Goal: Task Accomplishment & Management: Use online tool/utility

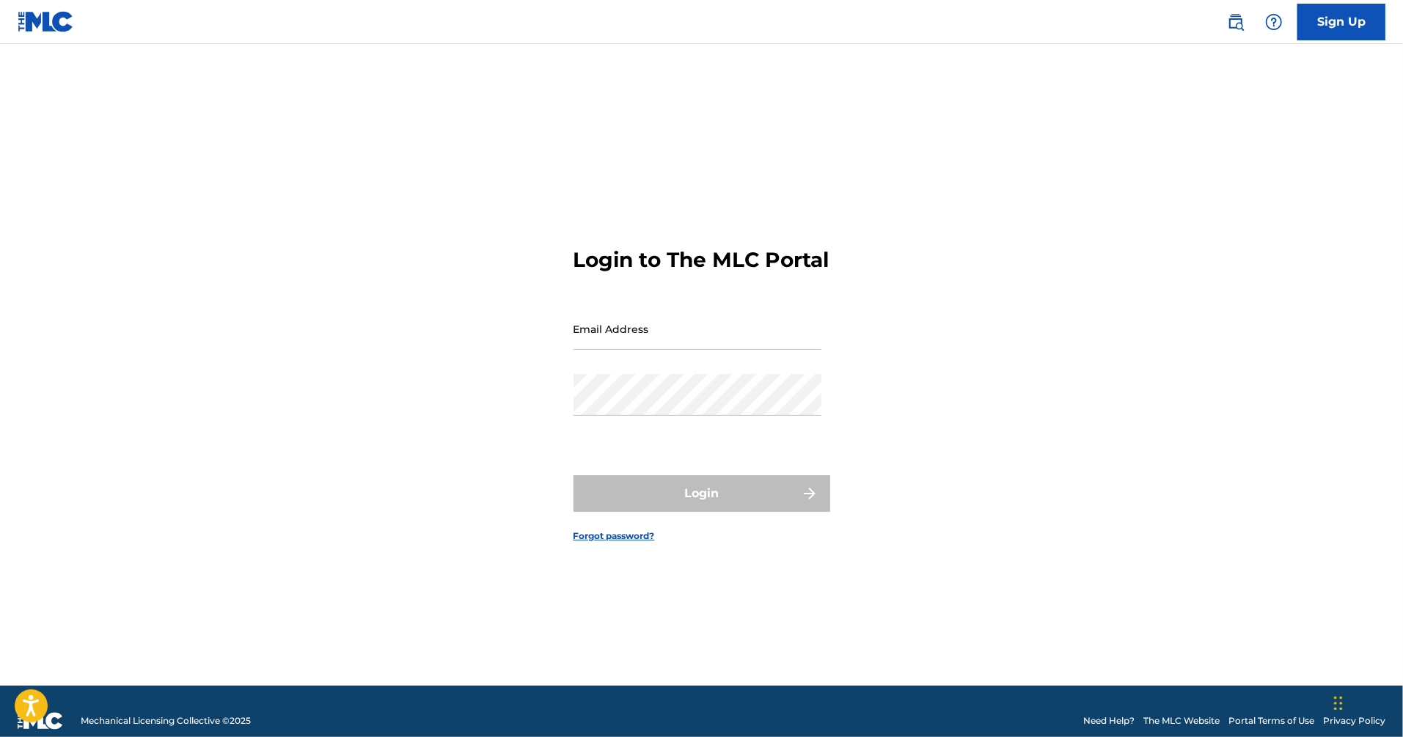
click at [651, 344] on input "Email Address" at bounding box center [698, 329] width 248 height 42
type input "[PERSON_NAME][EMAIL_ADDRESS][DOMAIN_NAME]"
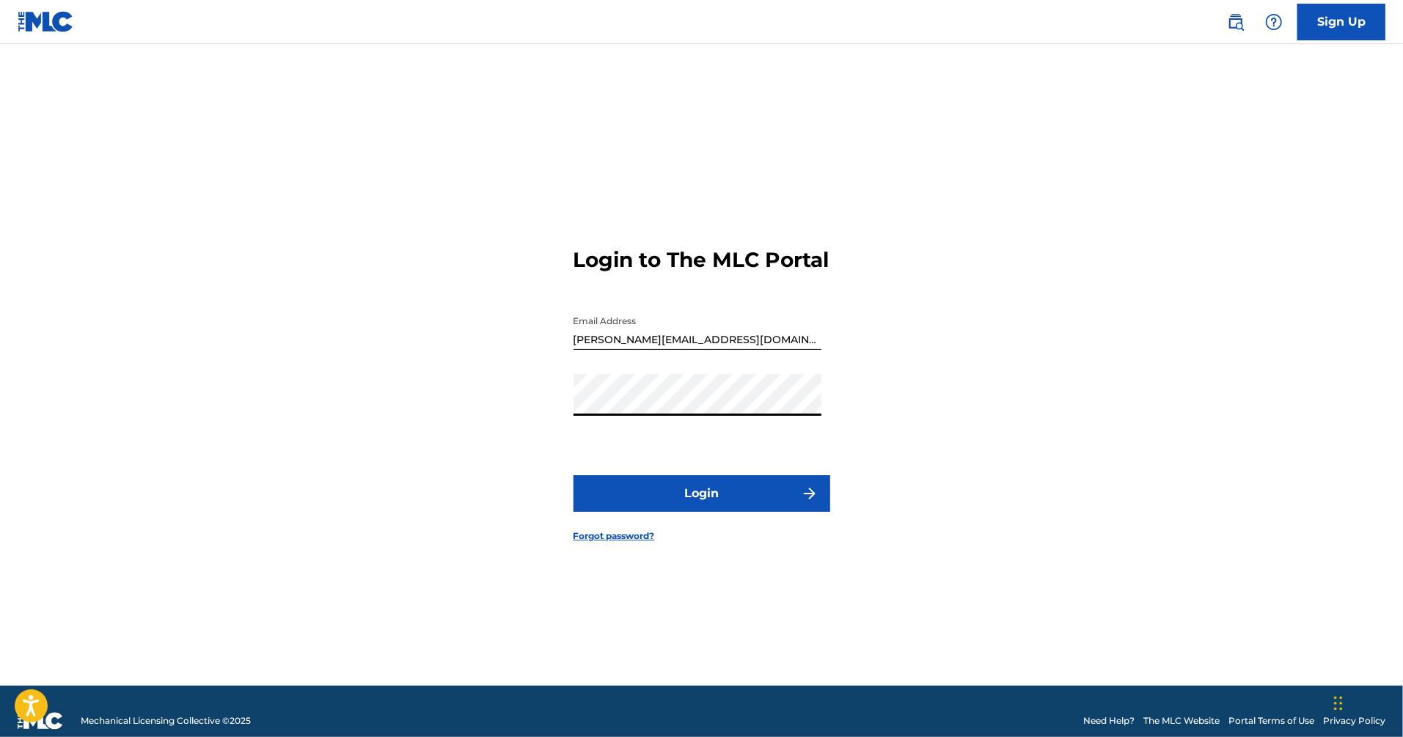
click at [731, 502] on button "Login" at bounding box center [702, 493] width 257 height 37
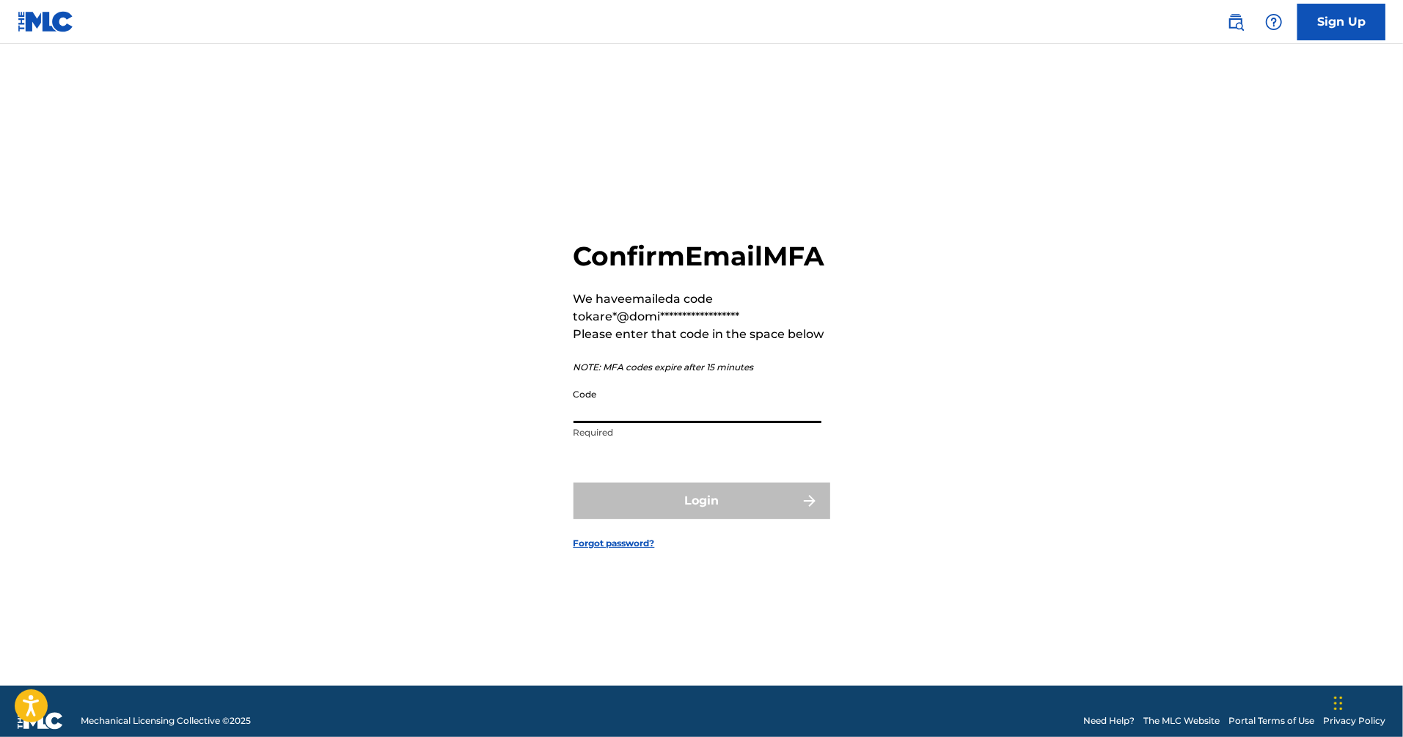
click at [681, 415] on input "Code" at bounding box center [698, 402] width 248 height 42
paste input "923927"
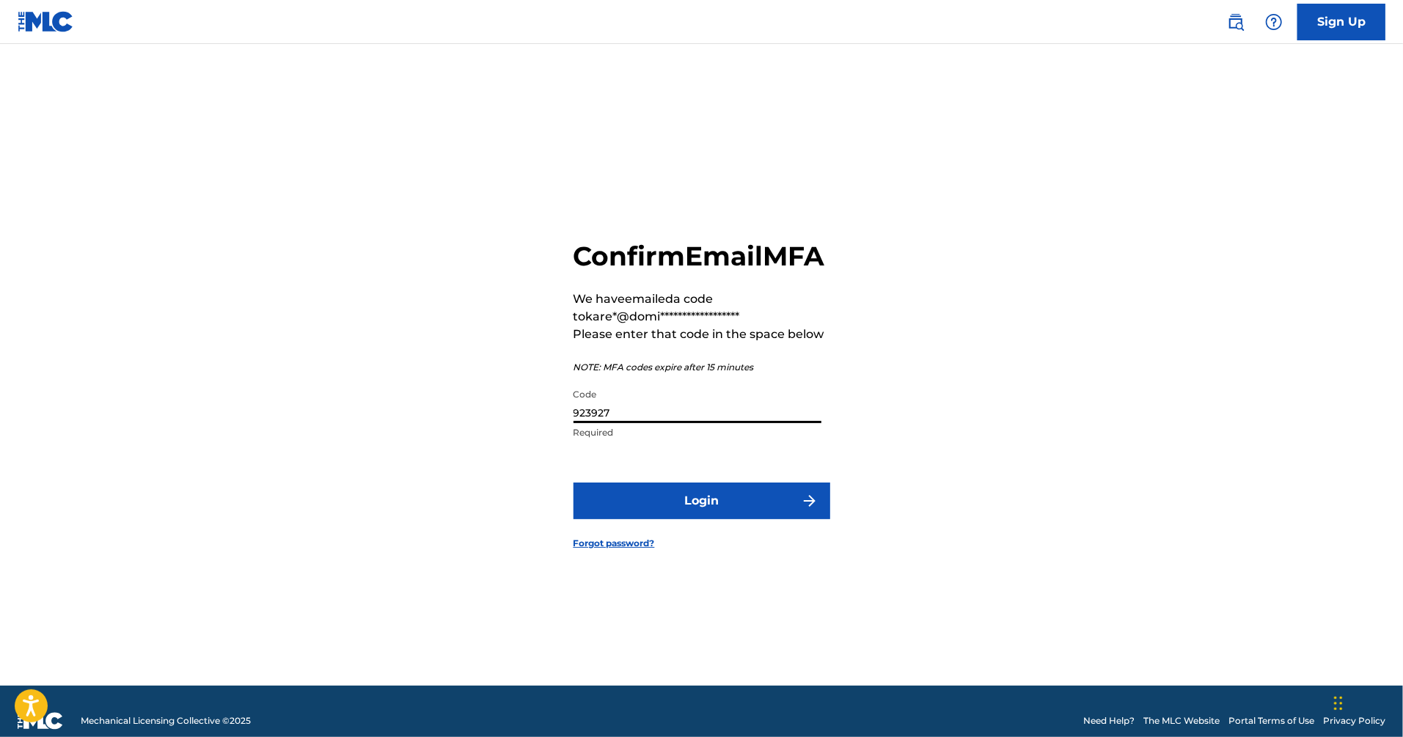
type input "923927"
click at [574, 483] on button "Login" at bounding box center [702, 501] width 257 height 37
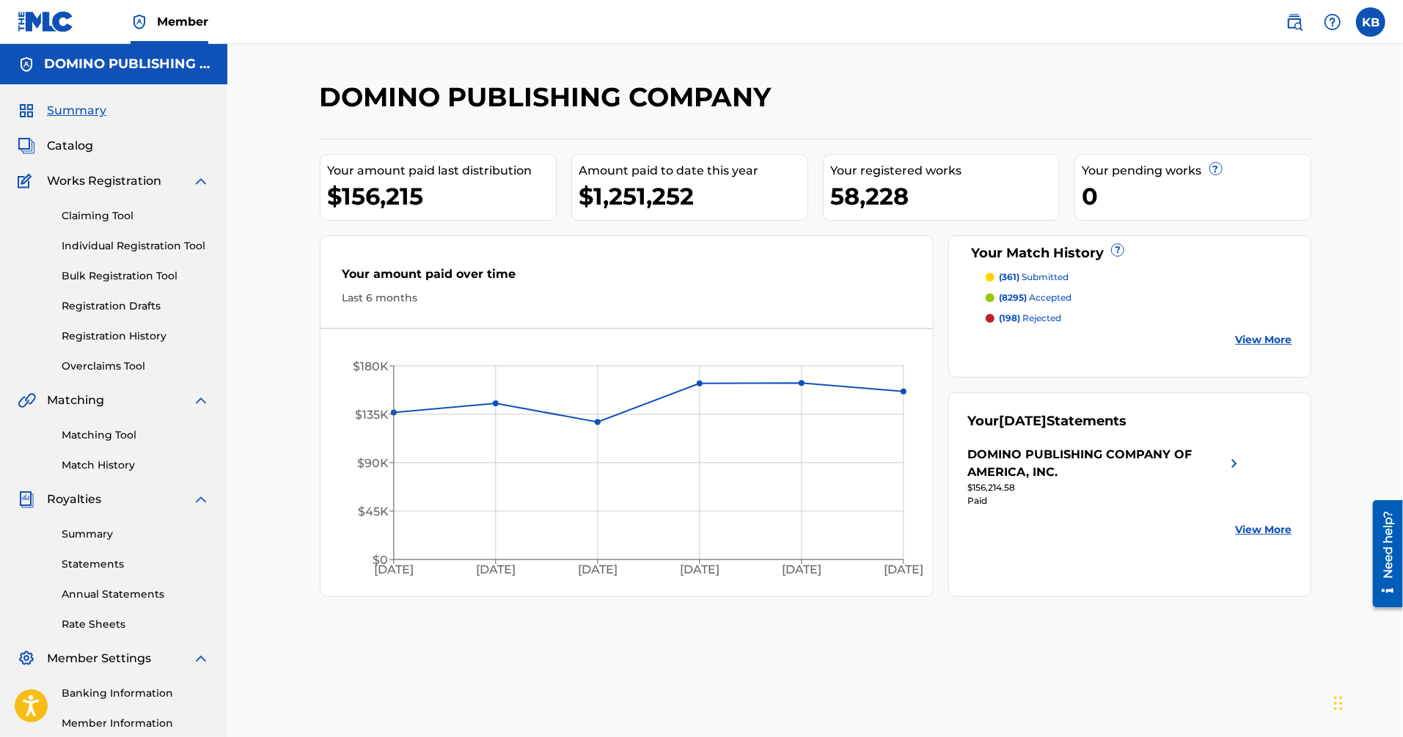
click at [108, 436] on link "Matching Tool" at bounding box center [136, 435] width 148 height 15
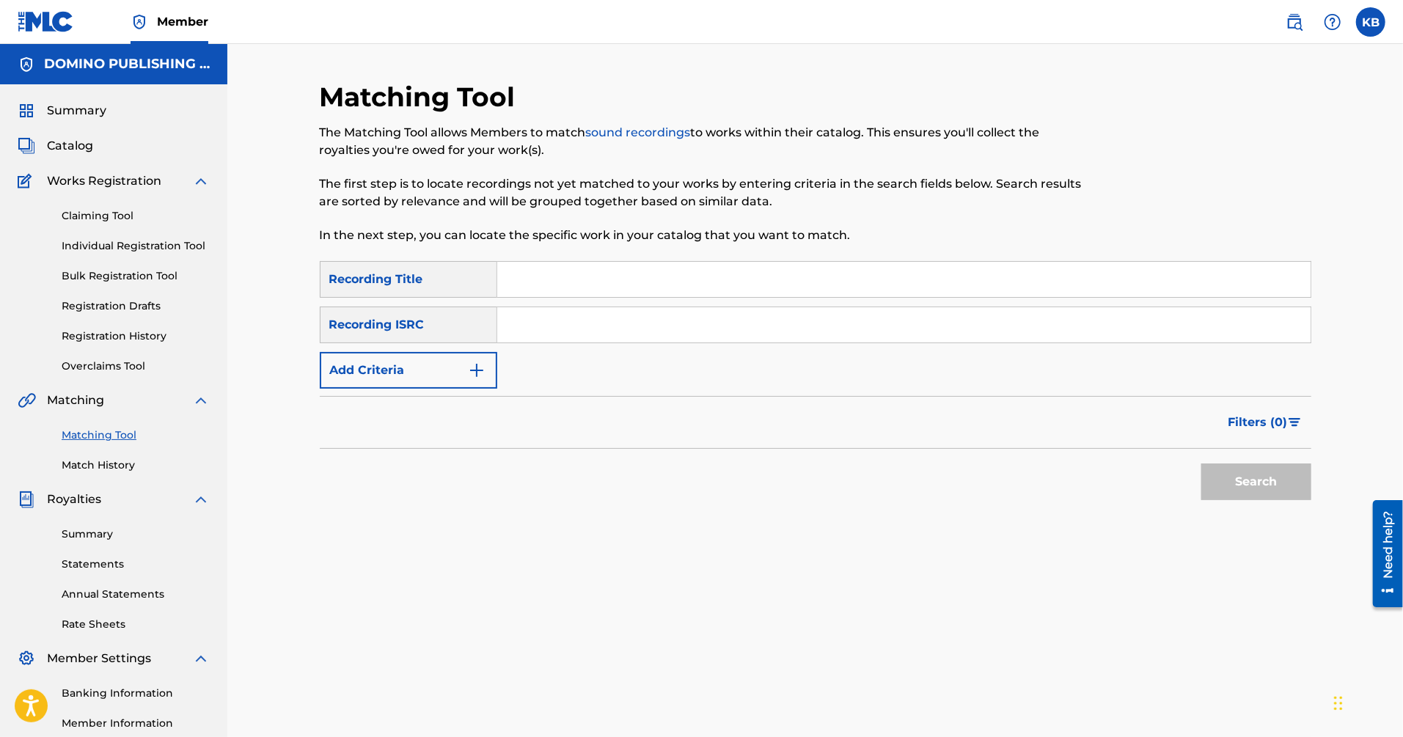
click at [892, 286] on input "Search Form" at bounding box center [903, 279] width 813 height 35
paste input "BAD GIRLS - [PERSON_NAME] VERSION ([PERSON_NAME]/[PERSON_NAME]/[PERSON_NAME])"
type input "BAD GIRLS - [PERSON_NAME] VERSION"
click at [450, 362] on button "Add Criteria" at bounding box center [409, 370] width 178 height 37
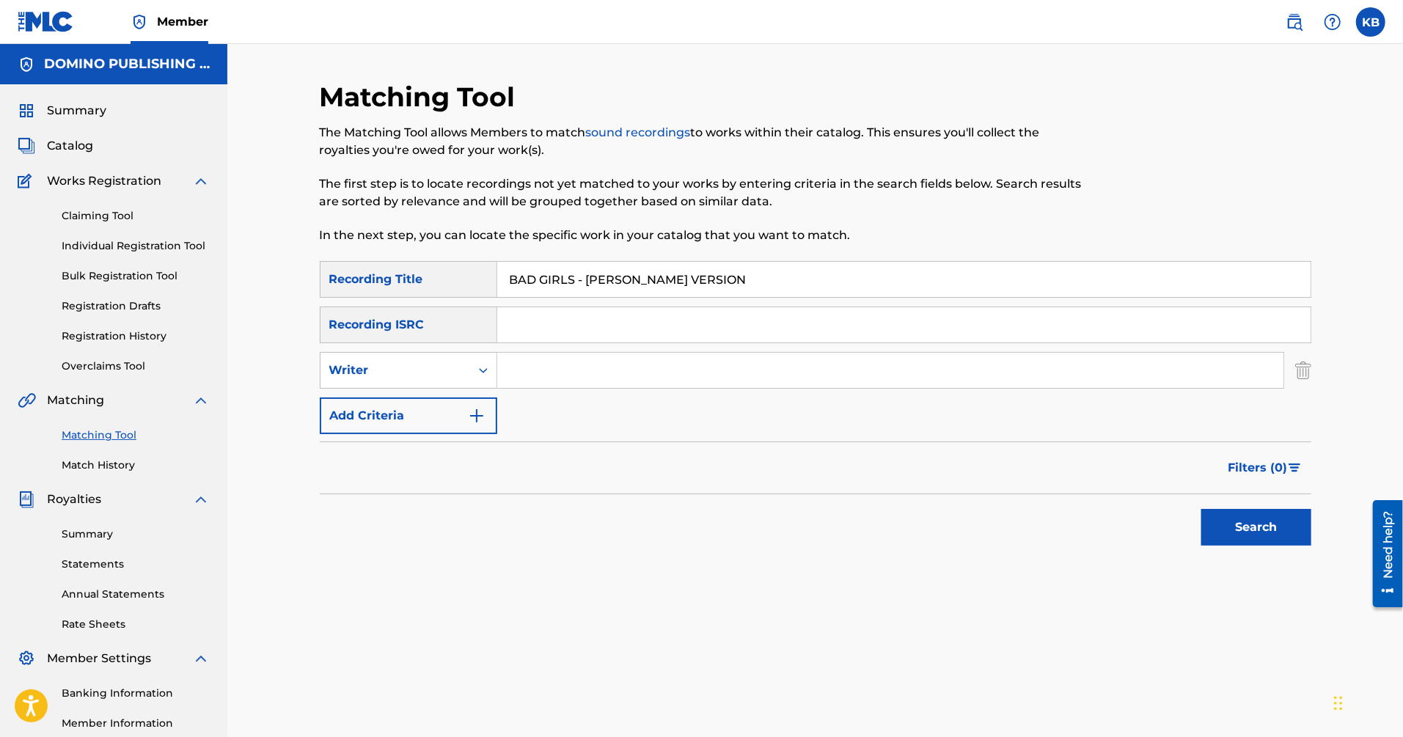
click at [552, 381] on input "Search Form" at bounding box center [890, 370] width 786 height 35
paste input "BAD GIRLS - [PERSON_NAME] VERSION ([PERSON_NAME]/[PERSON_NAME]/[PERSON_NAME])"
type input "[PERSON_NAME]/[PERSON_NAME]/[PERSON_NAME]"
click at [1201, 509] on button "Search" at bounding box center [1256, 527] width 110 height 37
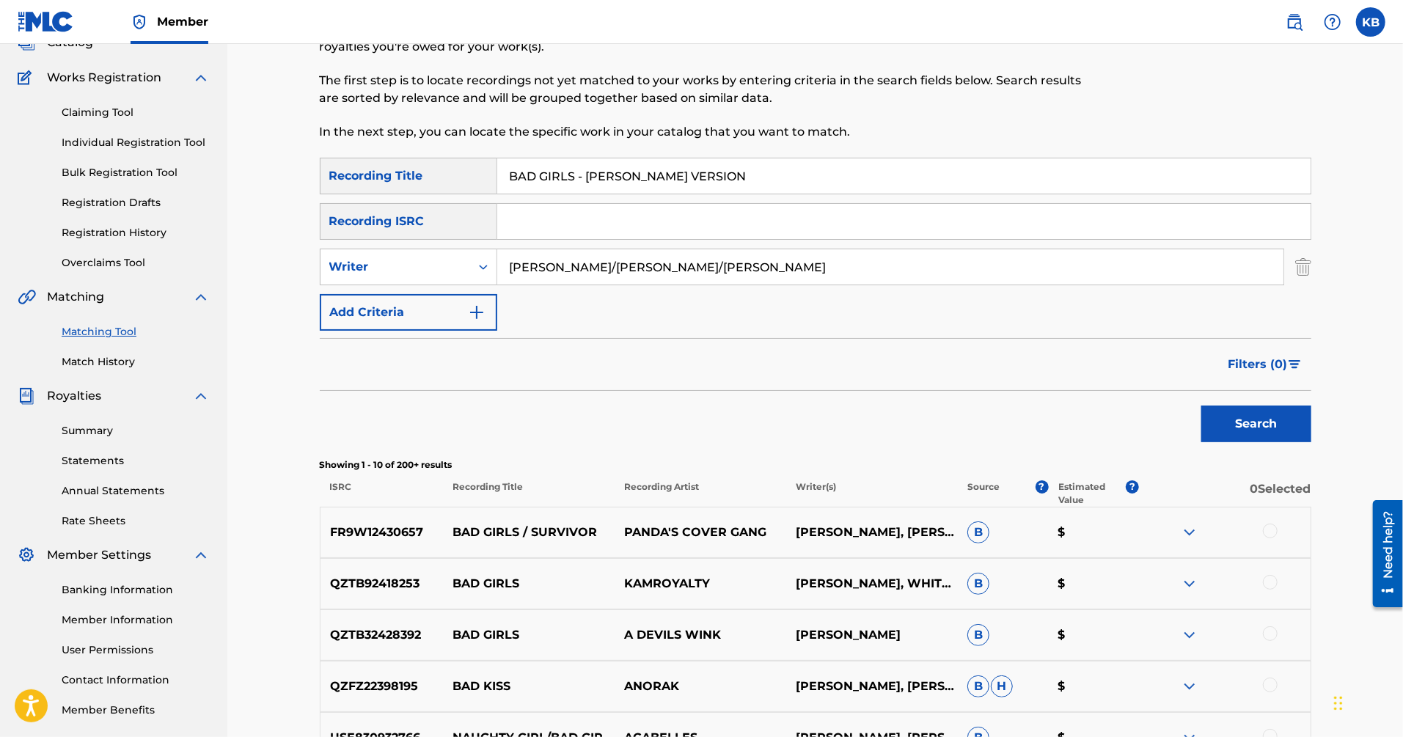
scroll to position [109, 0]
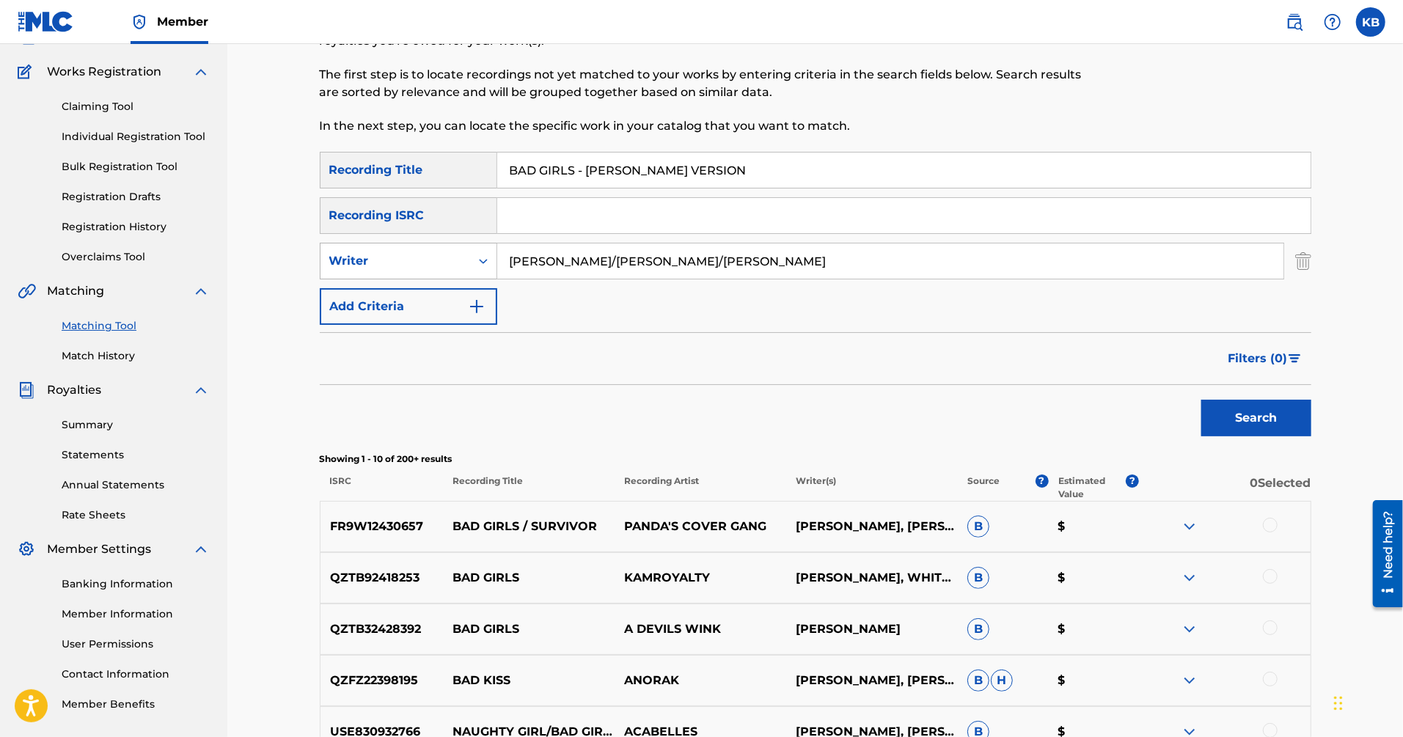
click at [447, 269] on div "Writer" at bounding box center [395, 261] width 132 height 18
click at [437, 303] on div "Recording Artist" at bounding box center [409, 297] width 176 height 37
click at [589, 290] on div "SearchWithCriteriaddf9ae0d-f8b1-4f0d-92d2-ac52f7f09d65 Recording Title BAD GIRL…" at bounding box center [816, 238] width 992 height 173
click at [603, 263] on input "Search Form" at bounding box center [890, 261] width 786 height 35
type input "solange"
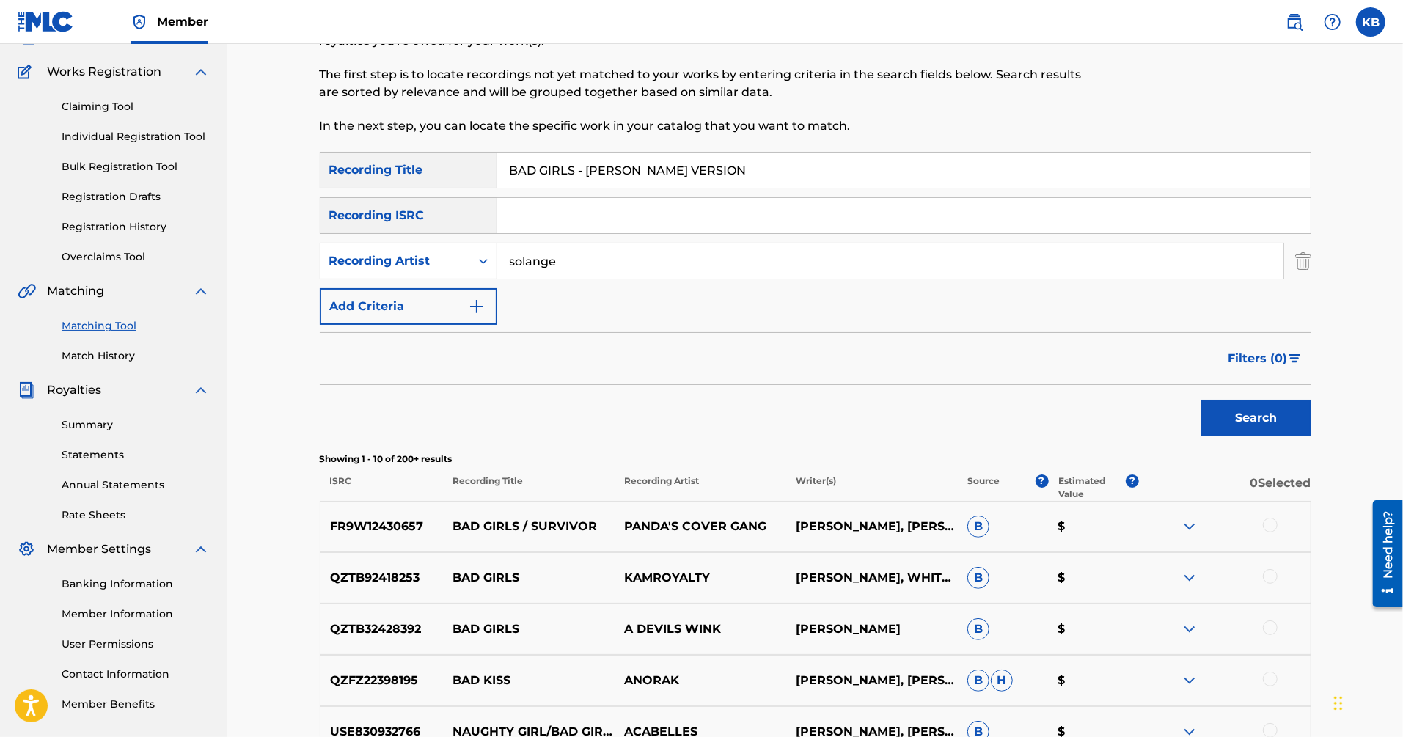
click at [1201, 400] on button "Search" at bounding box center [1256, 418] width 110 height 37
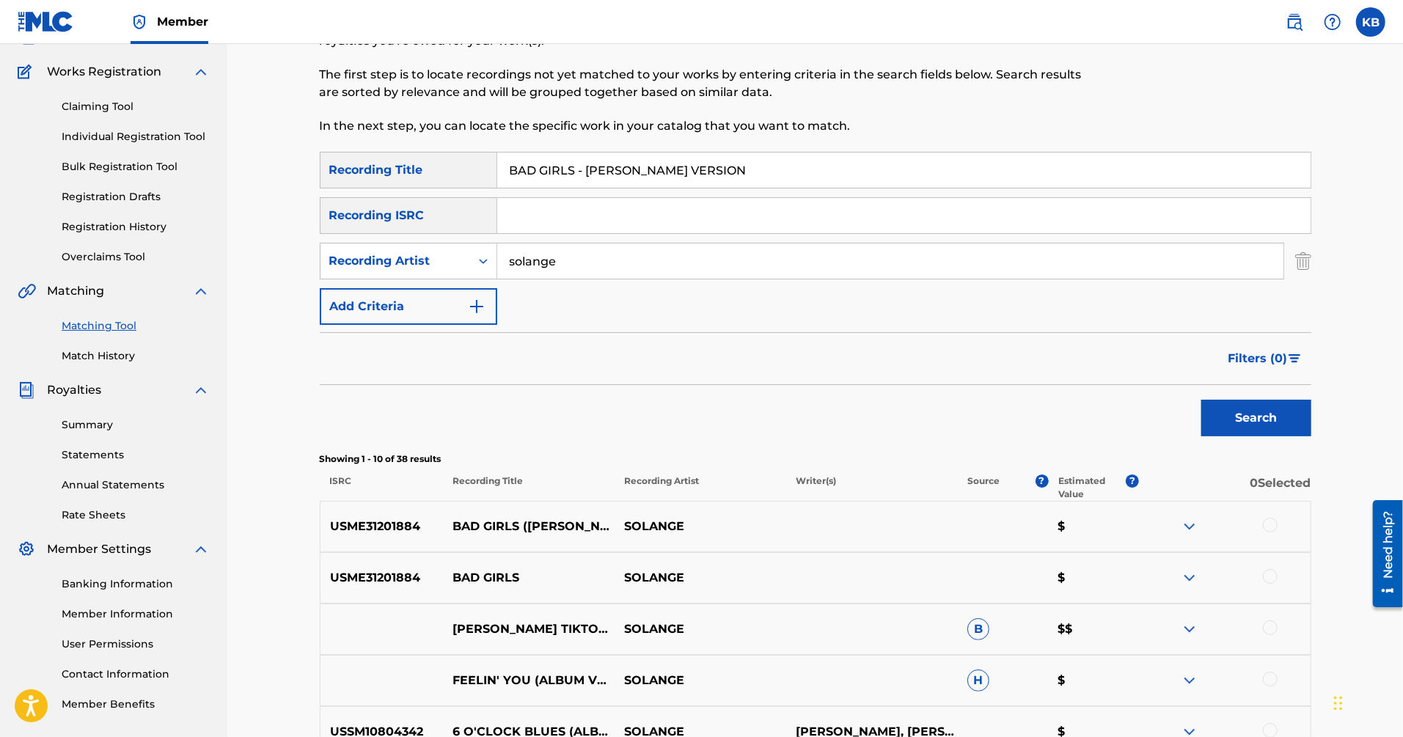
click at [1267, 522] on div at bounding box center [1270, 525] width 15 height 15
click at [1042, 610] on button "Match 1 Group" at bounding box center [1031, 617] width 162 height 37
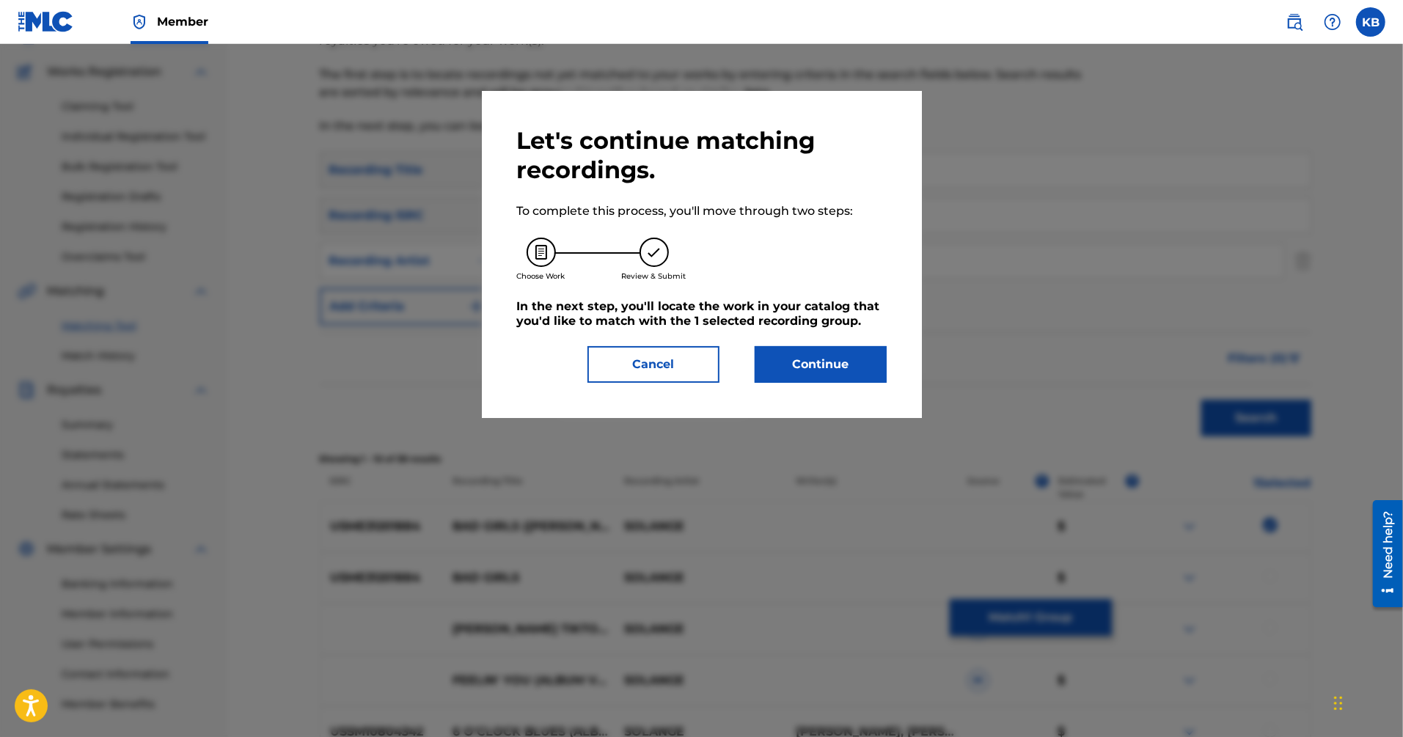
click at [681, 372] on button "Cancel" at bounding box center [654, 364] width 132 height 37
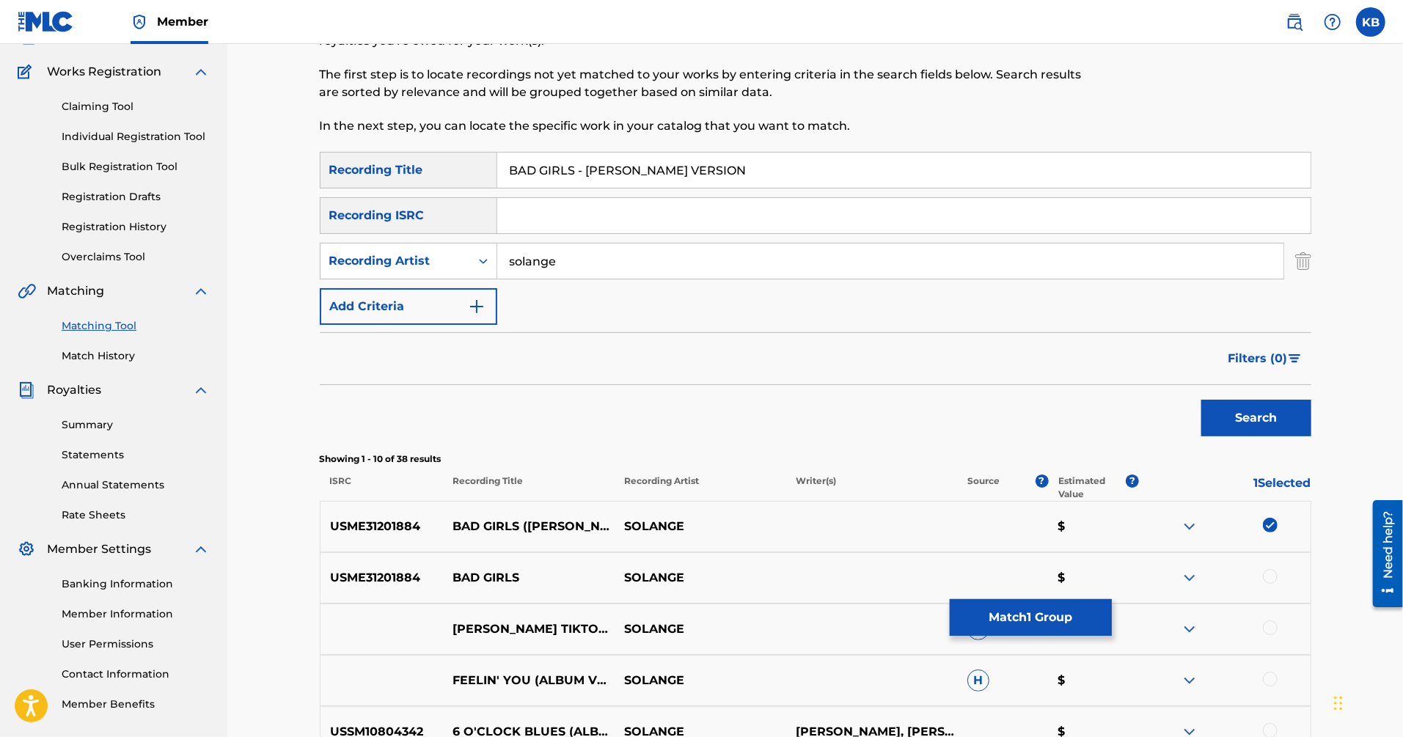
click at [1004, 612] on button "Match 1 Group" at bounding box center [1031, 617] width 162 height 37
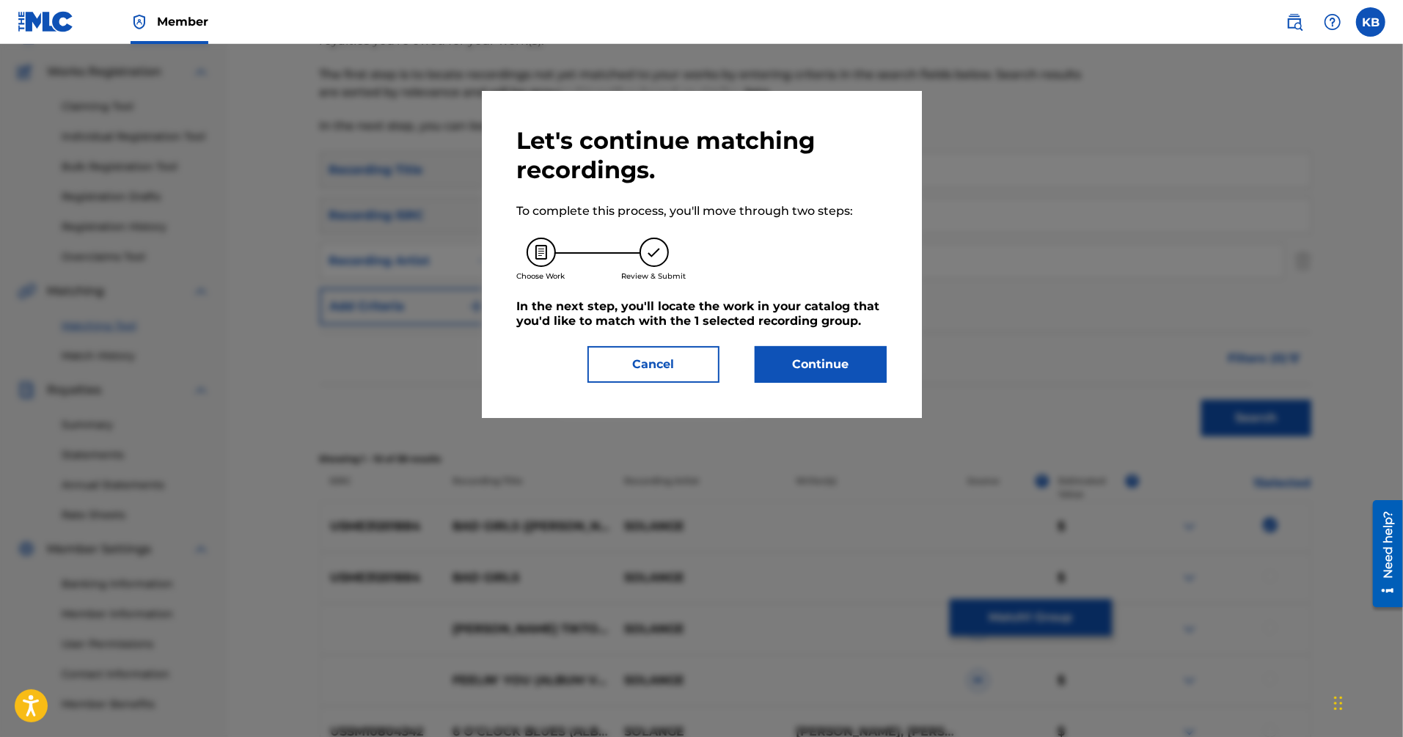
click at [852, 366] on button "Continue" at bounding box center [821, 364] width 132 height 37
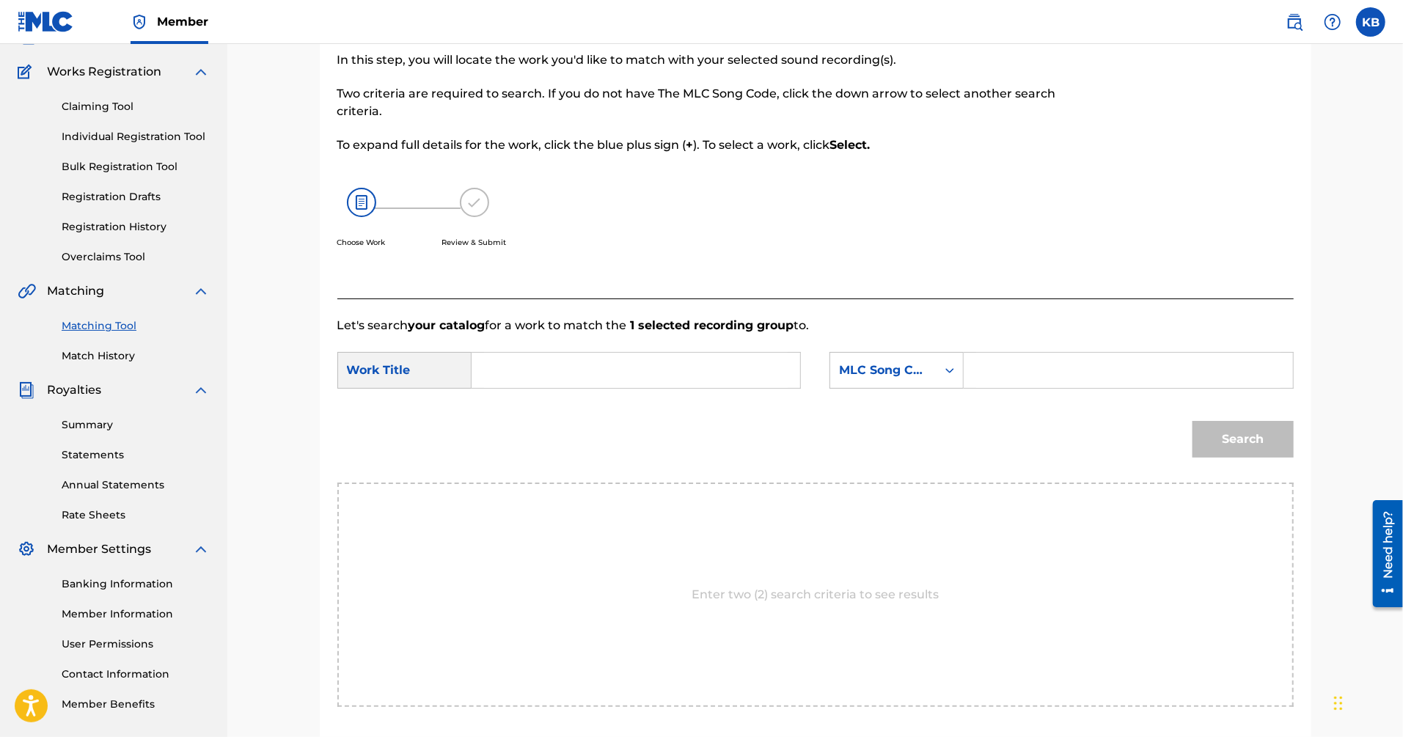
click at [686, 388] on div "SearchWithCriteria963d0d8e-afeb-4b20-80c4-cc0ac03175a0 Work Title SearchWithCri…" at bounding box center [815, 374] width 956 height 45
click at [689, 372] on input "Search Form" at bounding box center [636, 370] width 304 height 35
paste input "BAD GIRLS - [PERSON_NAME] VERSION ([PERSON_NAME]/[PERSON_NAME]/[PERSON_NAME])"
type input "BAD GIRLS - [PERSON_NAME] VERSION"
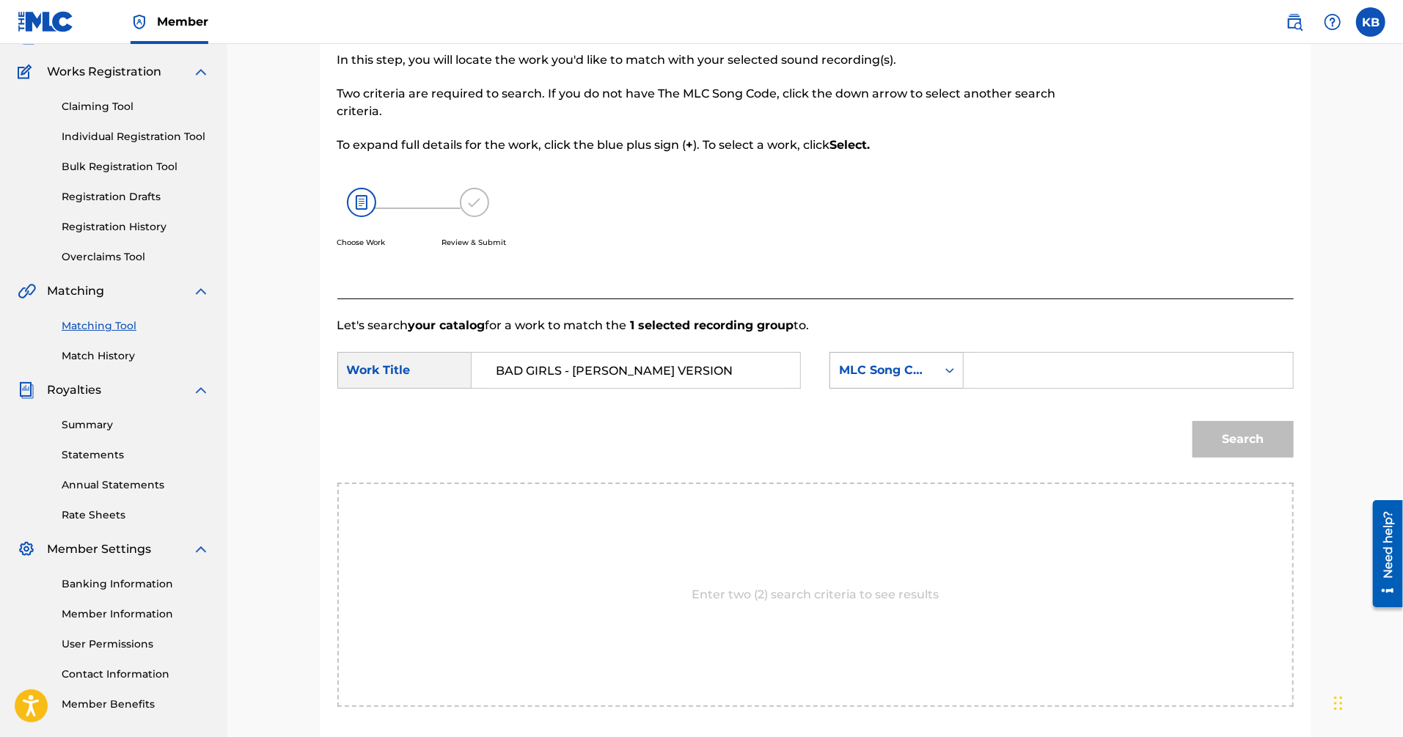
click at [907, 373] on div "MLC Song Code" at bounding box center [883, 371] width 89 height 18
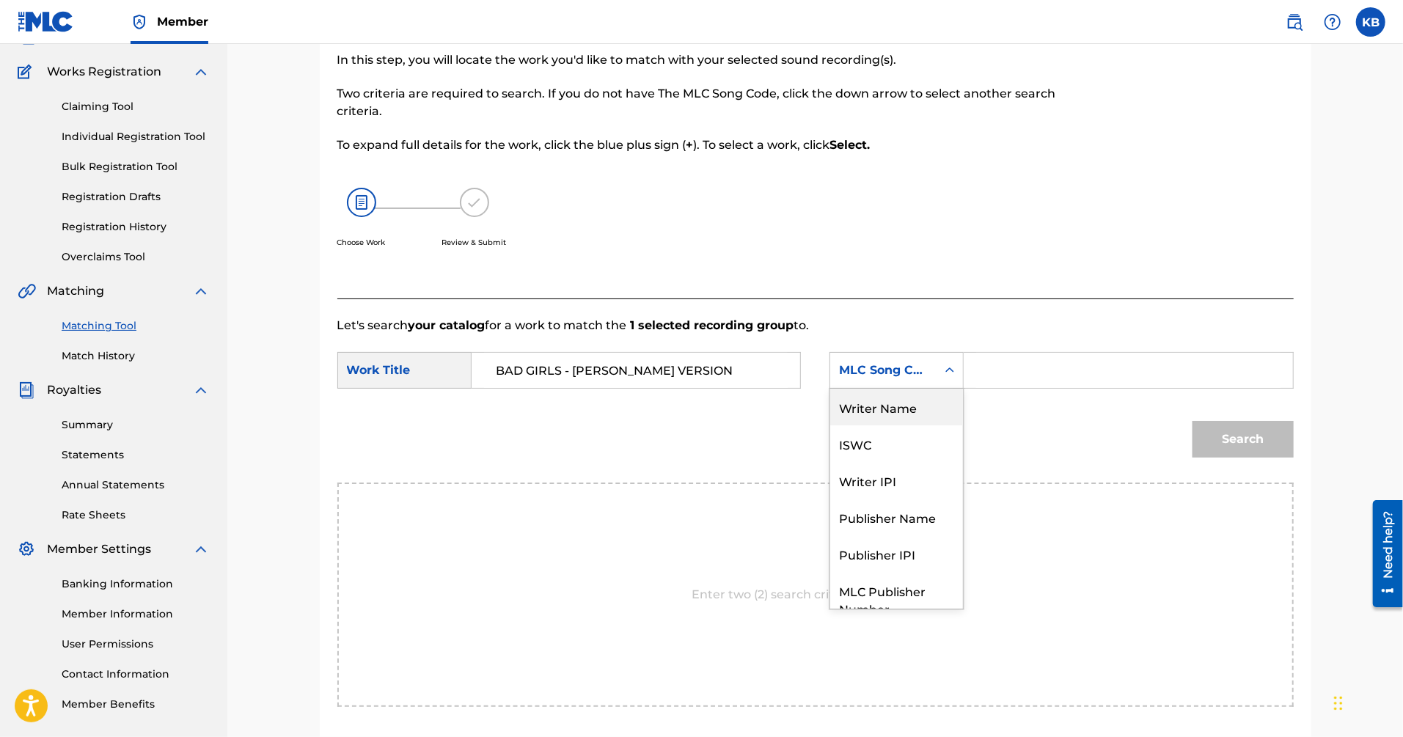
click at [908, 411] on div "Writer Name" at bounding box center [896, 407] width 133 height 37
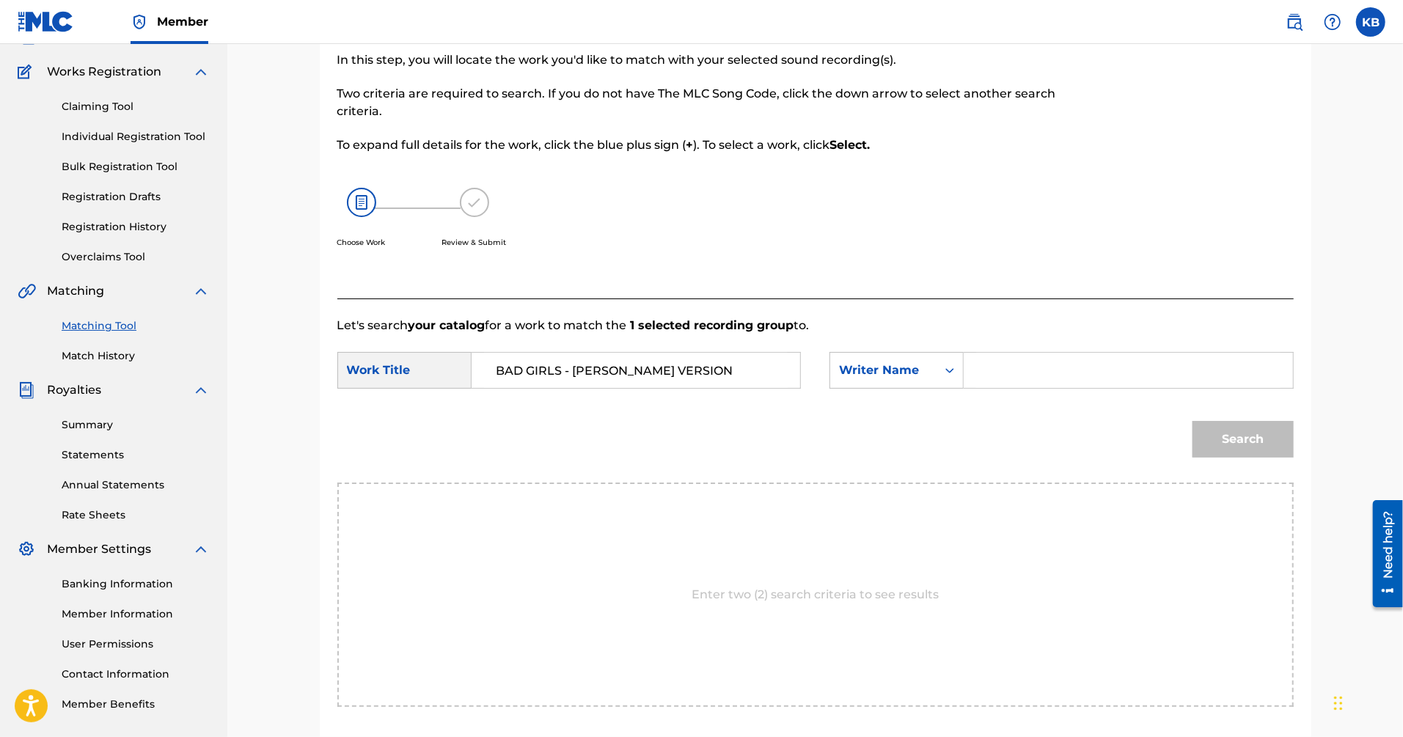
click at [1011, 363] on input "Search Form" at bounding box center [1128, 370] width 304 height 35
type input "[PERSON_NAME]"
click at [1193, 421] on button "Search" at bounding box center [1243, 439] width 101 height 37
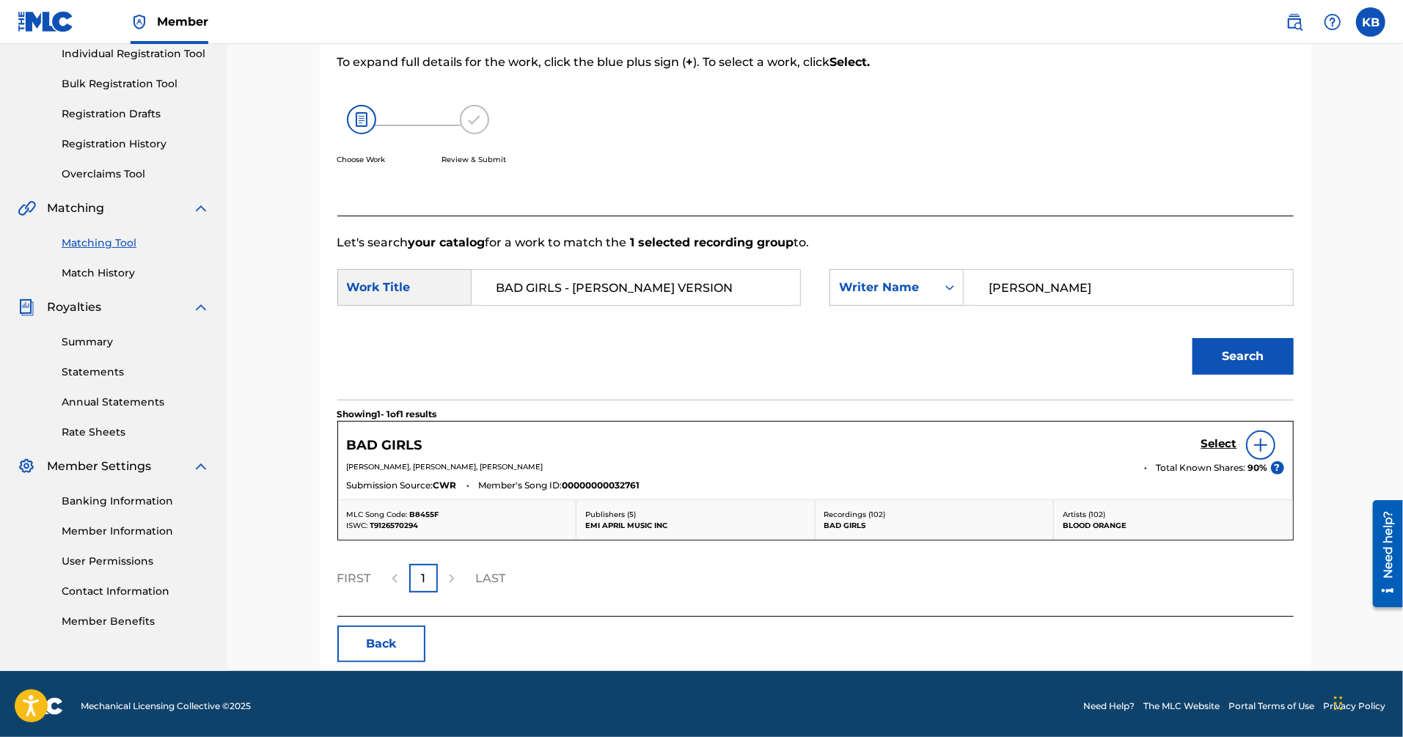
scroll to position [195, 0]
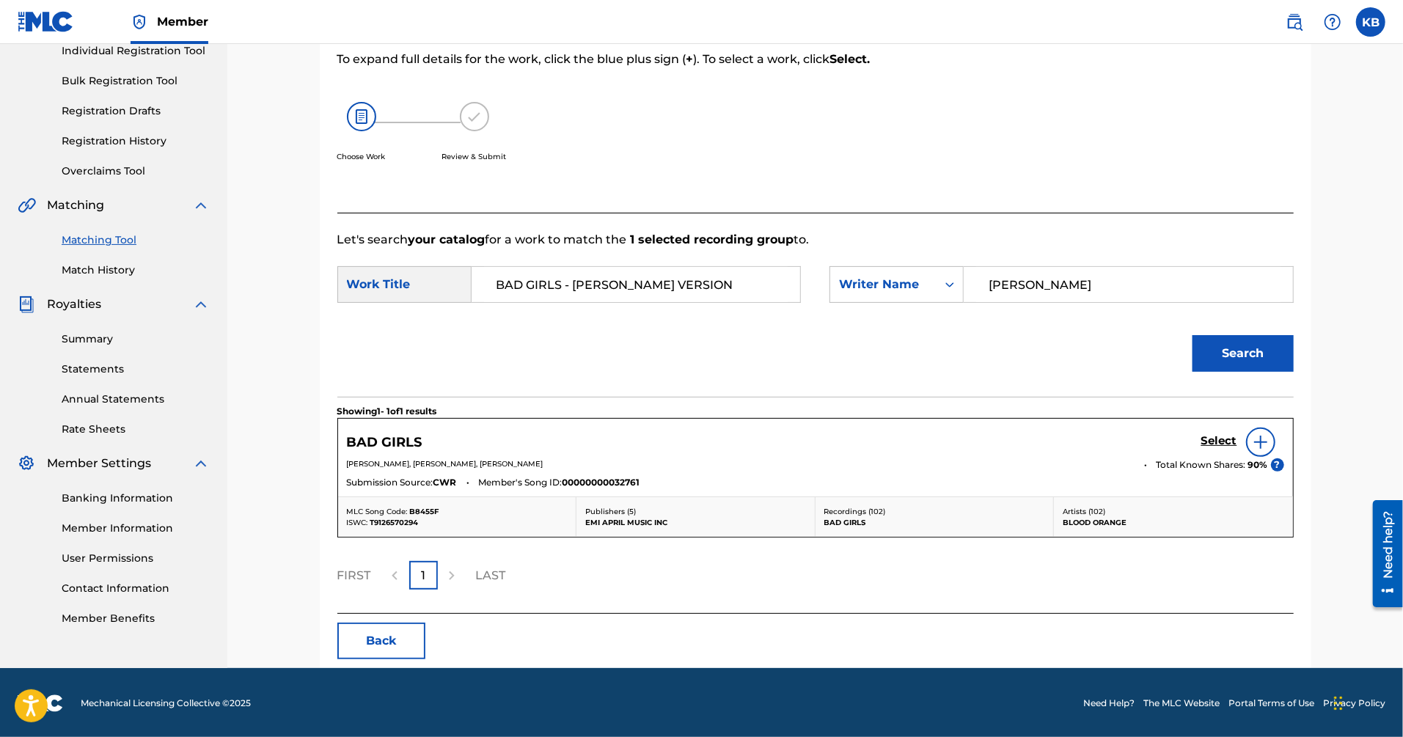
click at [1219, 439] on h5 "Select" at bounding box center [1219, 441] width 36 height 14
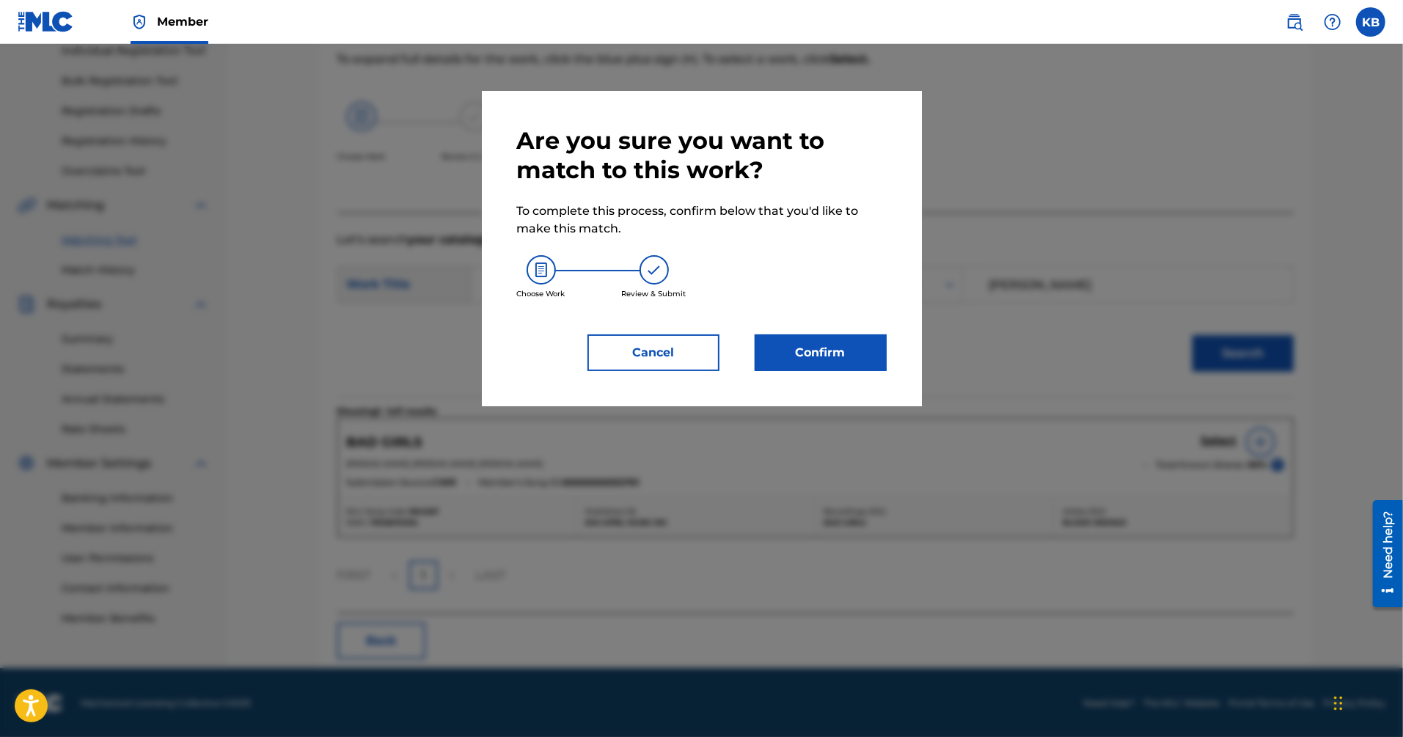
click at [844, 362] on button "Confirm" at bounding box center [821, 352] width 132 height 37
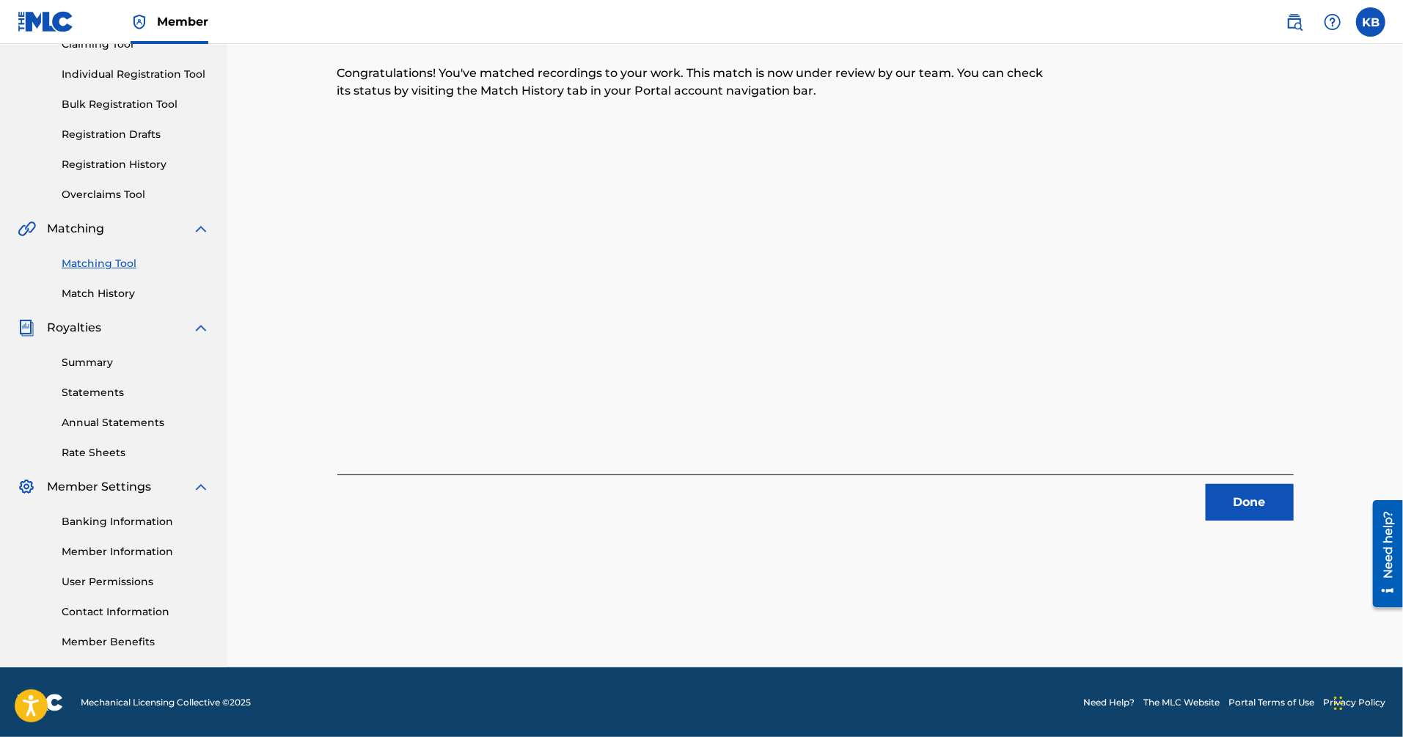
scroll to position [0, 0]
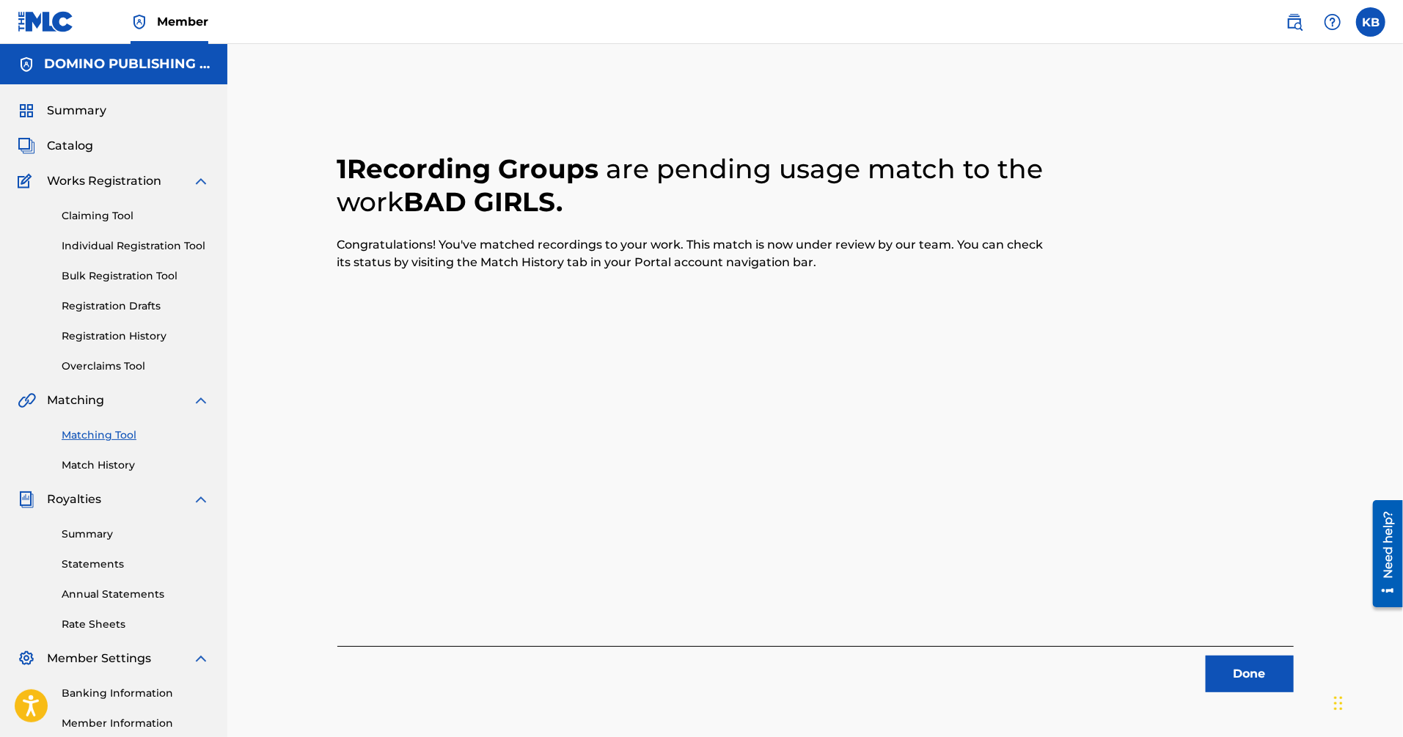
click at [1240, 684] on button "Done" at bounding box center [1250, 674] width 88 height 37
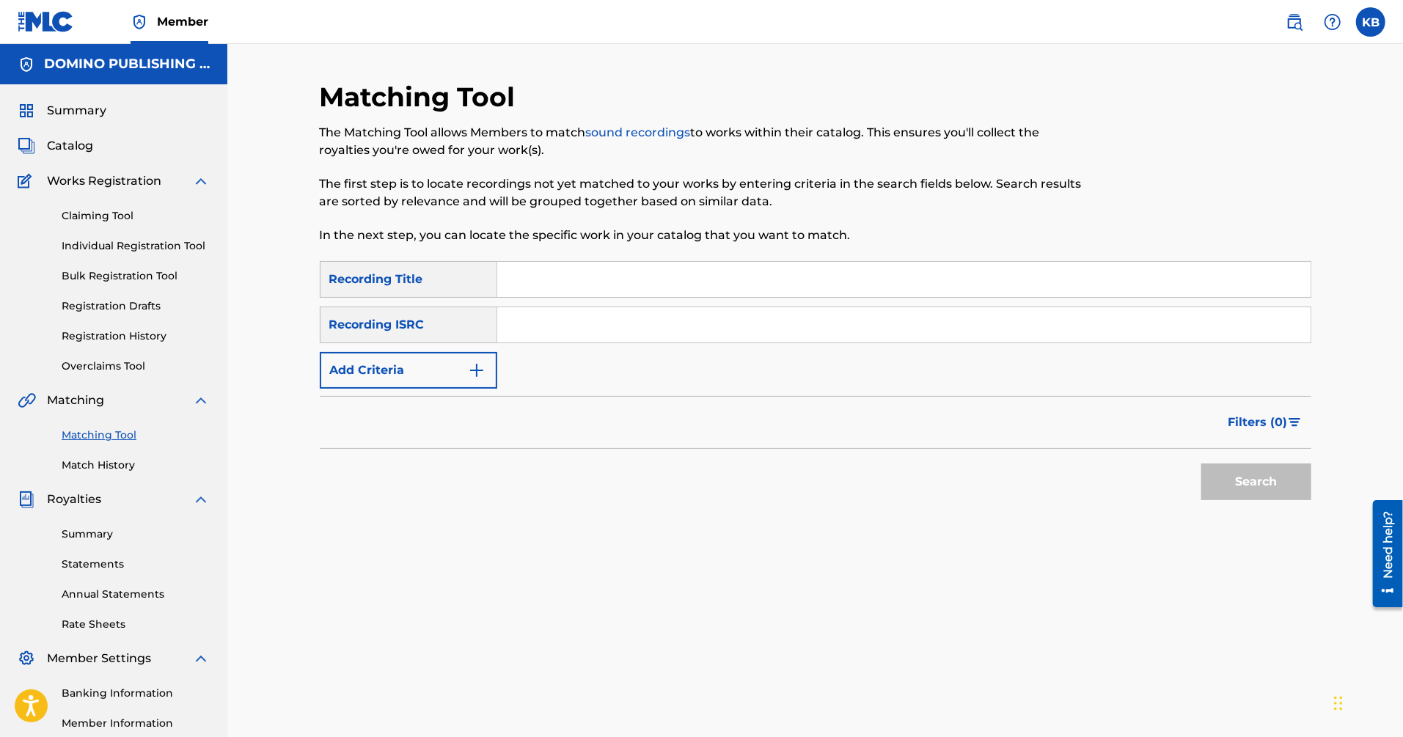
click at [1038, 290] on input "Search Form" at bounding box center [903, 279] width 813 height 35
paste input "MEET ME IN THE STREET (HALLADAY/[PERSON_NAME]/[PERSON_NAME]/[PERSON_NAME])"
type input "MEET ME IN THE STREET"
click at [453, 369] on button "Add Criteria" at bounding box center [409, 370] width 178 height 37
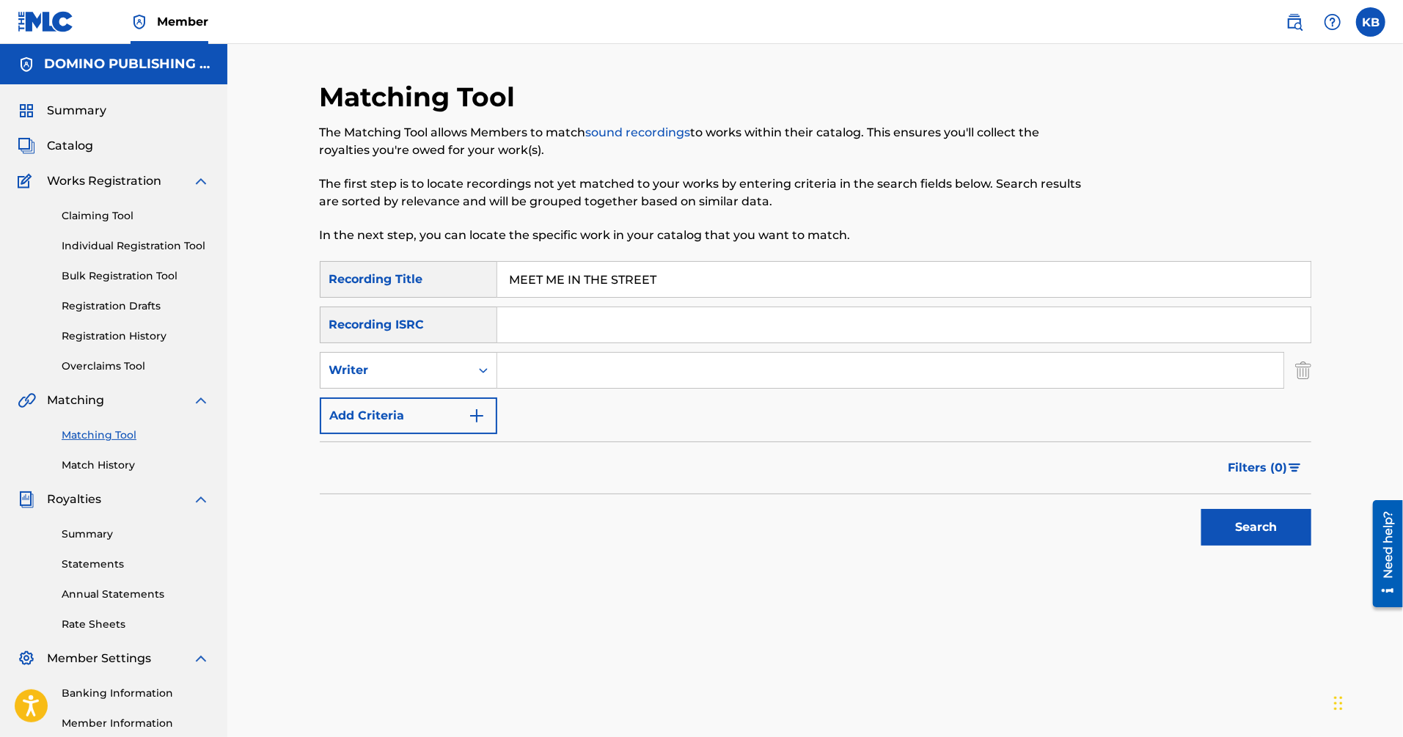
click at [570, 369] on input "Search Form" at bounding box center [890, 370] width 786 height 35
paste input "MEET ME IN THE STREET (HALLADAY/[PERSON_NAME]/[PERSON_NAME]/[PERSON_NAME])"
type input "HALLADAY/[PERSON_NAME]/[PERSON_NAME]/[PERSON_NAME]"
click at [1201, 509] on button "Search" at bounding box center [1256, 527] width 110 height 37
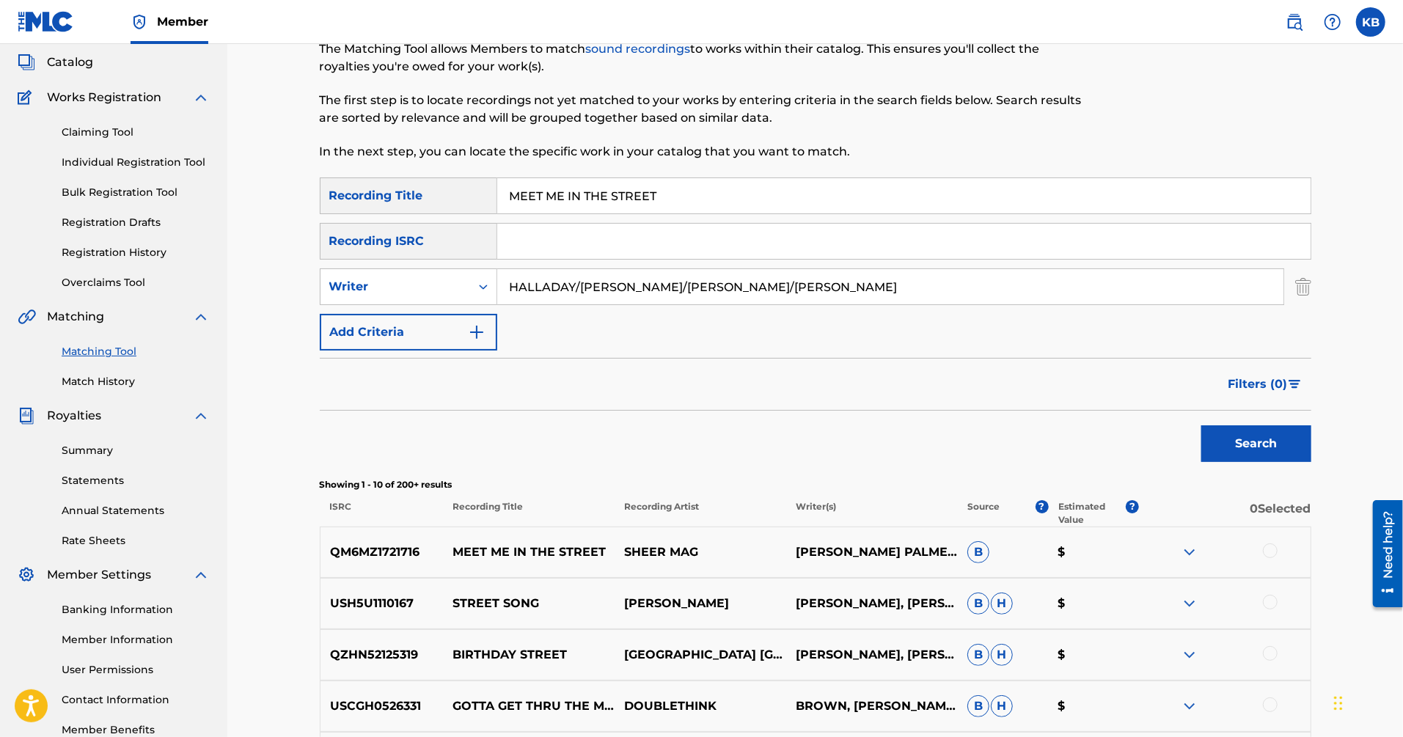
scroll to position [87, 0]
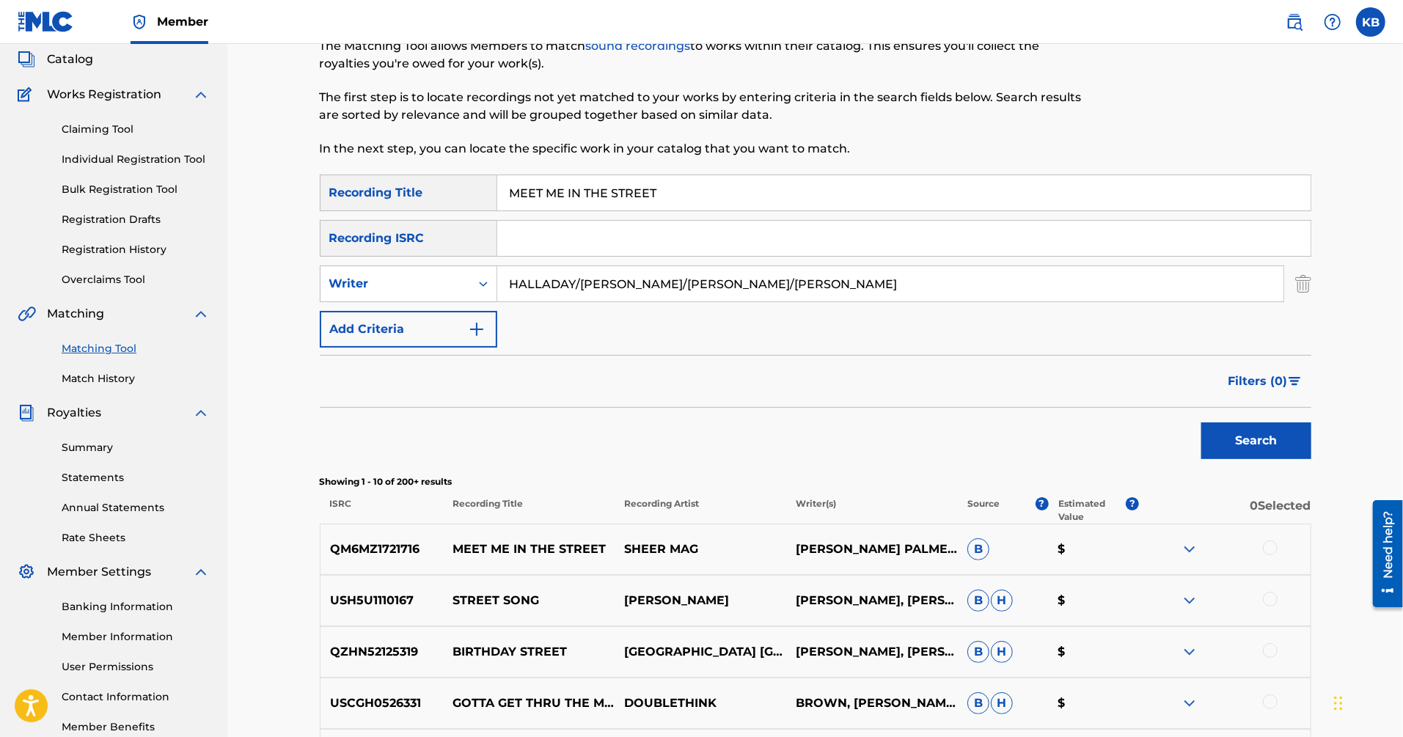
click at [1273, 547] on div at bounding box center [1270, 548] width 15 height 15
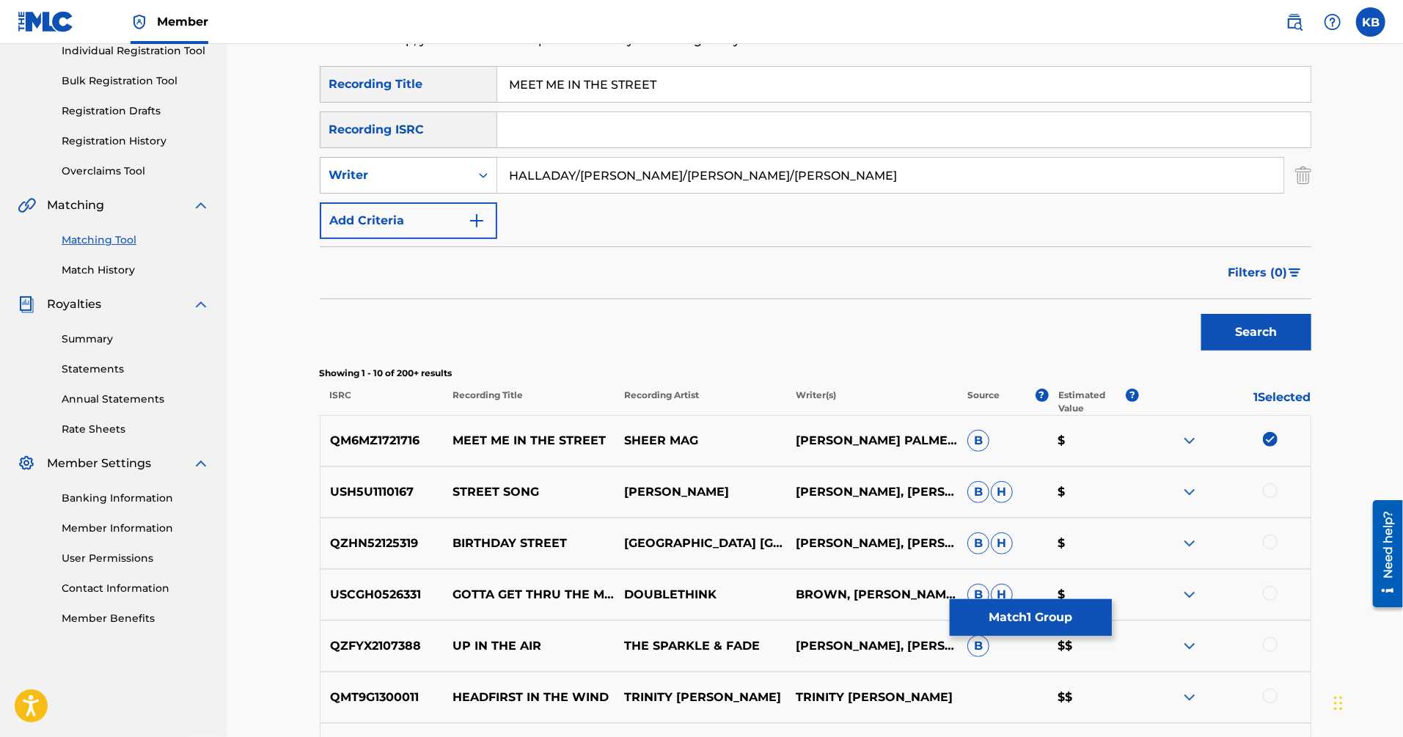
scroll to position [197, 0]
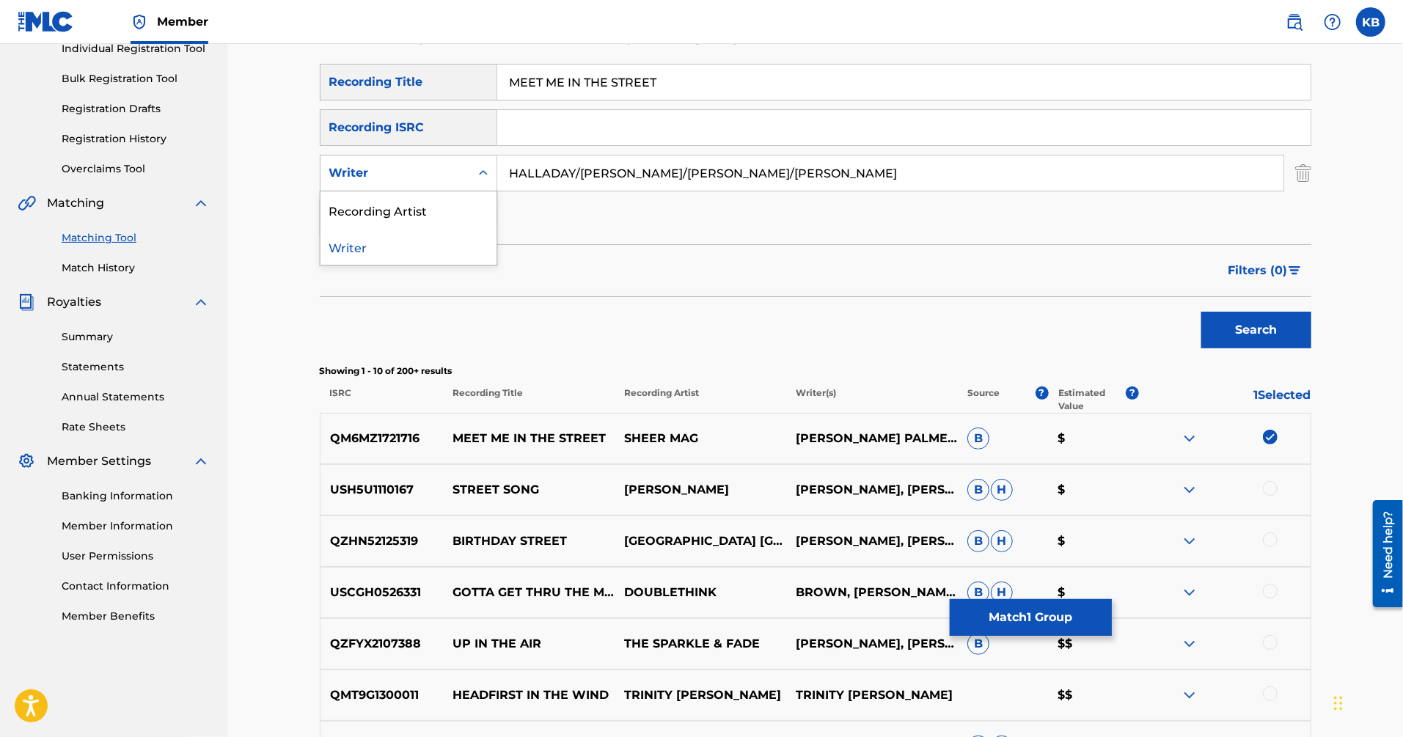
click at [436, 181] on div "Writer" at bounding box center [395, 173] width 132 height 18
click at [411, 211] on div "Recording Artist" at bounding box center [409, 209] width 176 height 37
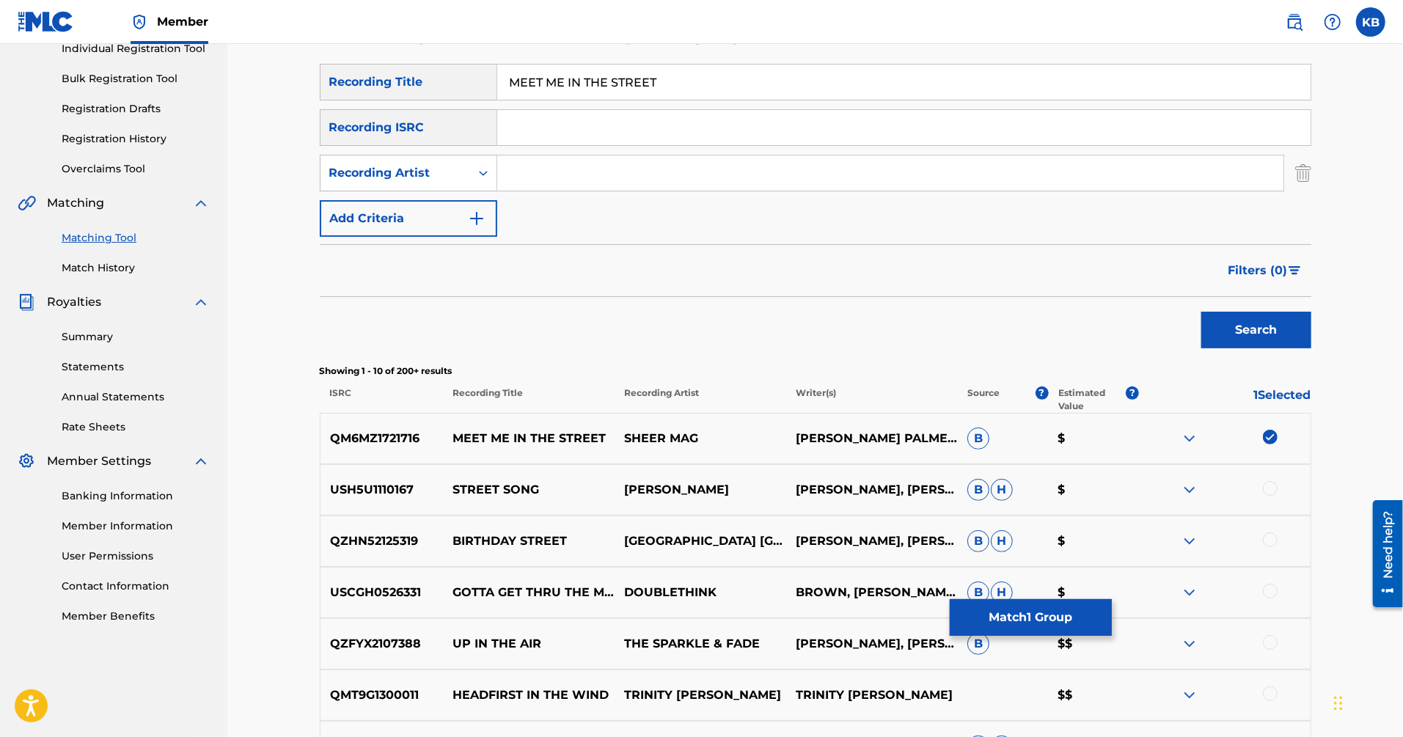
click at [543, 188] on input "Search Form" at bounding box center [890, 172] width 786 height 35
type input "sheer mag"
click at [1201, 312] on button "Search" at bounding box center [1256, 330] width 110 height 37
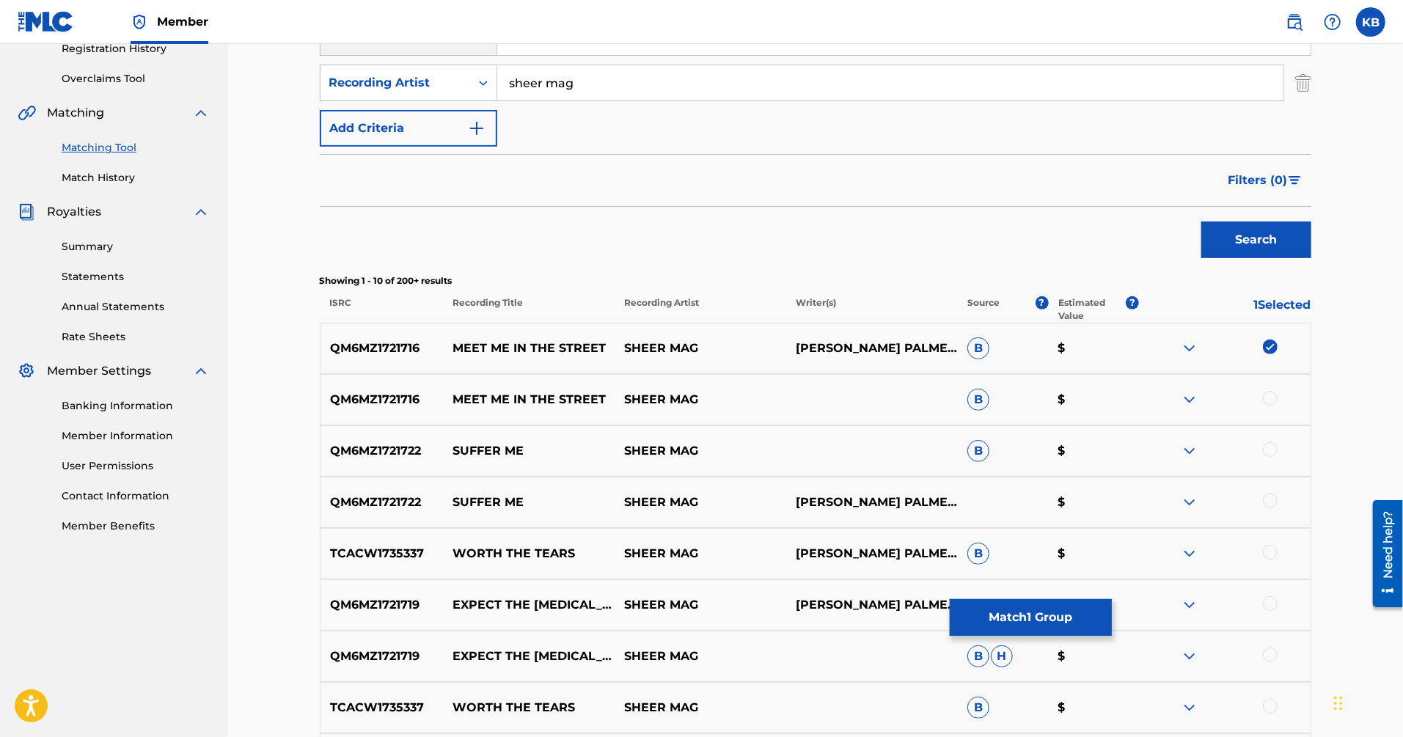
scroll to position [288, 0]
click at [1270, 395] on div at bounding box center [1270, 397] width 15 height 15
click at [1046, 604] on button "Match 2 Groups" at bounding box center [1031, 617] width 162 height 37
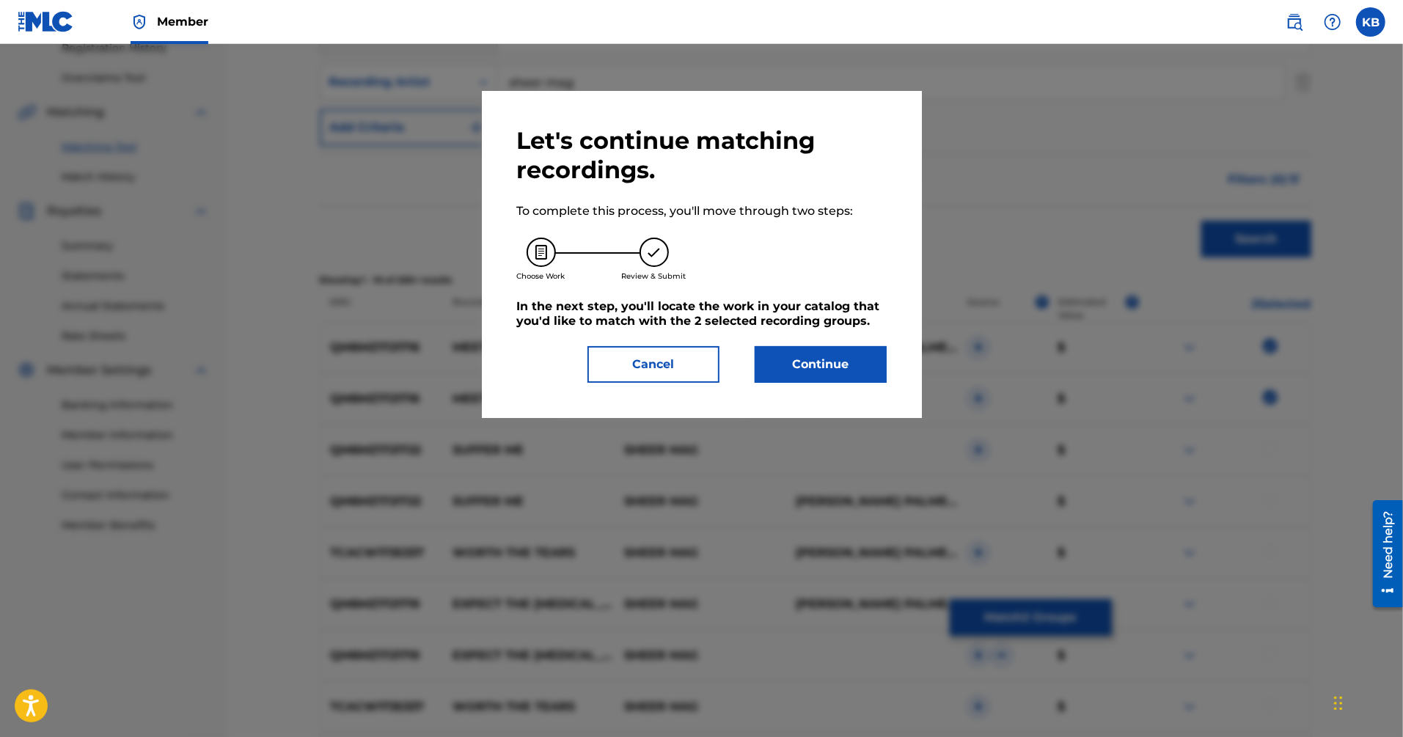
click at [822, 368] on button "Continue" at bounding box center [821, 364] width 132 height 37
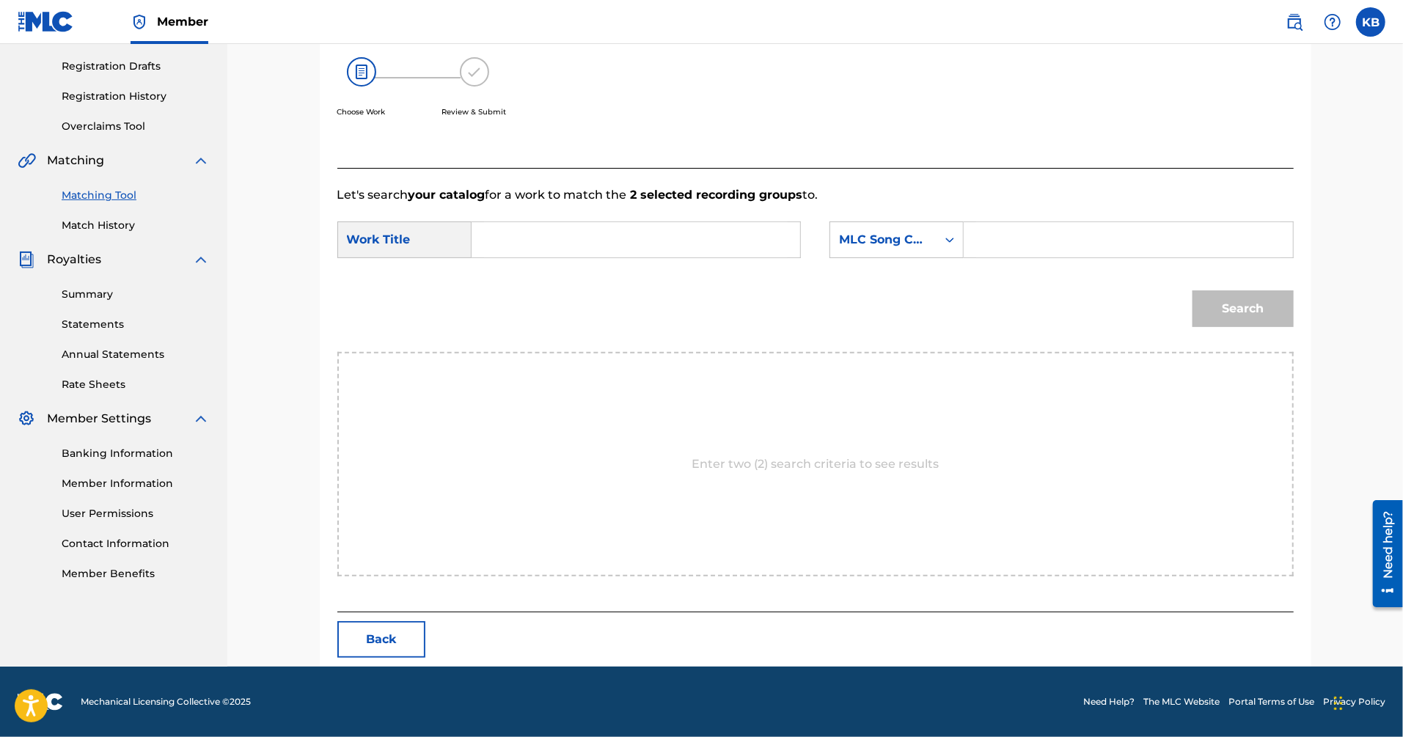
scroll to position [239, 0]
click at [714, 239] on input "Search Form" at bounding box center [636, 240] width 304 height 35
paste input "MEET ME IN THE STREET (HALLADAY/[PERSON_NAME]/[PERSON_NAME]/[PERSON_NAME])"
type input "MEET ME IN THE STREET"
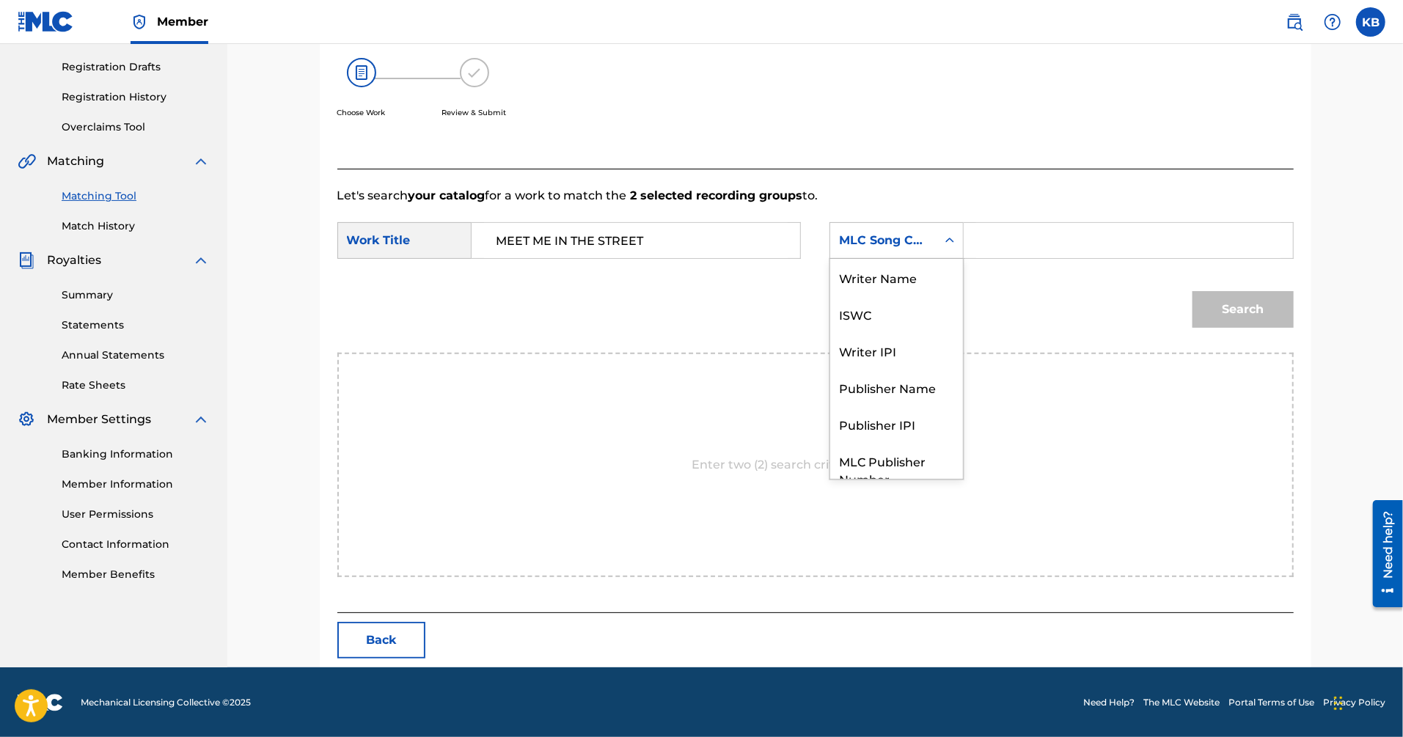
click at [871, 245] on div "MLC Song Code" at bounding box center [883, 241] width 89 height 18
click at [899, 268] on div "Writer Name" at bounding box center [896, 277] width 133 height 37
click at [1009, 234] on input "Search Form" at bounding box center [1128, 240] width 304 height 35
paste input "MEET ME IN THE STREET (HALLADAY/[PERSON_NAME]/[PERSON_NAME]/[PERSON_NAME])"
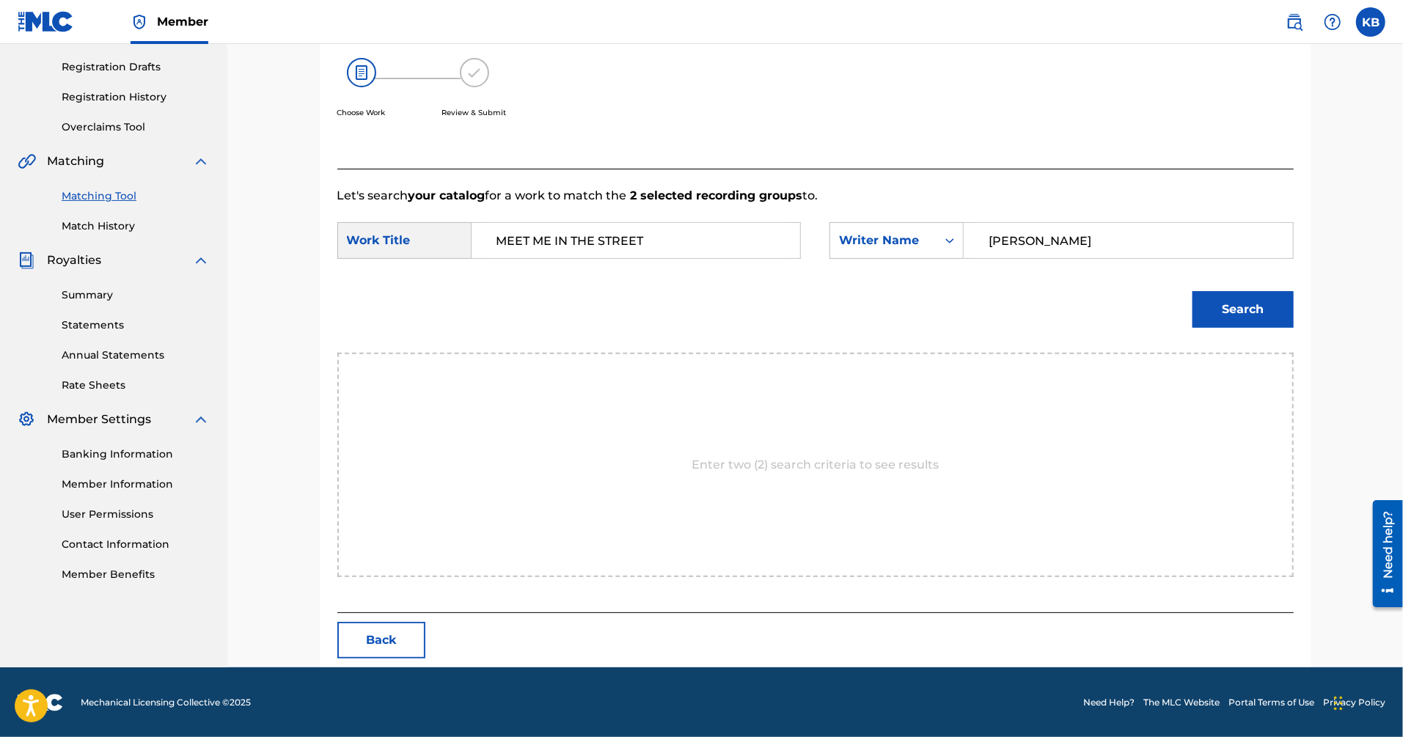
type input "[PERSON_NAME]"
click at [1193, 291] on button "Search" at bounding box center [1243, 309] width 101 height 37
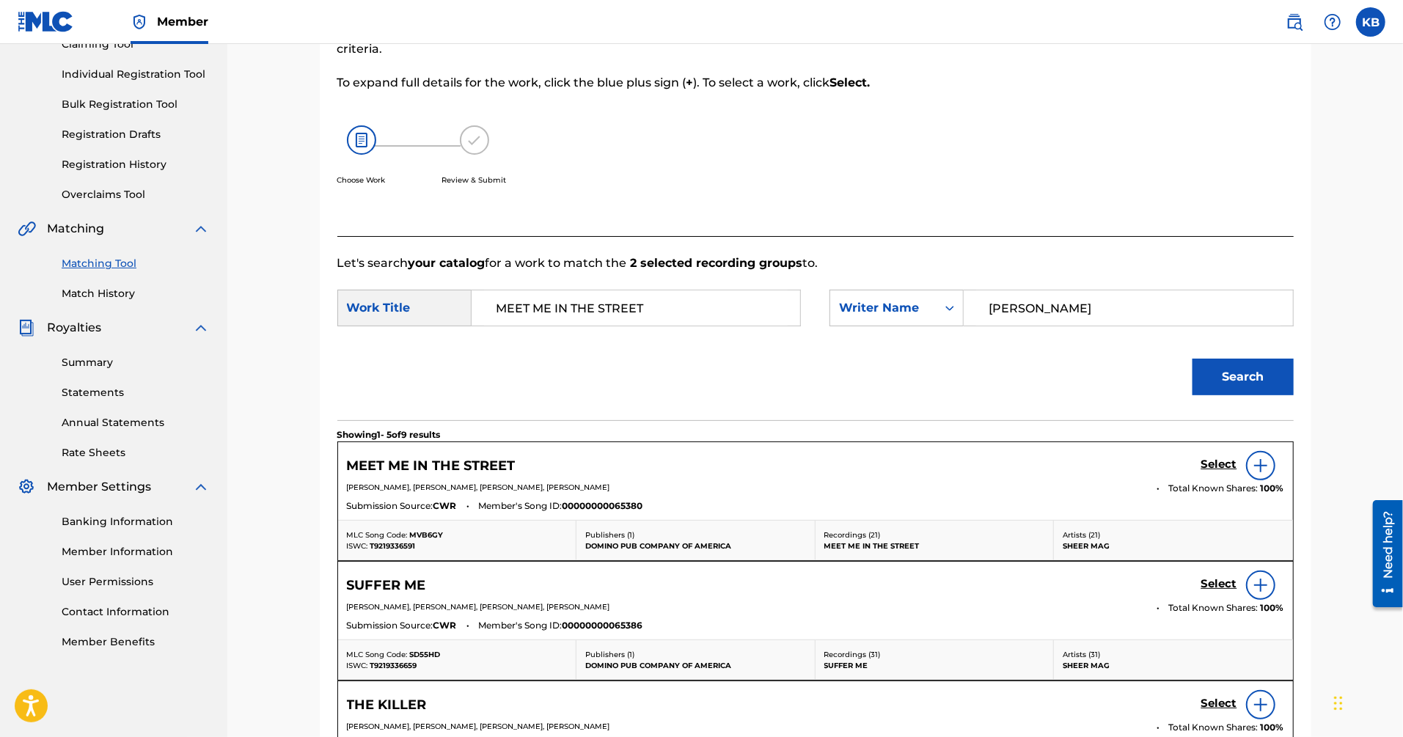
scroll to position [239, 0]
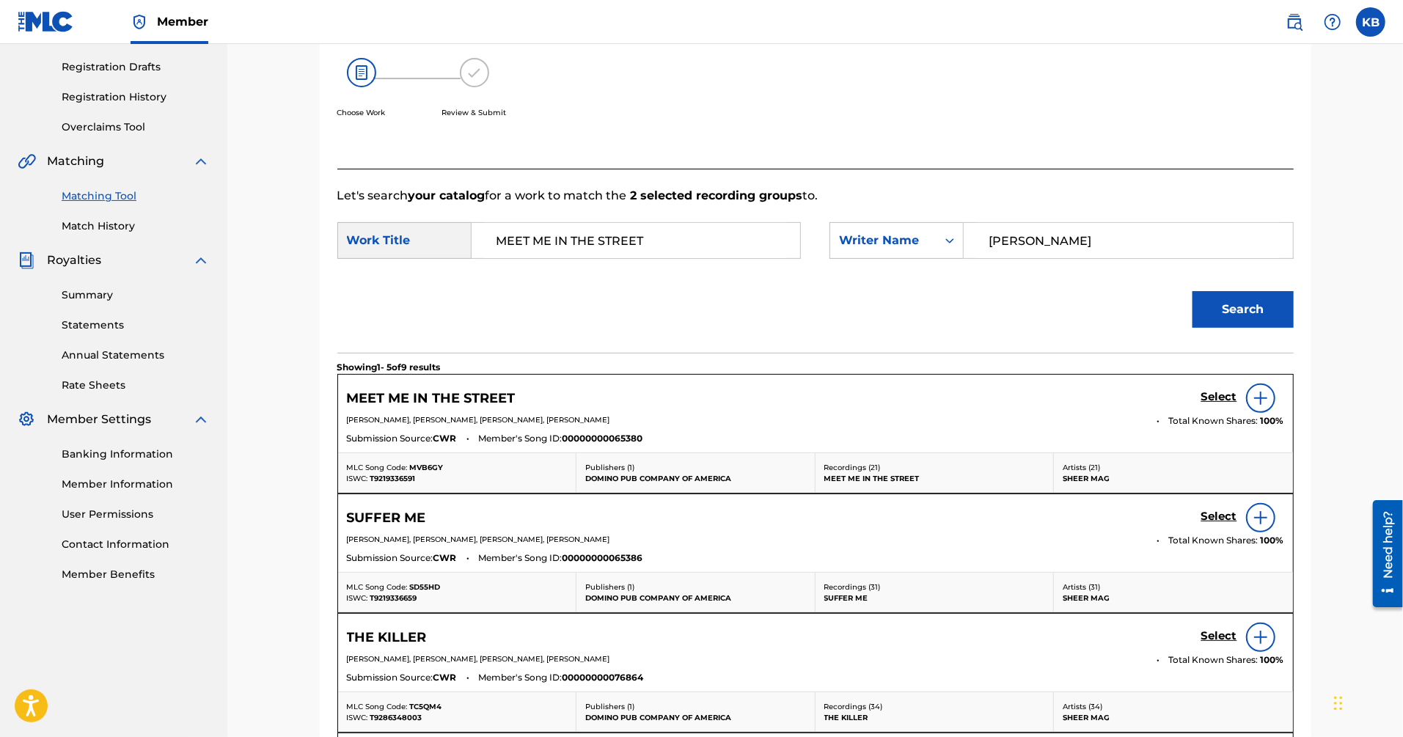
click at [1215, 398] on h5 "Select" at bounding box center [1219, 397] width 36 height 14
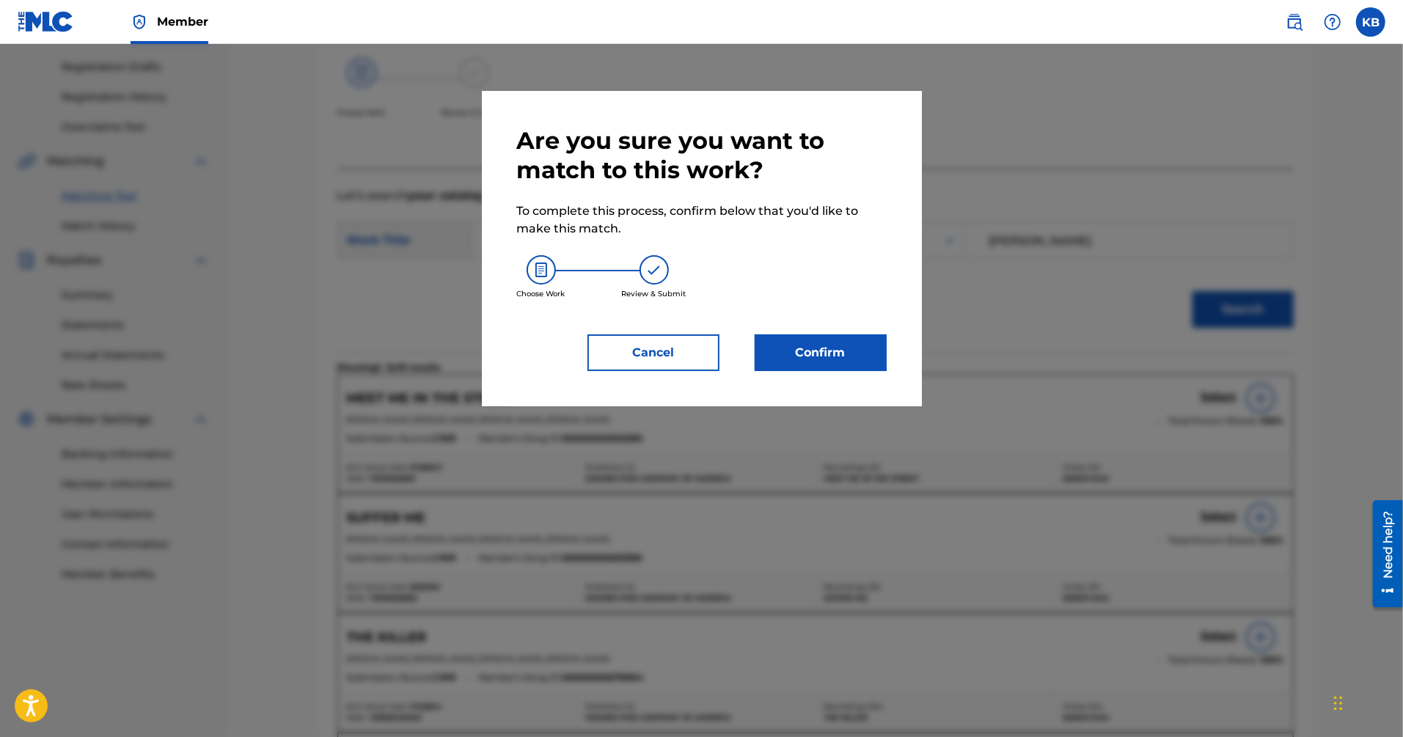
click at [848, 358] on button "Confirm" at bounding box center [821, 352] width 132 height 37
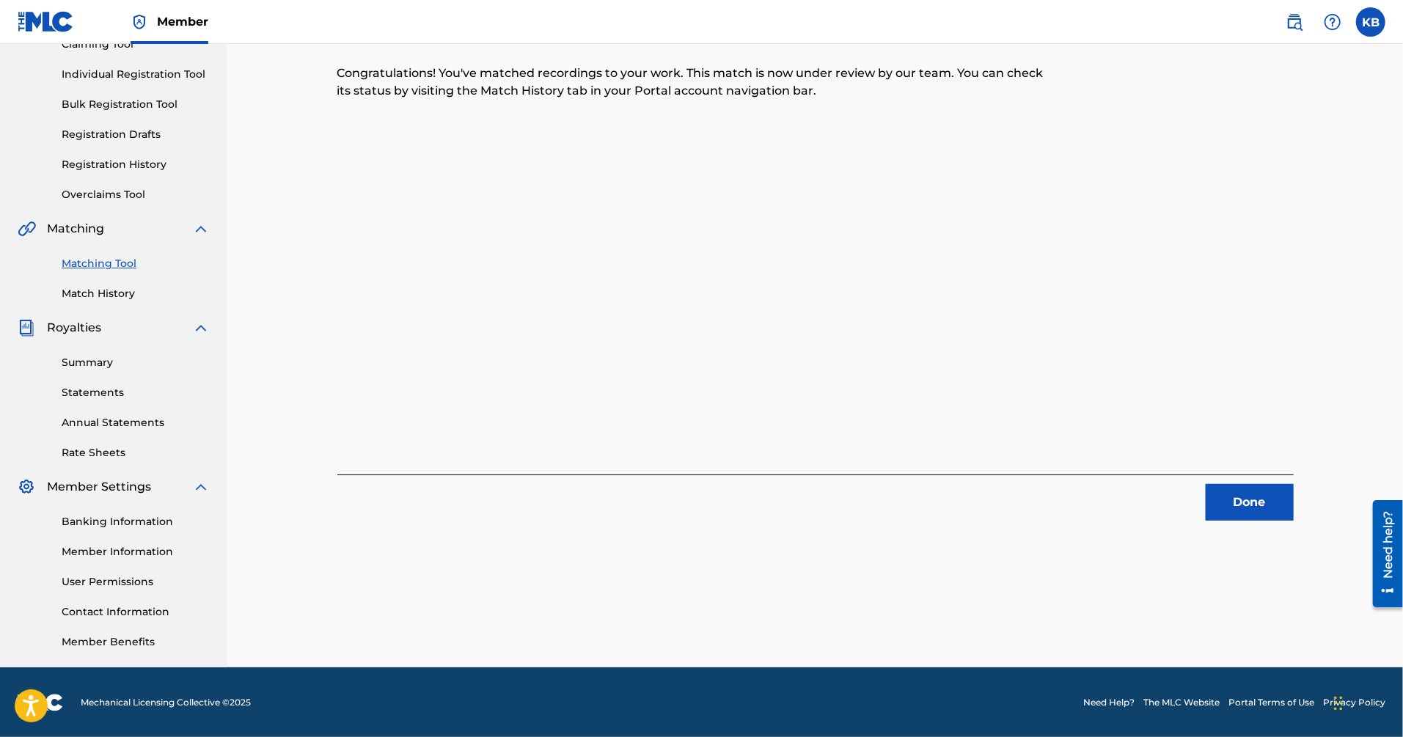
scroll to position [0, 0]
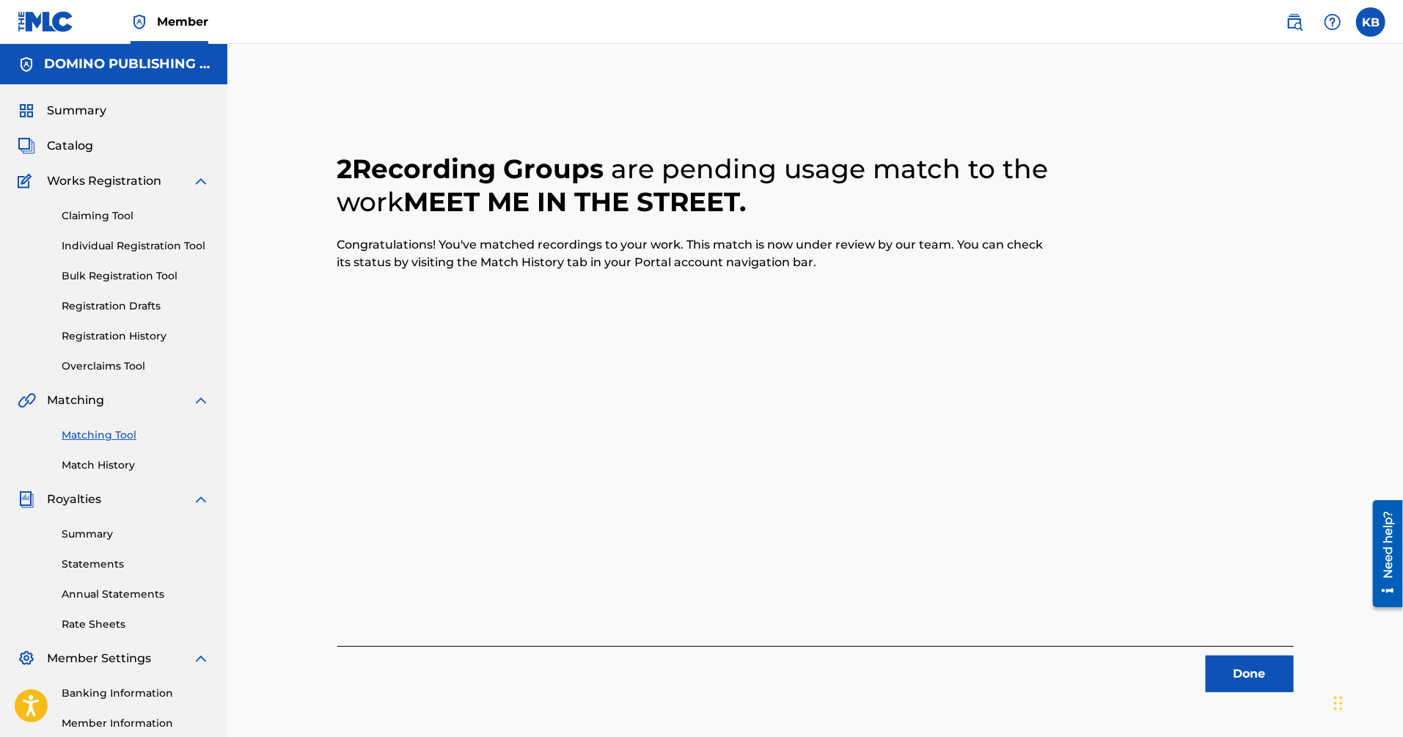
click at [1251, 679] on button "Done" at bounding box center [1250, 674] width 88 height 37
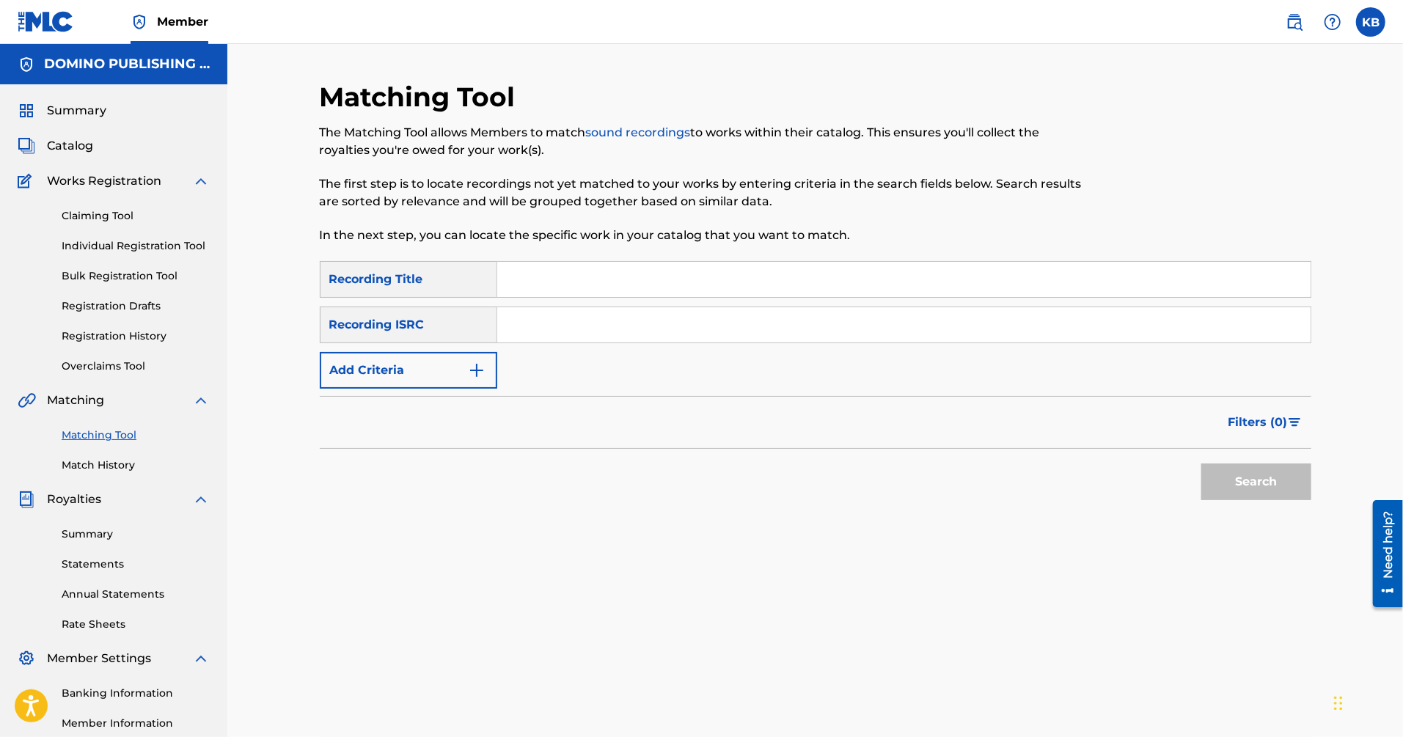
click at [1106, 283] on input "Search Form" at bounding box center [903, 279] width 813 height 35
paste input "IT'S CHRISTMAS SO WE'LL STOP ([PERSON_NAME]/[PERSON_NAME]/[PERSON_NAME])"
type input "IT'S CHRISTMAS SO WE'LL STOP"
click at [1201, 464] on button "Search" at bounding box center [1256, 482] width 110 height 37
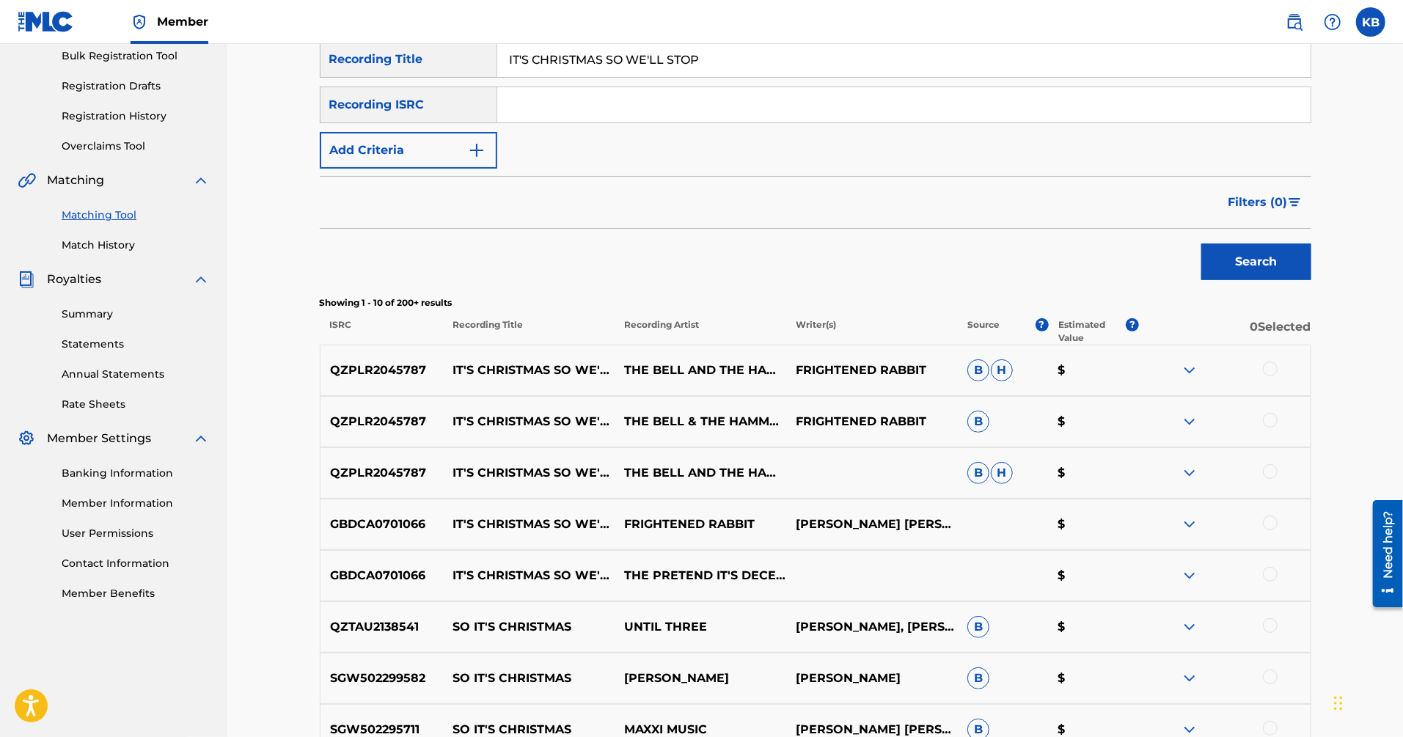
scroll to position [247, 0]
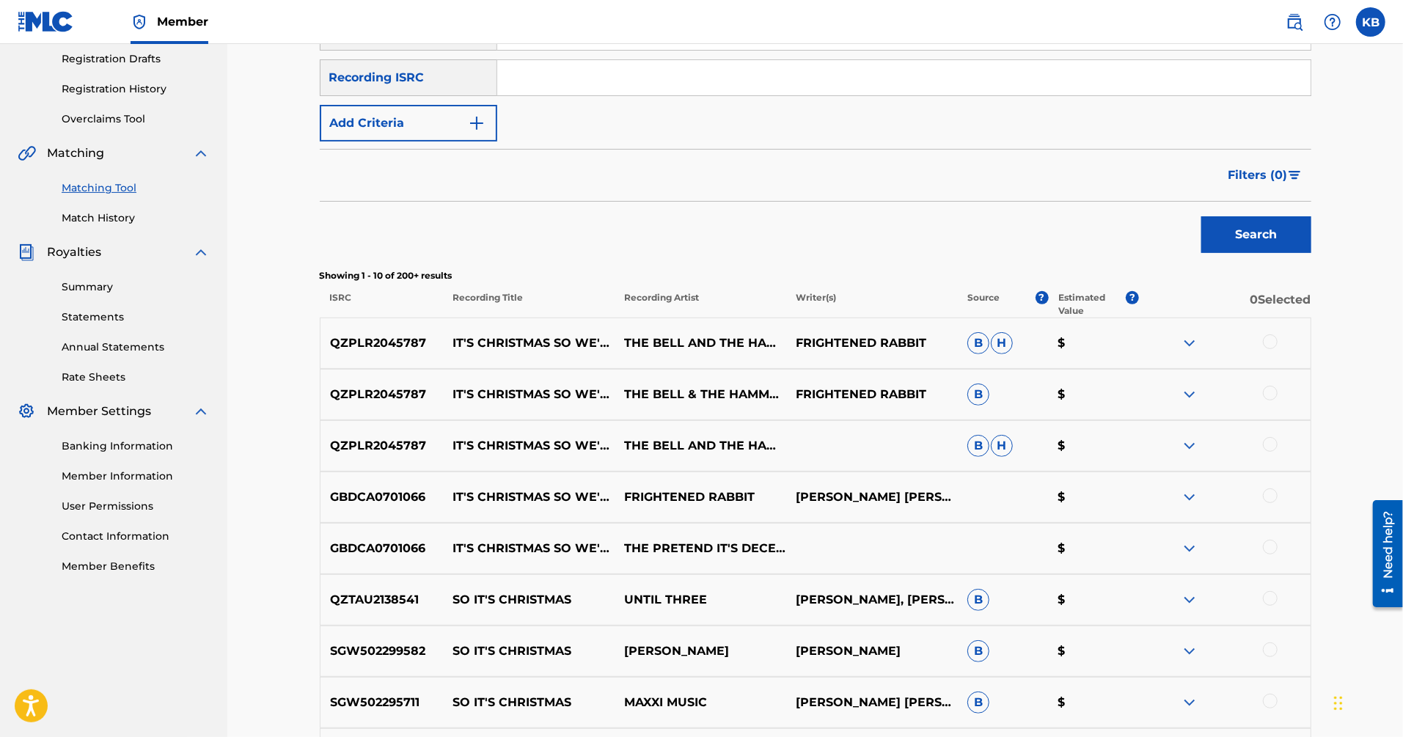
click at [1272, 444] on div at bounding box center [1270, 444] width 15 height 15
click at [1271, 387] on div at bounding box center [1270, 393] width 15 height 15
click at [1272, 340] on div at bounding box center [1270, 341] width 15 height 15
click at [1273, 547] on div at bounding box center [1270, 547] width 15 height 15
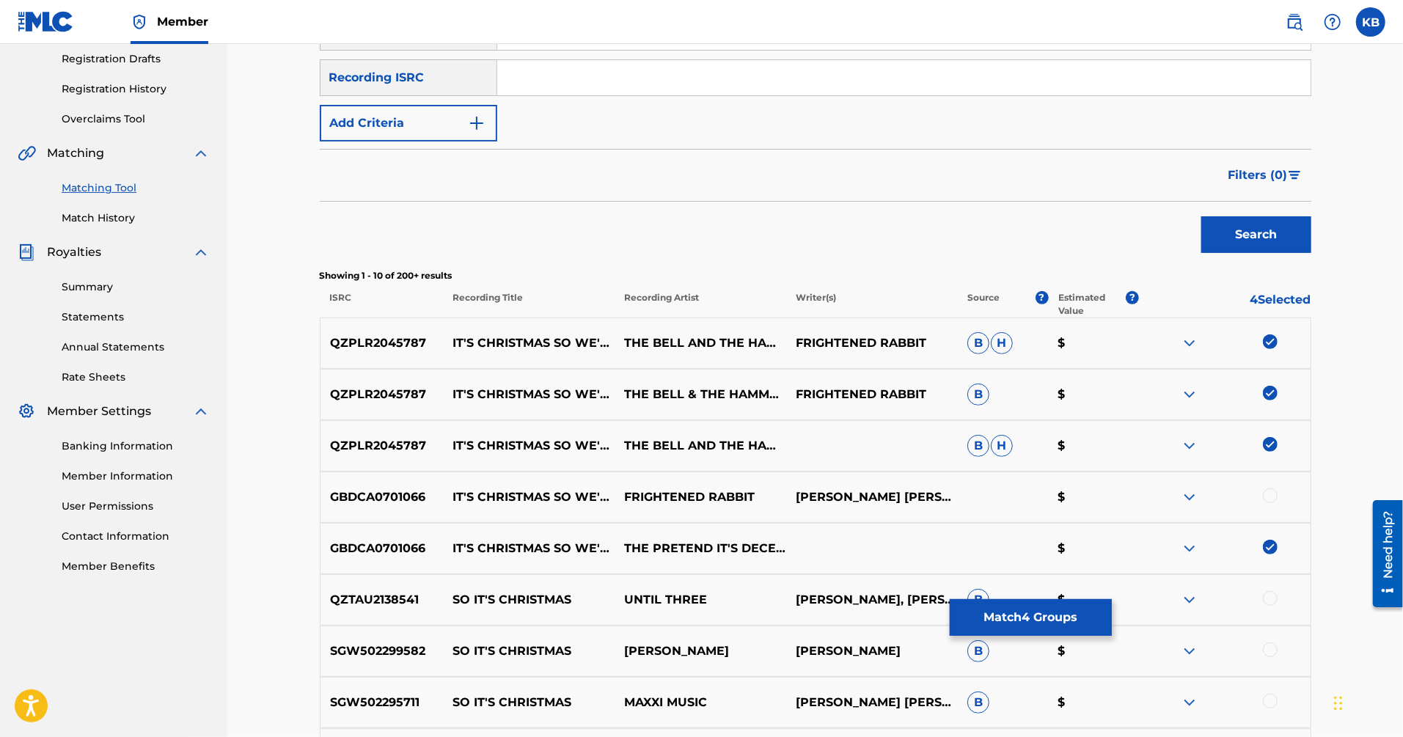
click at [1271, 494] on div at bounding box center [1270, 496] width 15 height 15
click at [1003, 615] on button "Match 5 Groups" at bounding box center [1031, 617] width 162 height 37
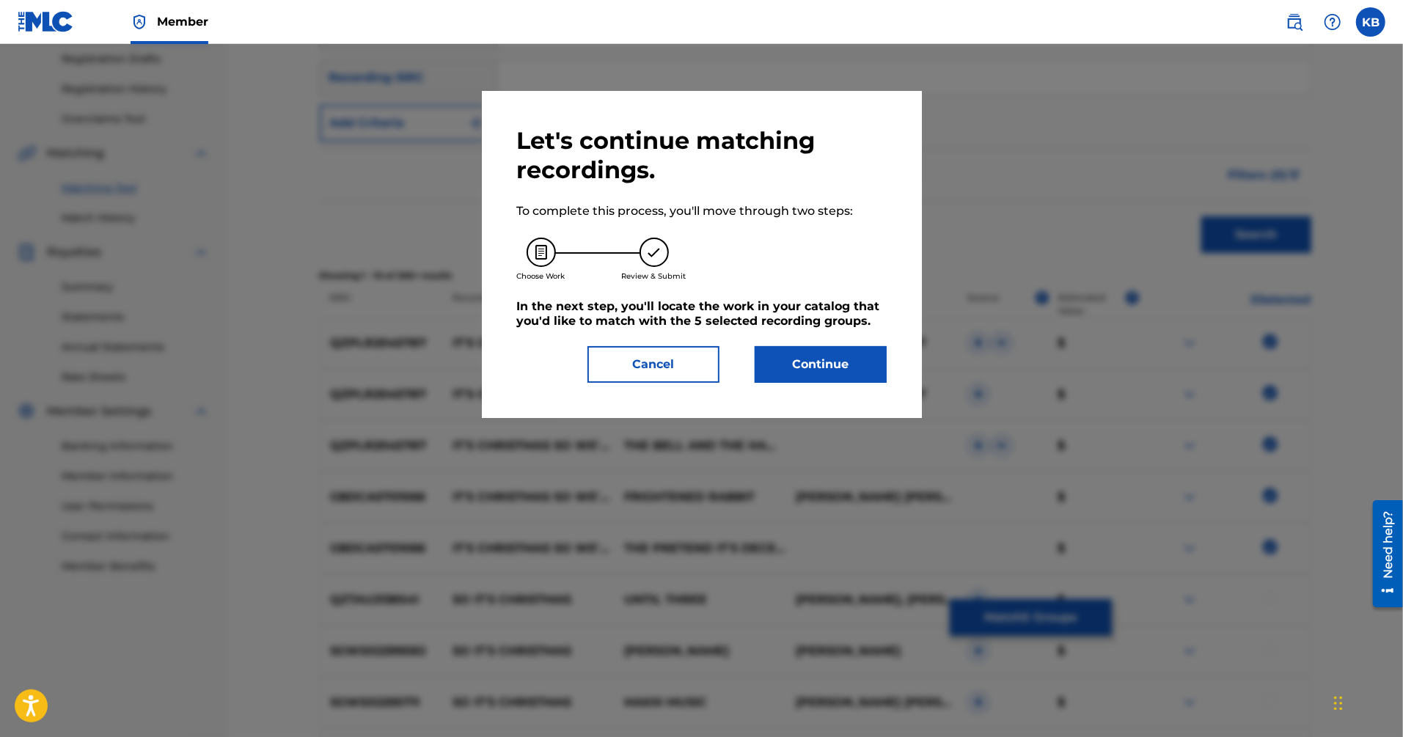
click at [819, 343] on div "Let's continue matching recordings. To complete this process, you'll move throu…" at bounding box center [702, 254] width 370 height 257
click at [786, 363] on button "Continue" at bounding box center [821, 364] width 132 height 37
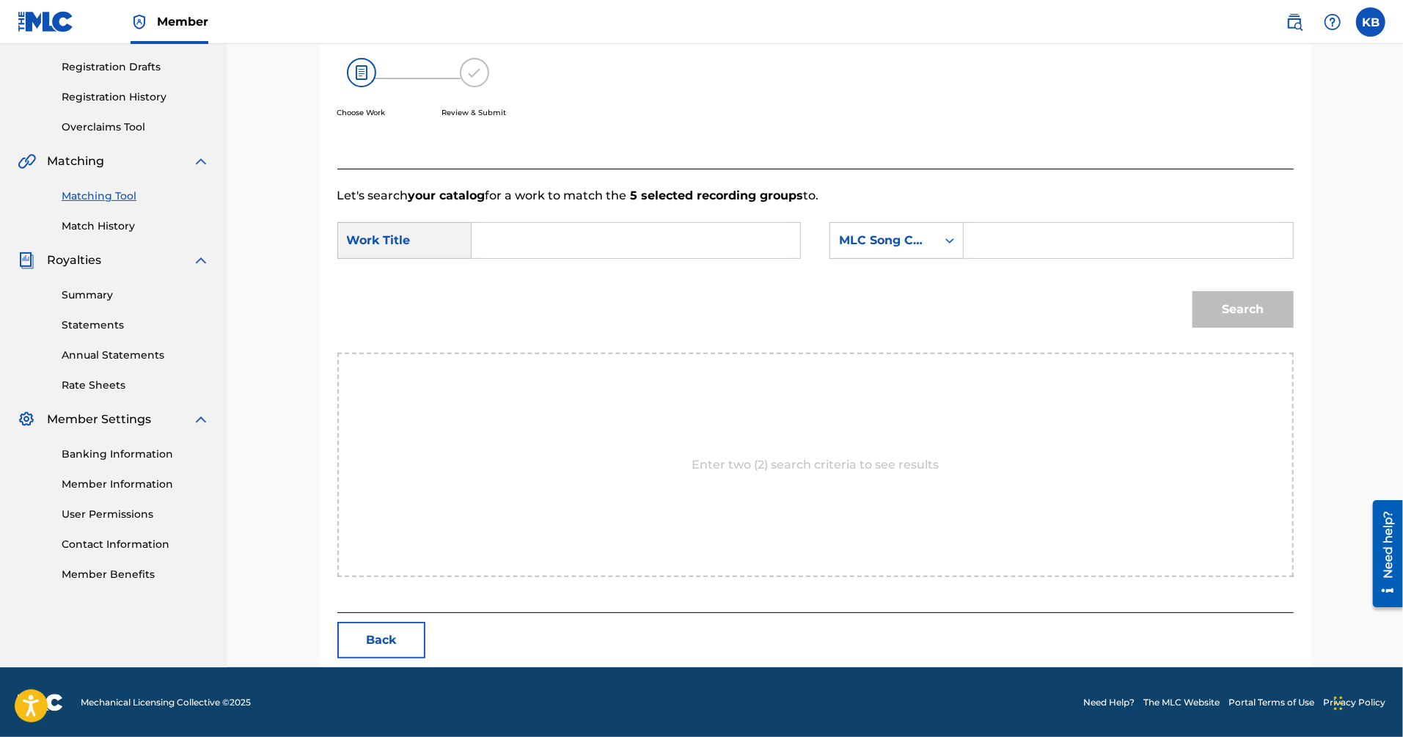
click at [716, 246] on input "Search Form" at bounding box center [636, 240] width 304 height 35
paste input "IT'S CHRISTMAS SO WE'LL STOP ([PERSON_NAME]/[PERSON_NAME]/[PERSON_NAME])"
type input "IT'S CHRISTMAS SO WE'LL STOP"
click at [909, 238] on div "MLC Song Code" at bounding box center [883, 241] width 89 height 18
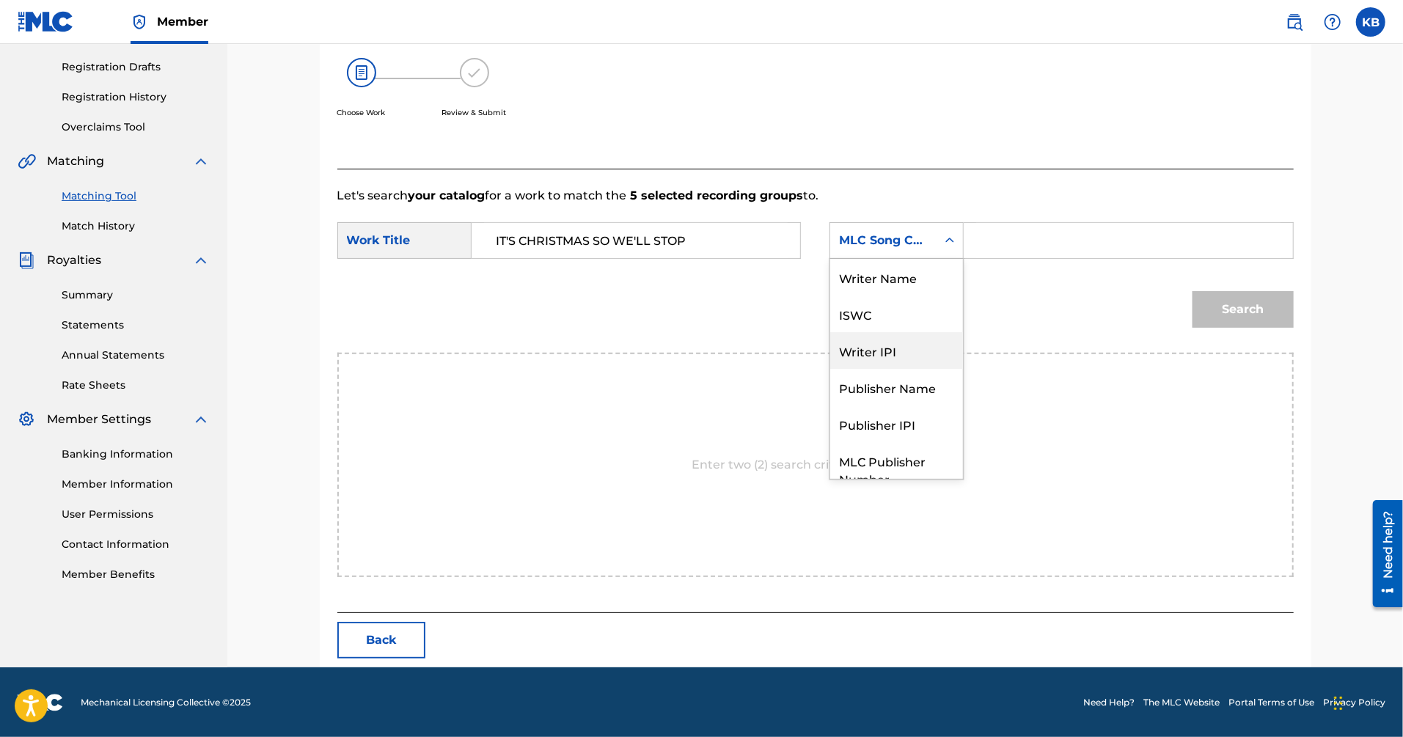
click at [909, 278] on div "Writer Name" at bounding box center [896, 277] width 133 height 37
click at [1031, 227] on input "Search Form" at bounding box center [1128, 240] width 304 height 35
paste input "IT'S CHRISTMAS SO WE'LL STOP ([PERSON_NAME]/[PERSON_NAME]/[PERSON_NAME])"
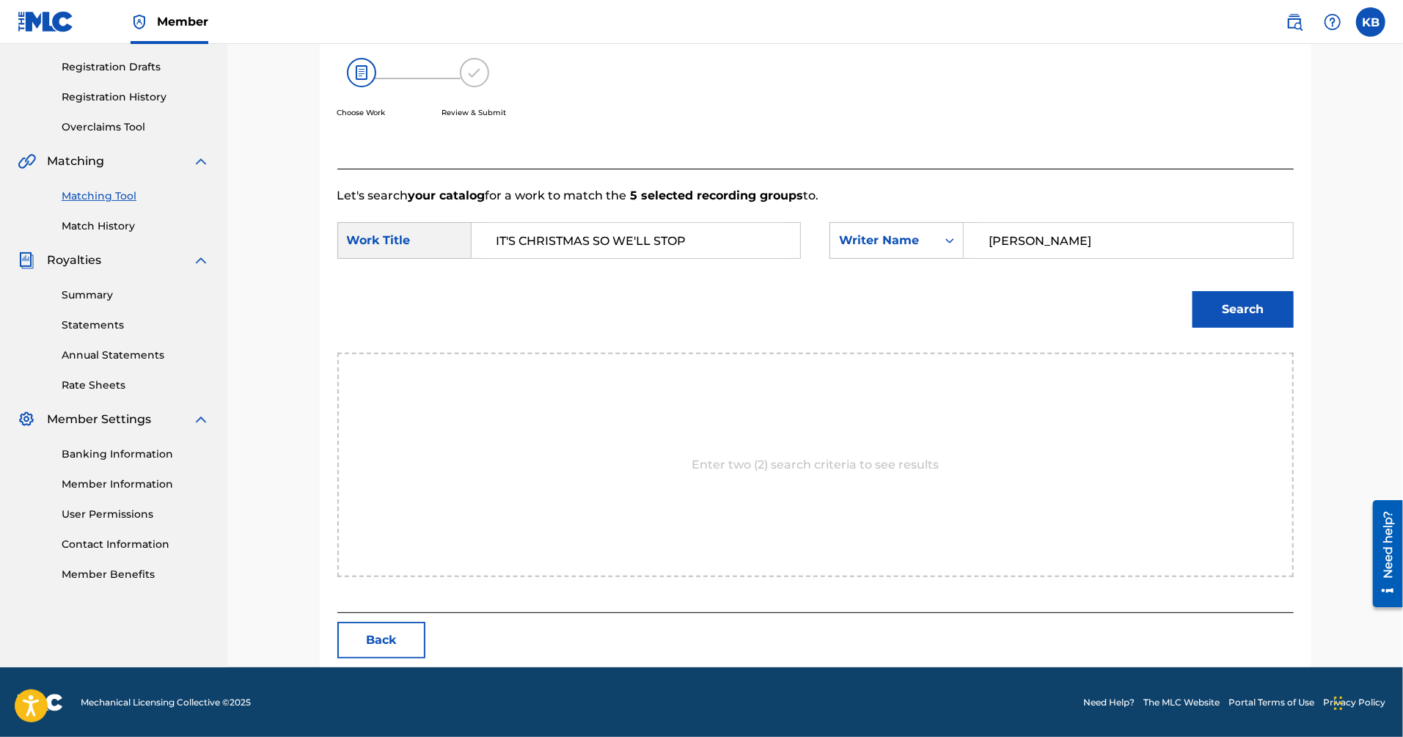
type input "[PERSON_NAME]"
click at [1193, 291] on button "Search" at bounding box center [1243, 309] width 101 height 37
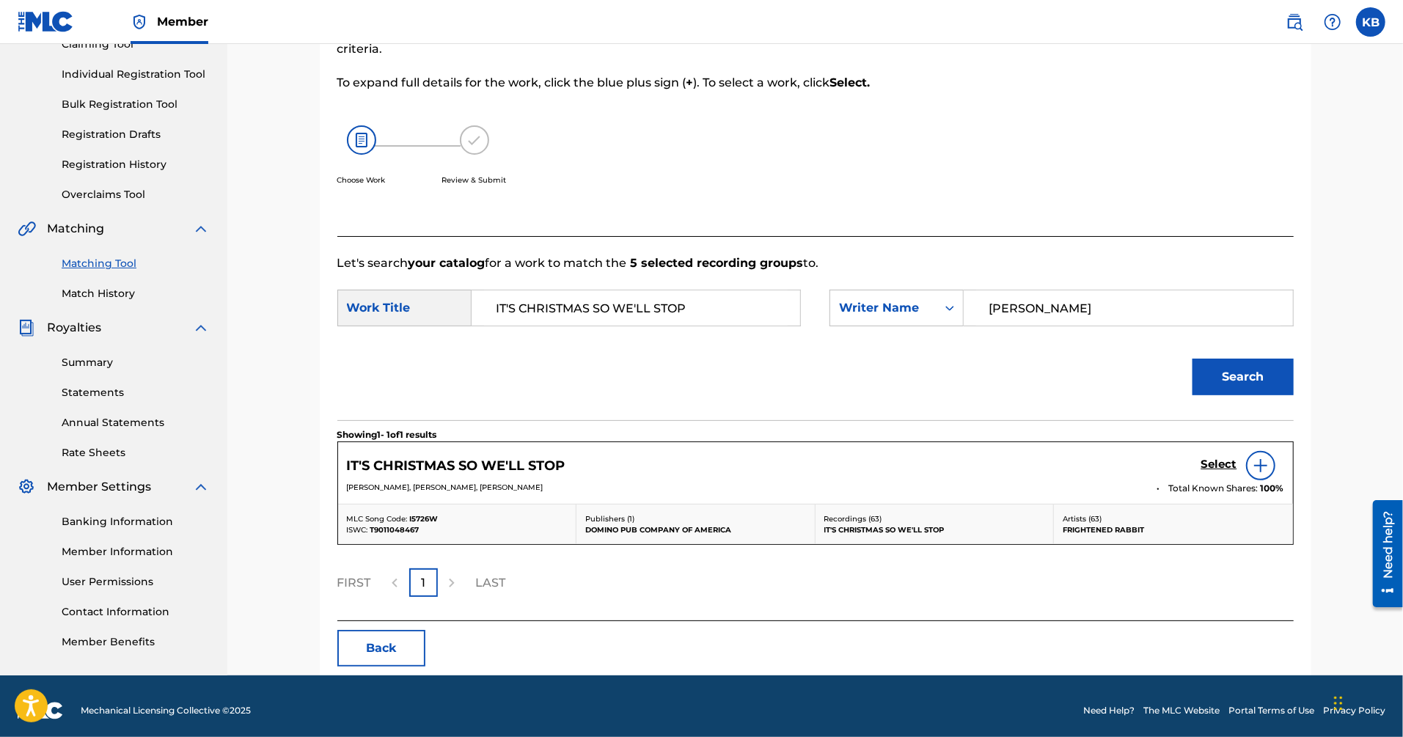
scroll to position [179, 0]
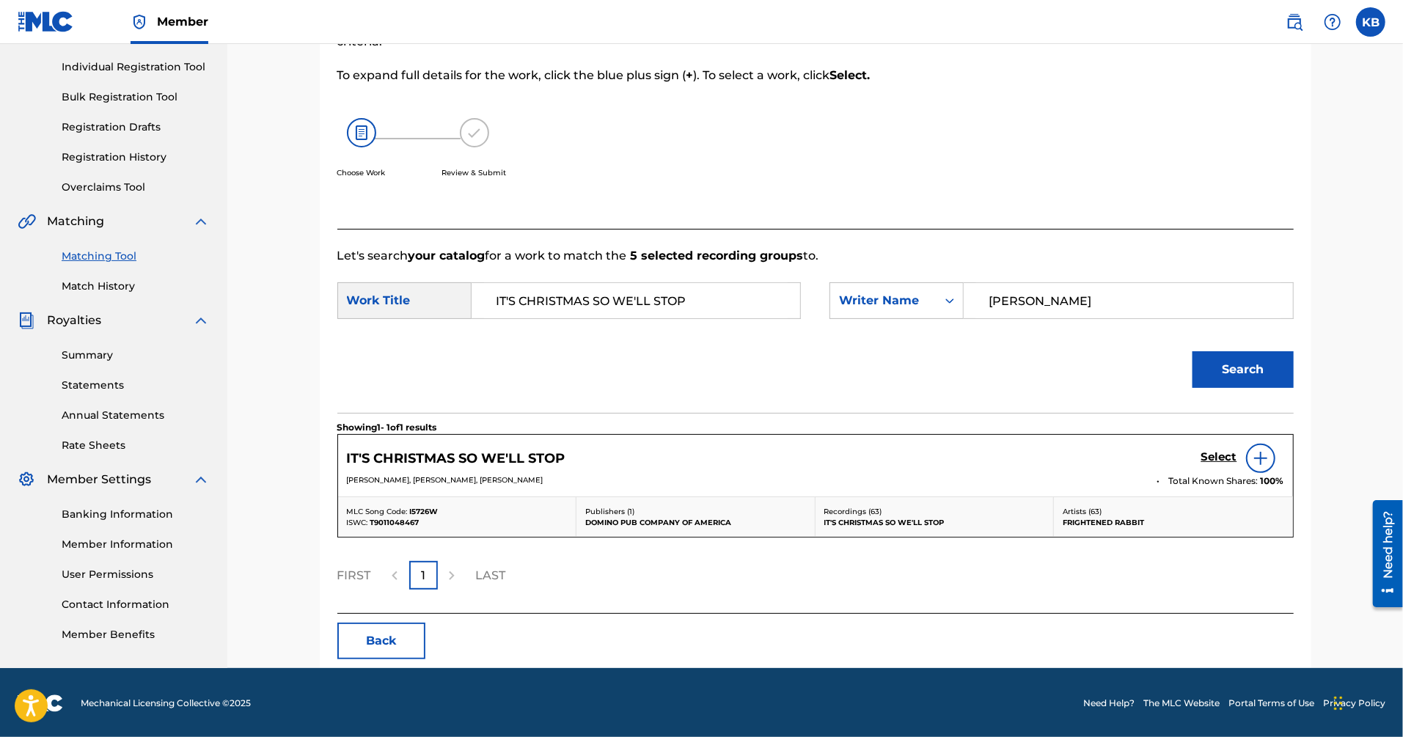
click at [1218, 462] on h5 "Select" at bounding box center [1219, 457] width 36 height 14
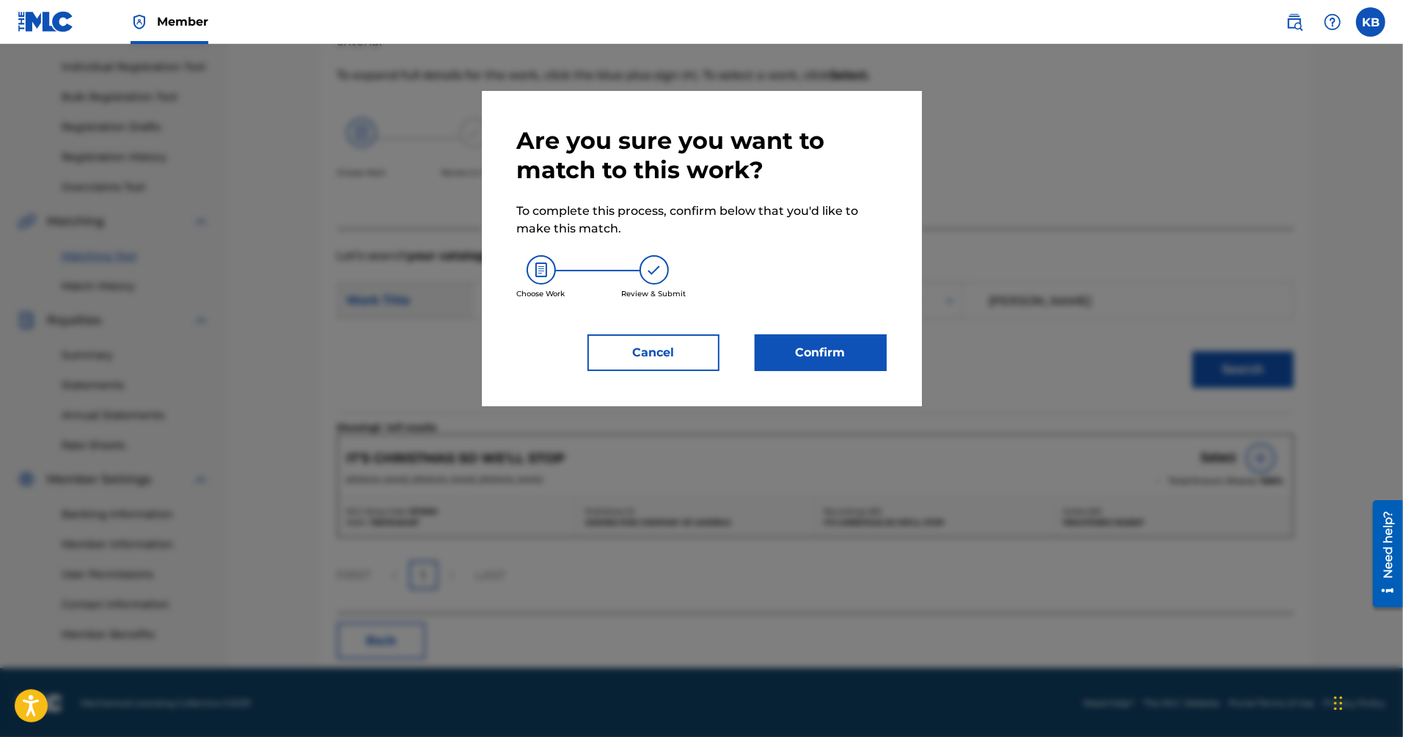
click at [866, 365] on button "Confirm" at bounding box center [821, 352] width 132 height 37
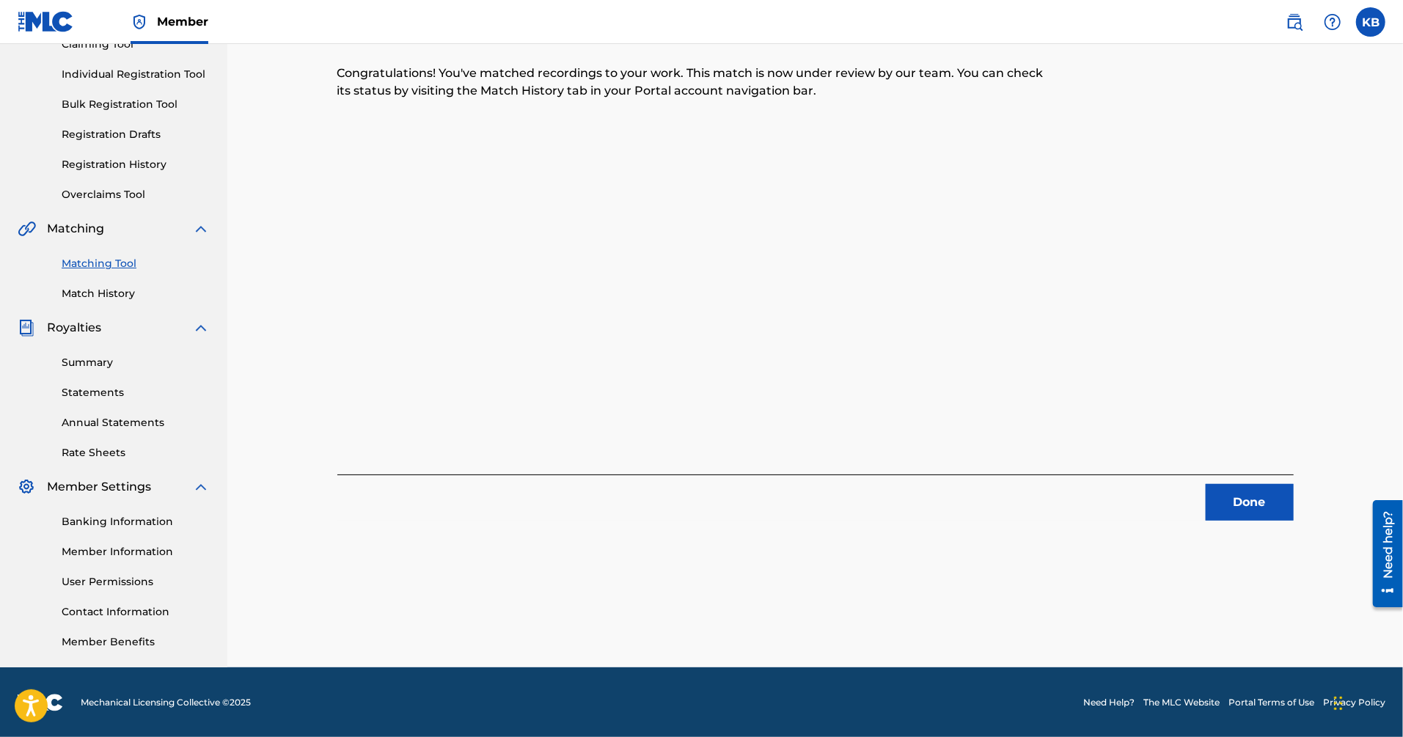
scroll to position [0, 0]
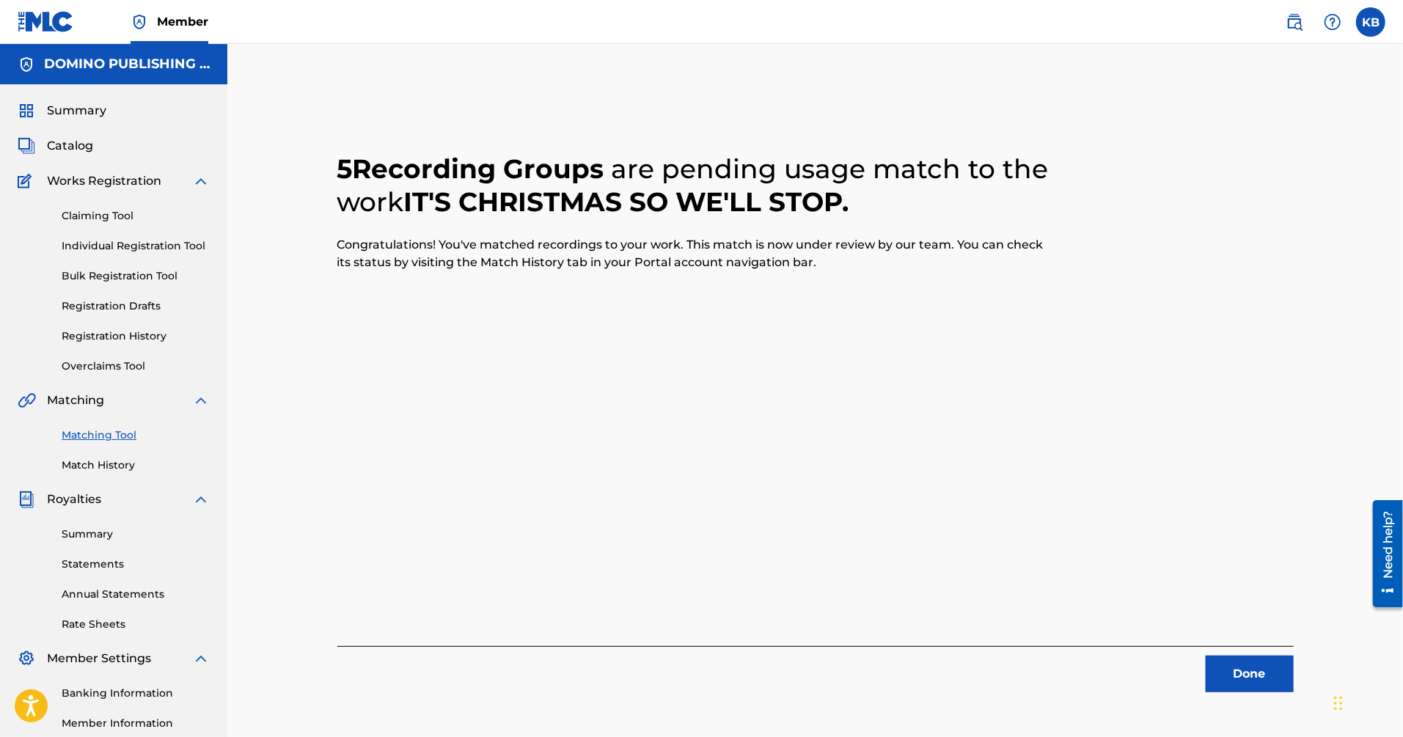
click at [1251, 669] on button "Done" at bounding box center [1250, 674] width 88 height 37
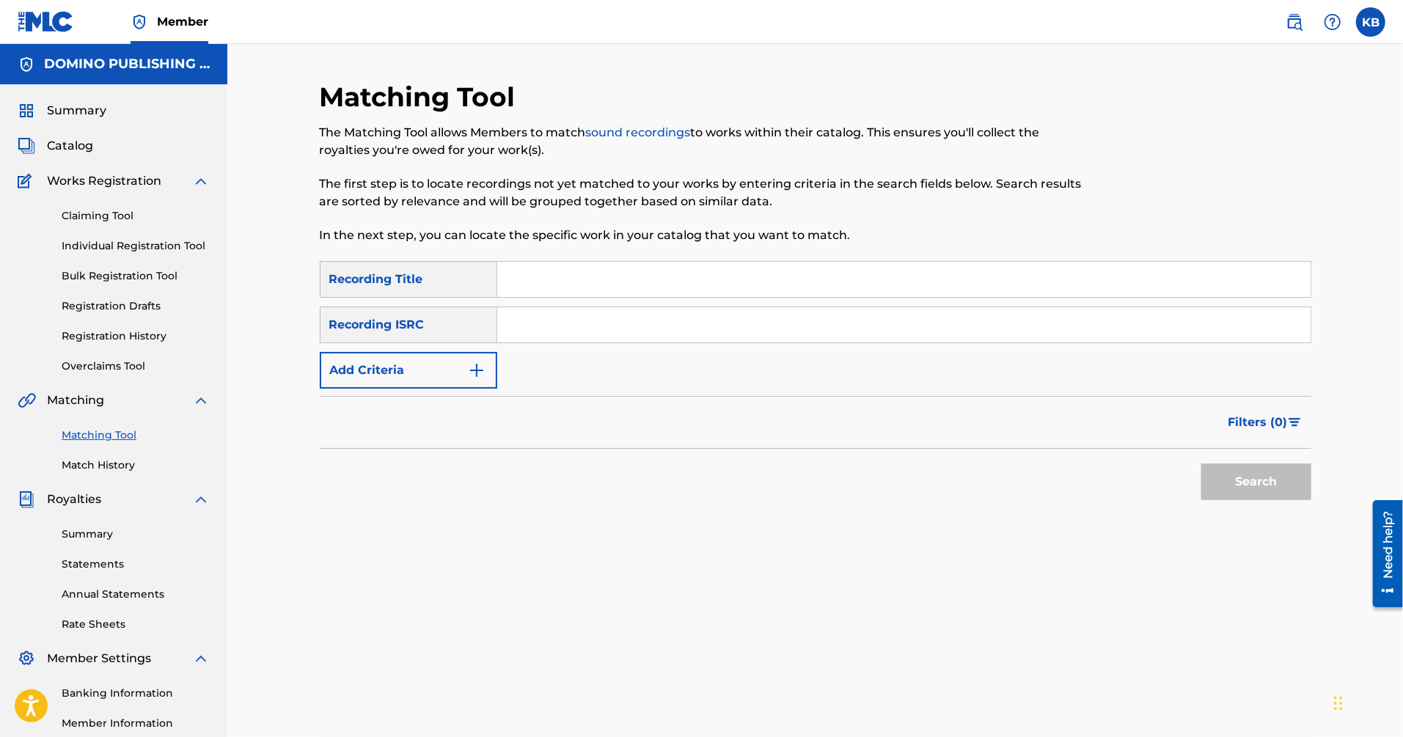
click at [1072, 263] on input "Search Form" at bounding box center [903, 279] width 813 height 35
paste input "MOOD ([US_STATE])"
type input "MOOD"
click at [425, 370] on button "Add Criteria" at bounding box center [409, 370] width 178 height 37
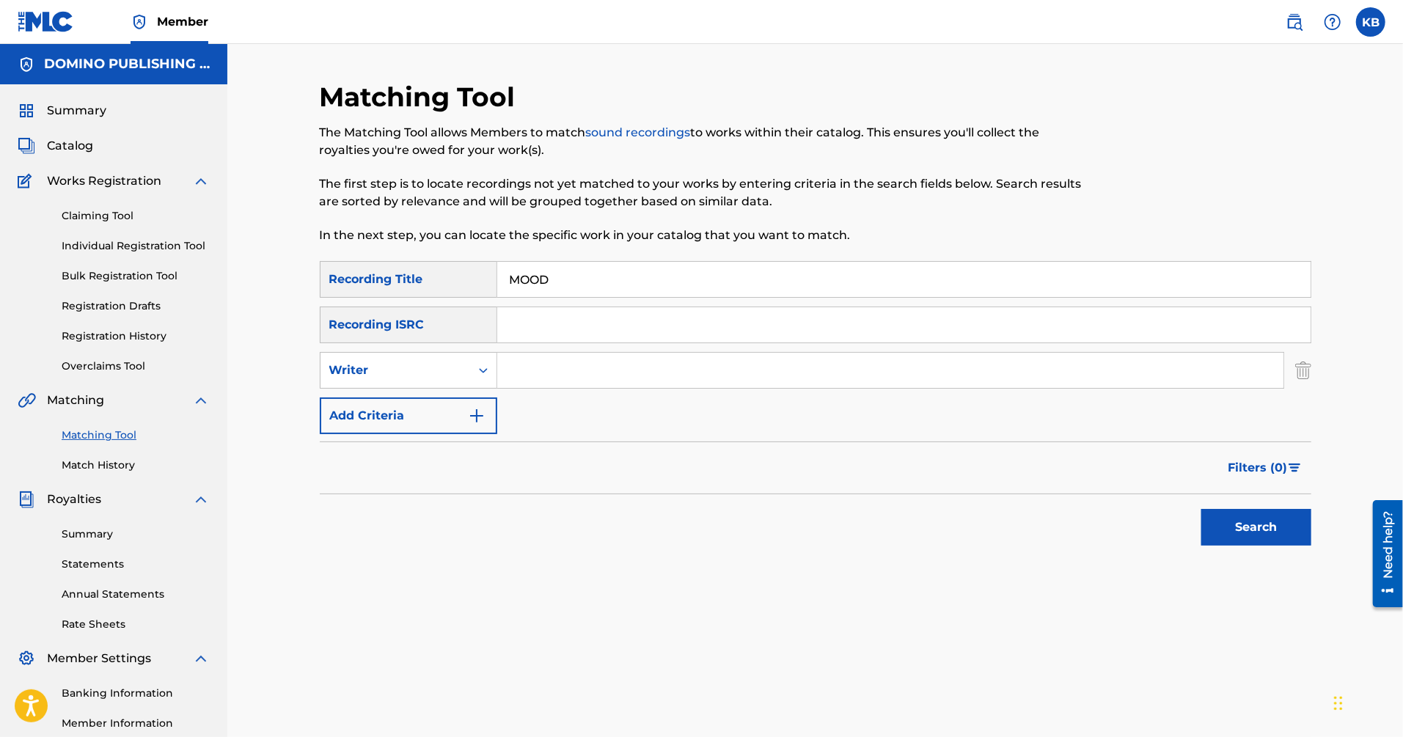
click at [577, 362] on input "Search Form" at bounding box center [890, 370] width 786 height 35
type input "[PERSON_NAME][US_STATE]"
click at [1201, 509] on button "Search" at bounding box center [1256, 527] width 110 height 37
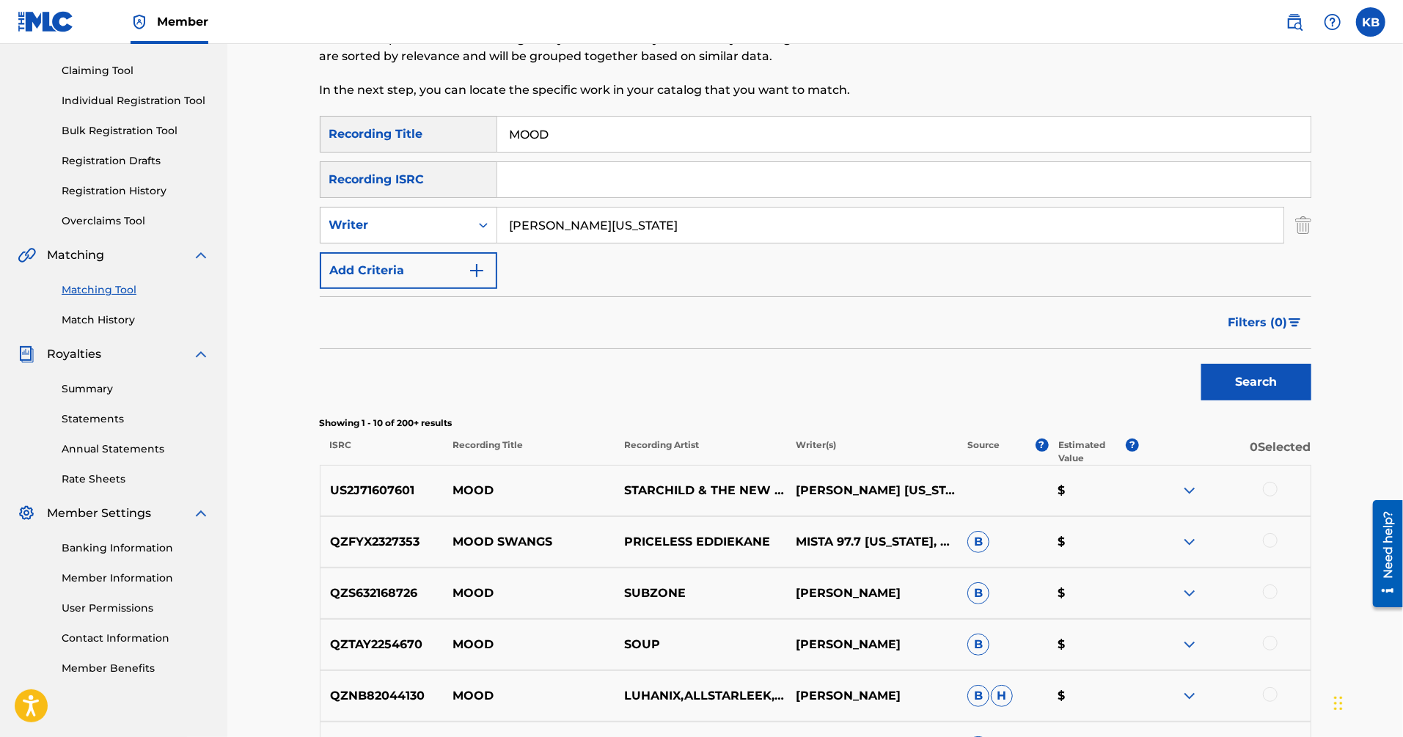
scroll to position [150, 0]
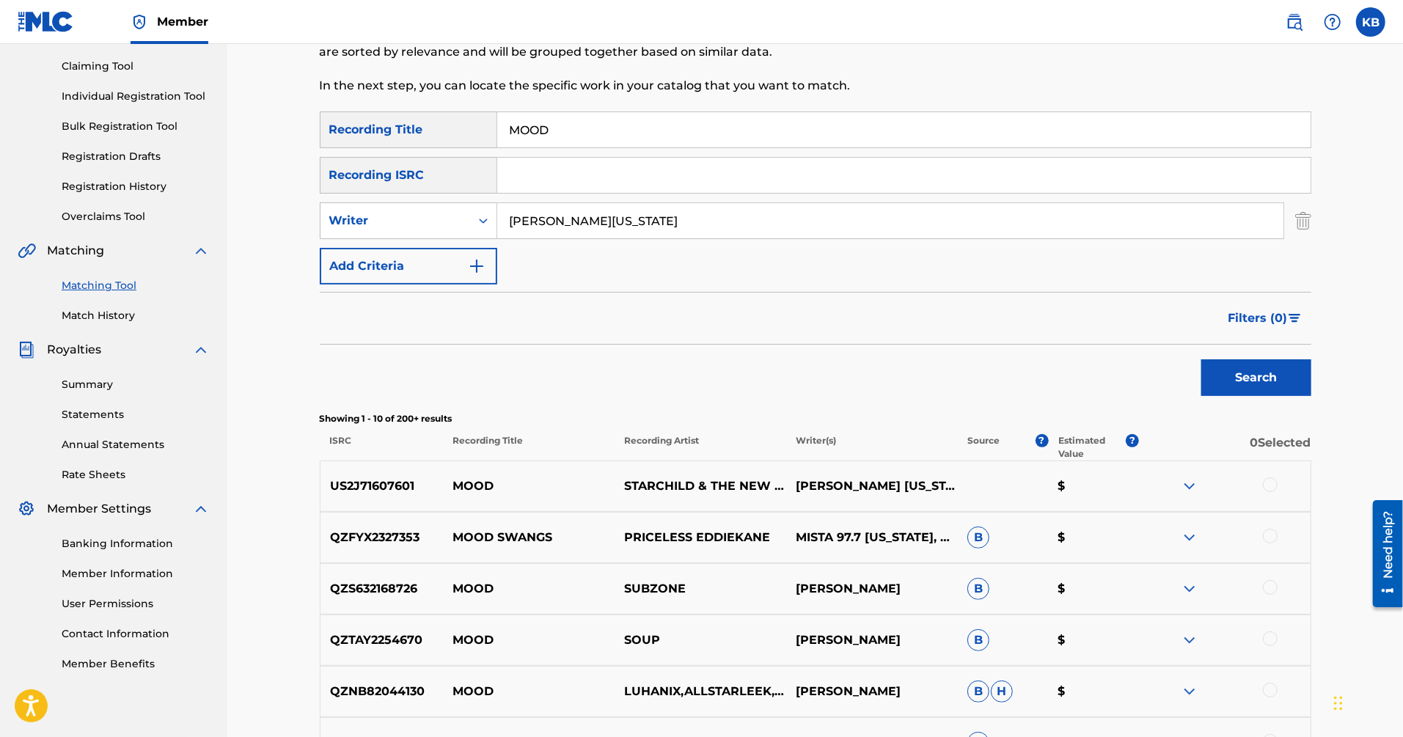
click at [1273, 482] on div at bounding box center [1270, 485] width 15 height 15
click at [453, 222] on div "Writer" at bounding box center [395, 221] width 132 height 18
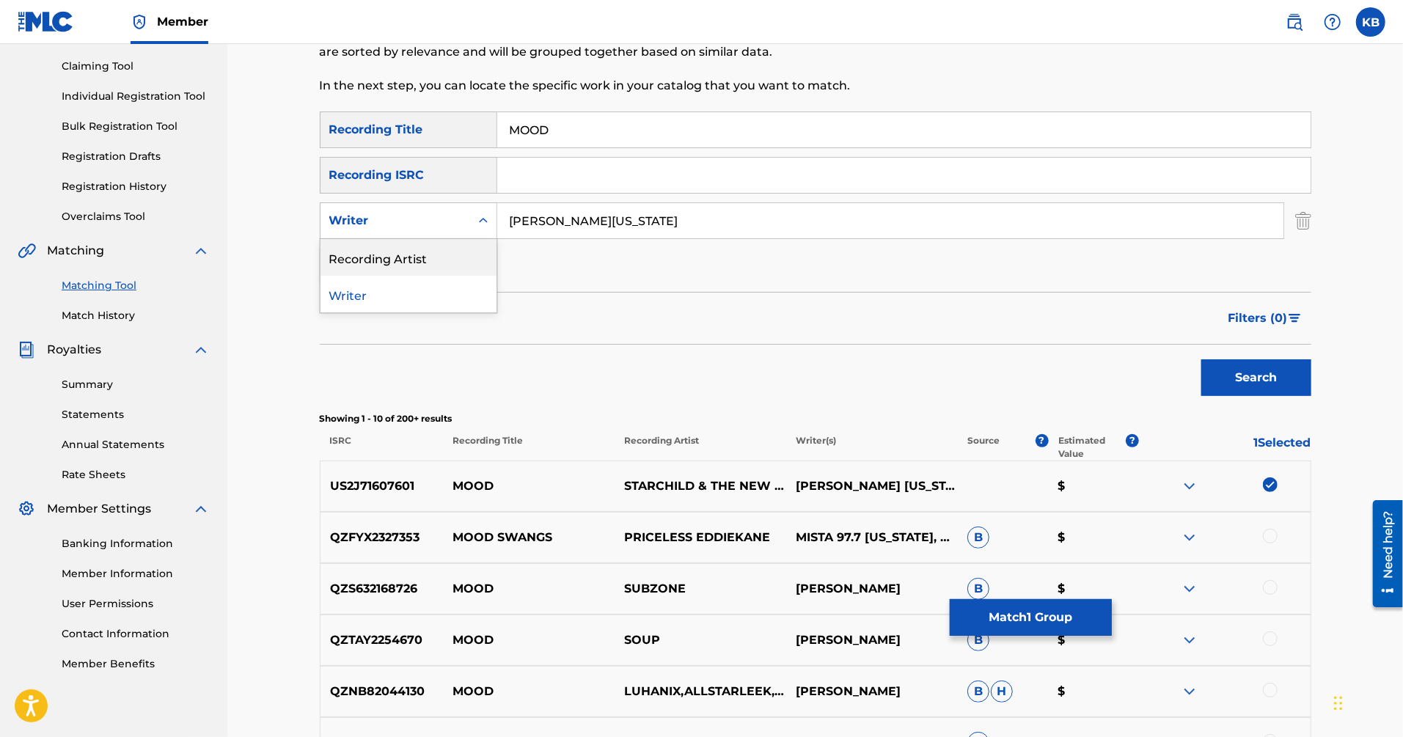
click at [413, 253] on div "Recording Artist" at bounding box center [409, 257] width 176 height 37
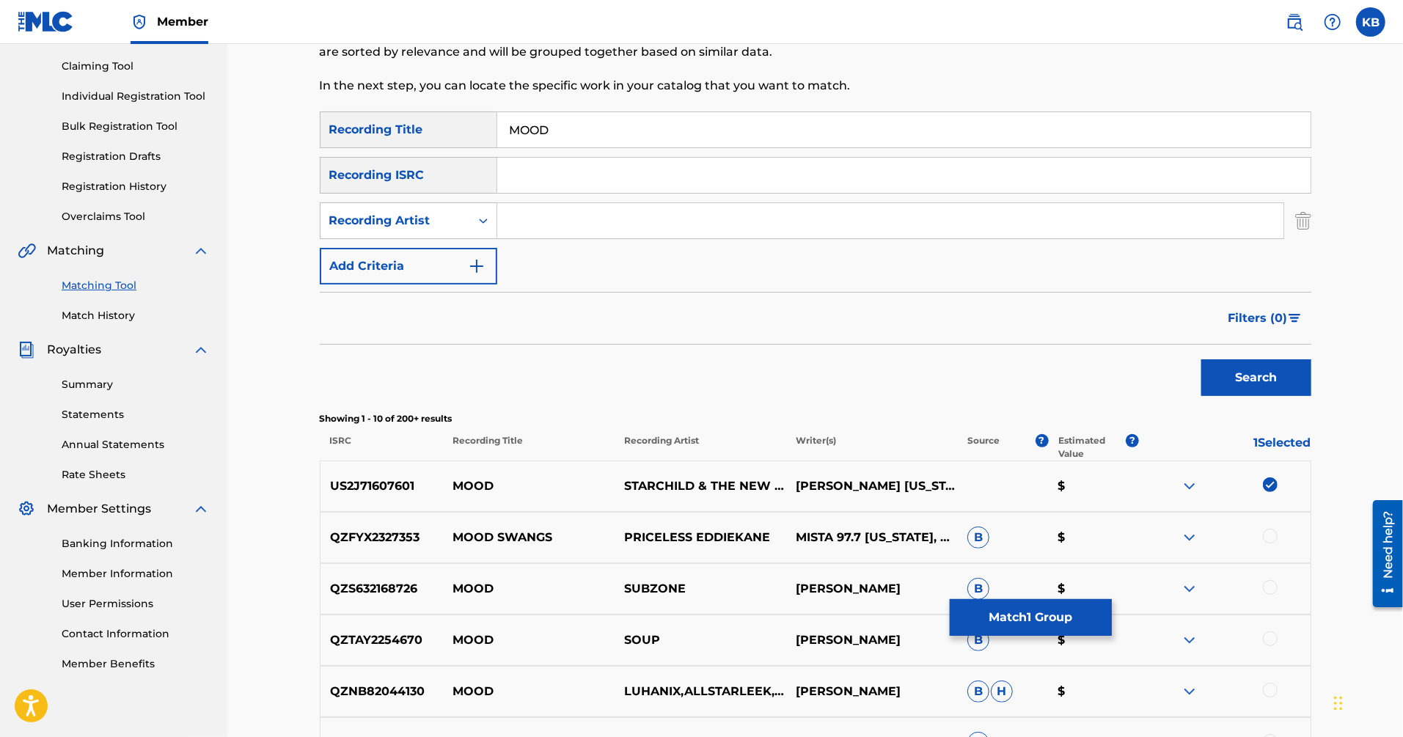
click at [539, 220] on input "Search Form" at bounding box center [890, 220] width 786 height 35
type input "porches"
click at [1201, 359] on button "Search" at bounding box center [1256, 377] width 110 height 37
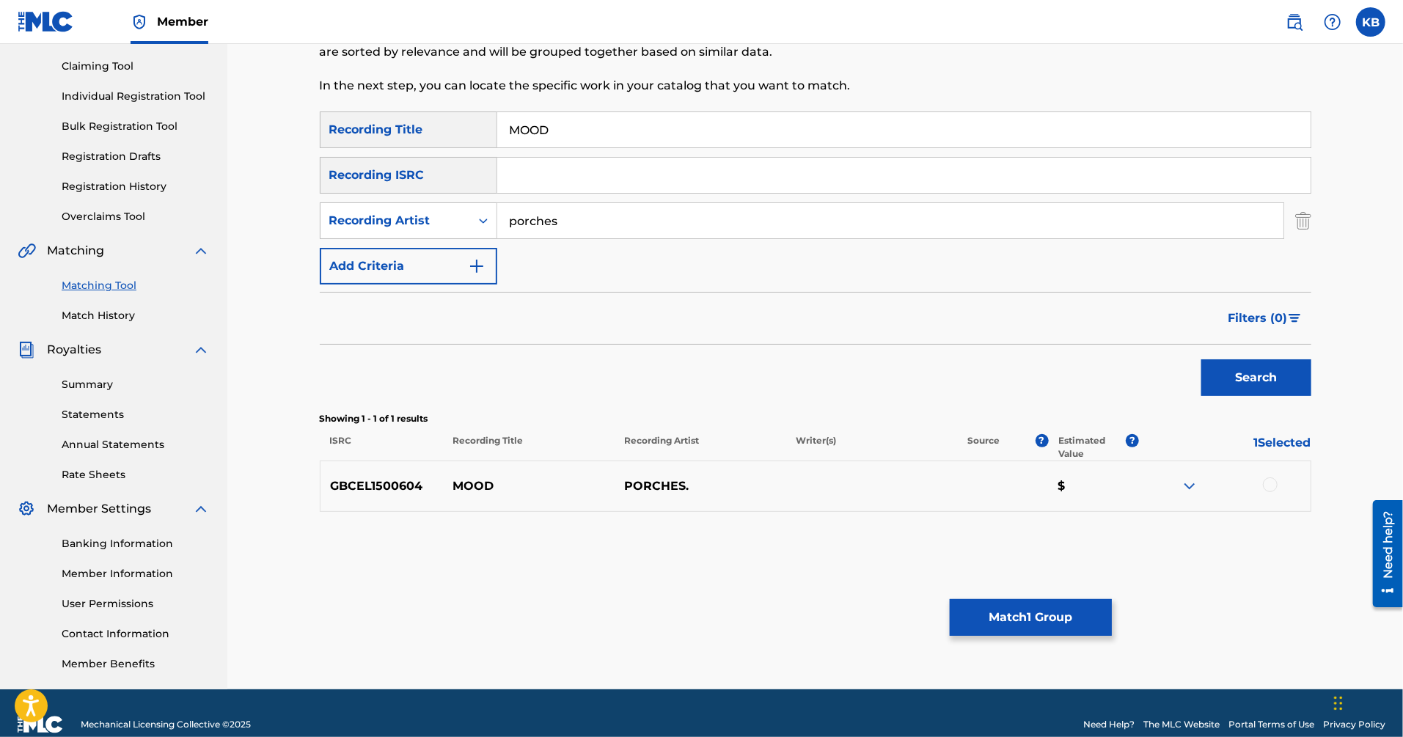
click at [1270, 484] on div at bounding box center [1270, 485] width 15 height 15
click at [1050, 611] on button "Match 2 Groups" at bounding box center [1031, 617] width 162 height 37
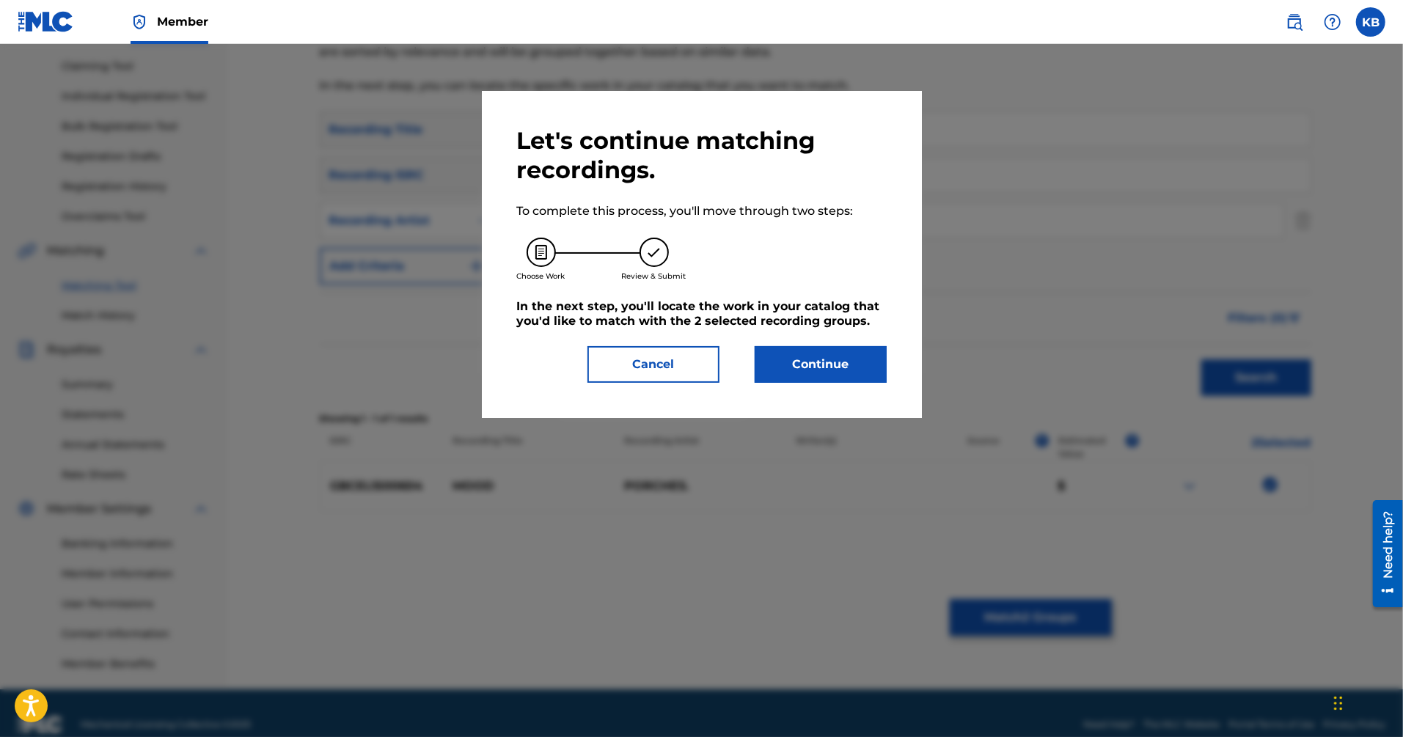
click at [838, 367] on button "Continue" at bounding box center [821, 364] width 132 height 37
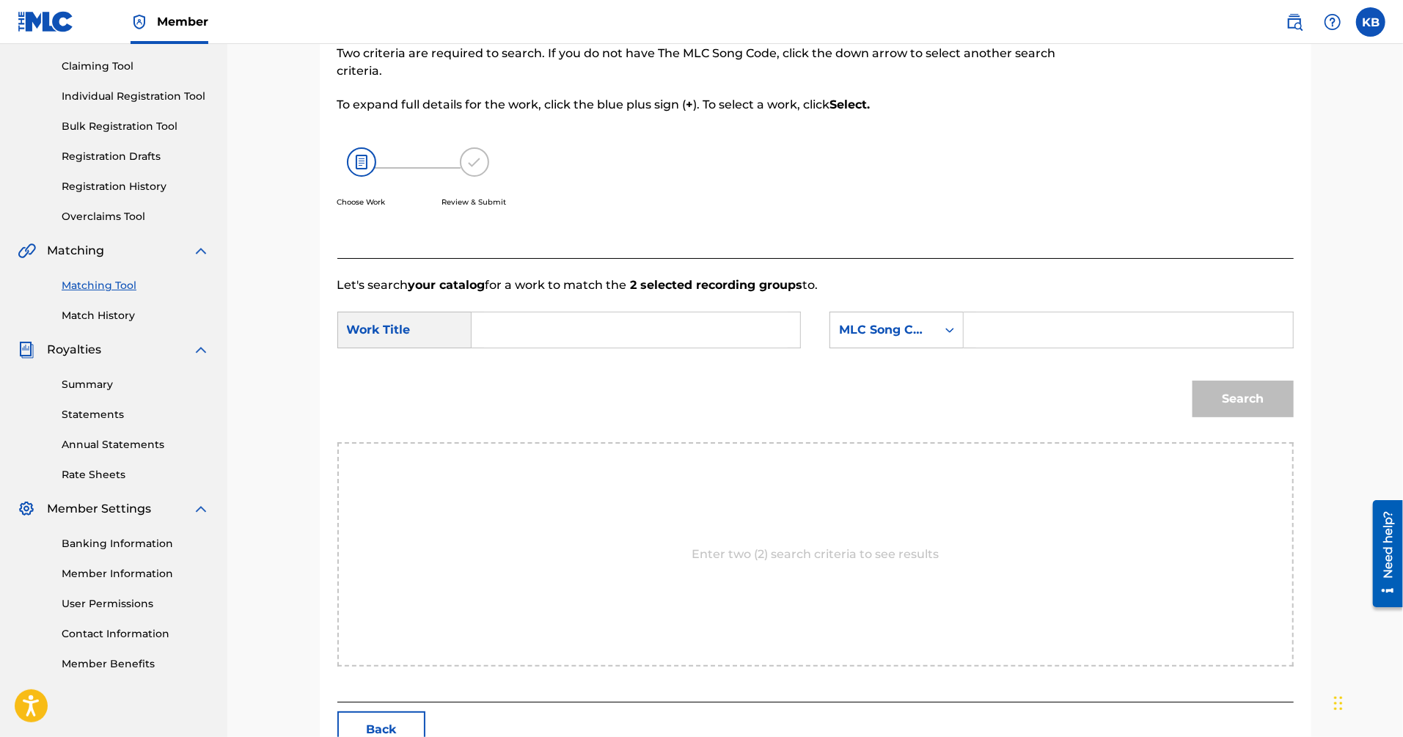
click at [751, 343] on input "Search Form" at bounding box center [636, 329] width 304 height 35
paste input "MOOD ([US_STATE])"
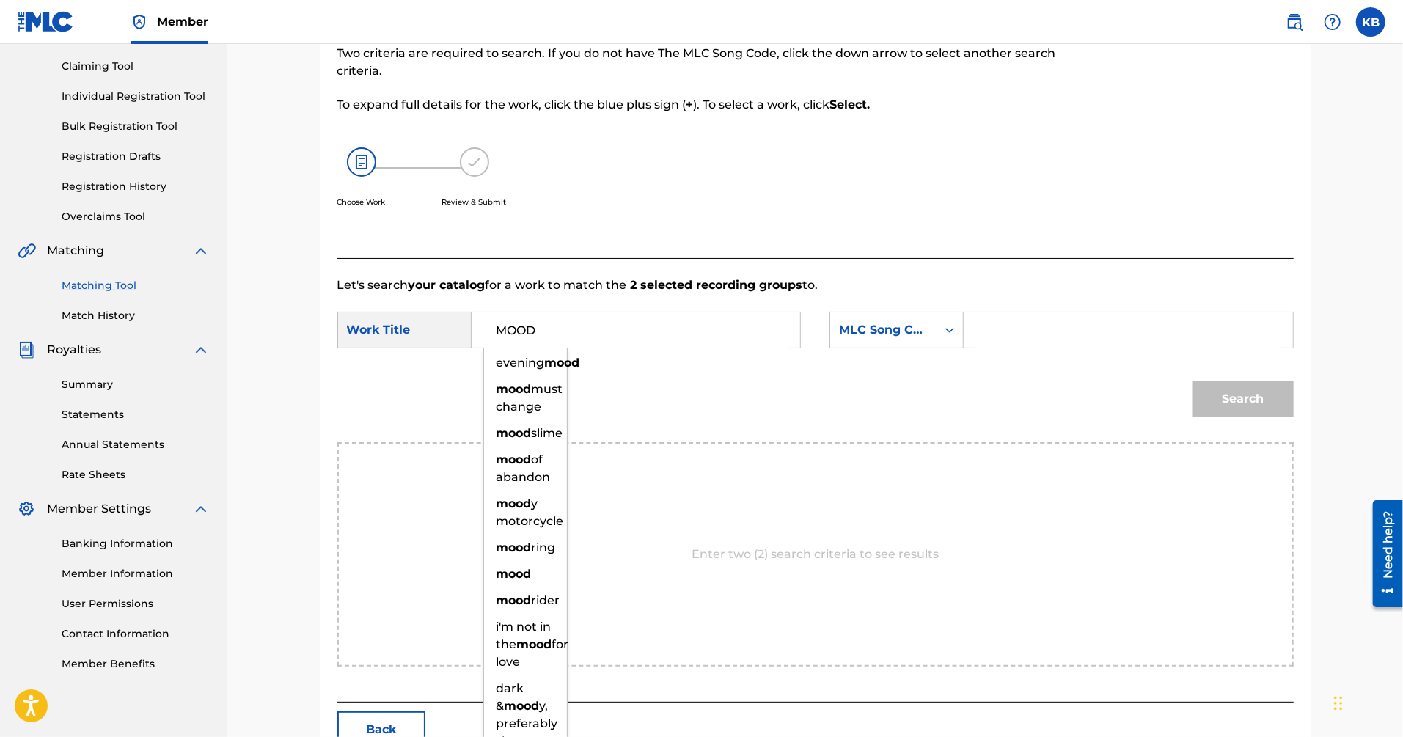
type input "MOOD"
click at [912, 328] on div "MLC Song Code" at bounding box center [883, 330] width 89 height 18
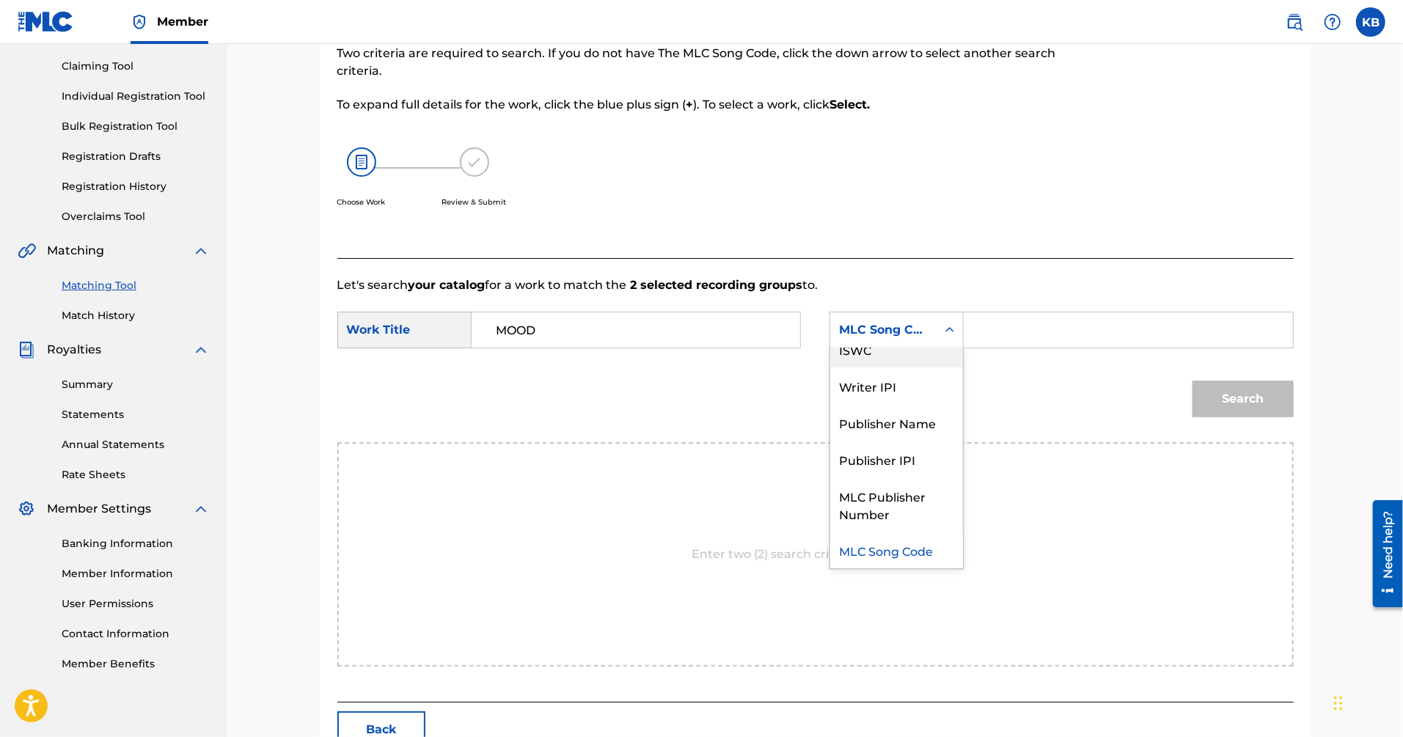
scroll to position [0, 0]
click at [908, 360] on div "Writer Name" at bounding box center [896, 366] width 133 height 37
click at [1025, 339] on input "Search Form" at bounding box center [1128, 329] width 304 height 35
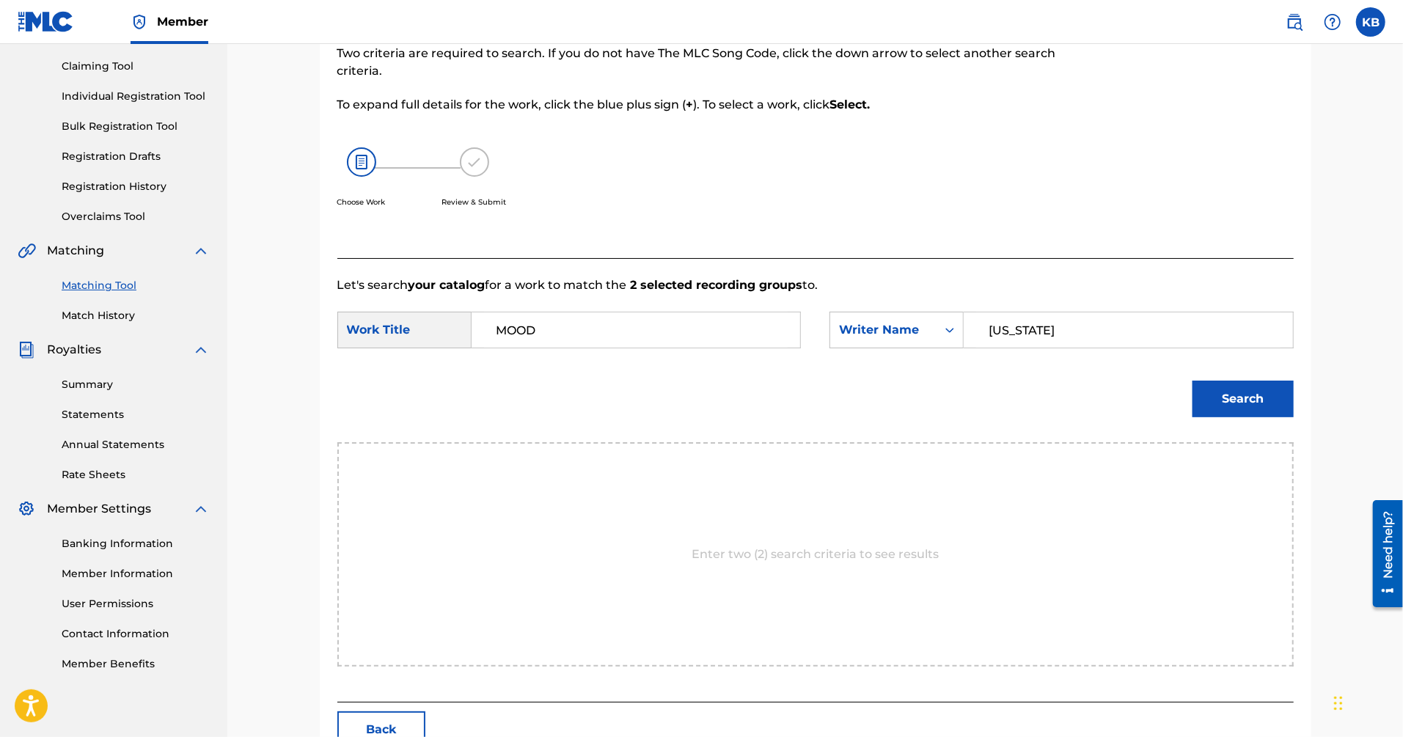
type input "[US_STATE]"
click at [1193, 381] on button "Search" at bounding box center [1243, 399] width 101 height 37
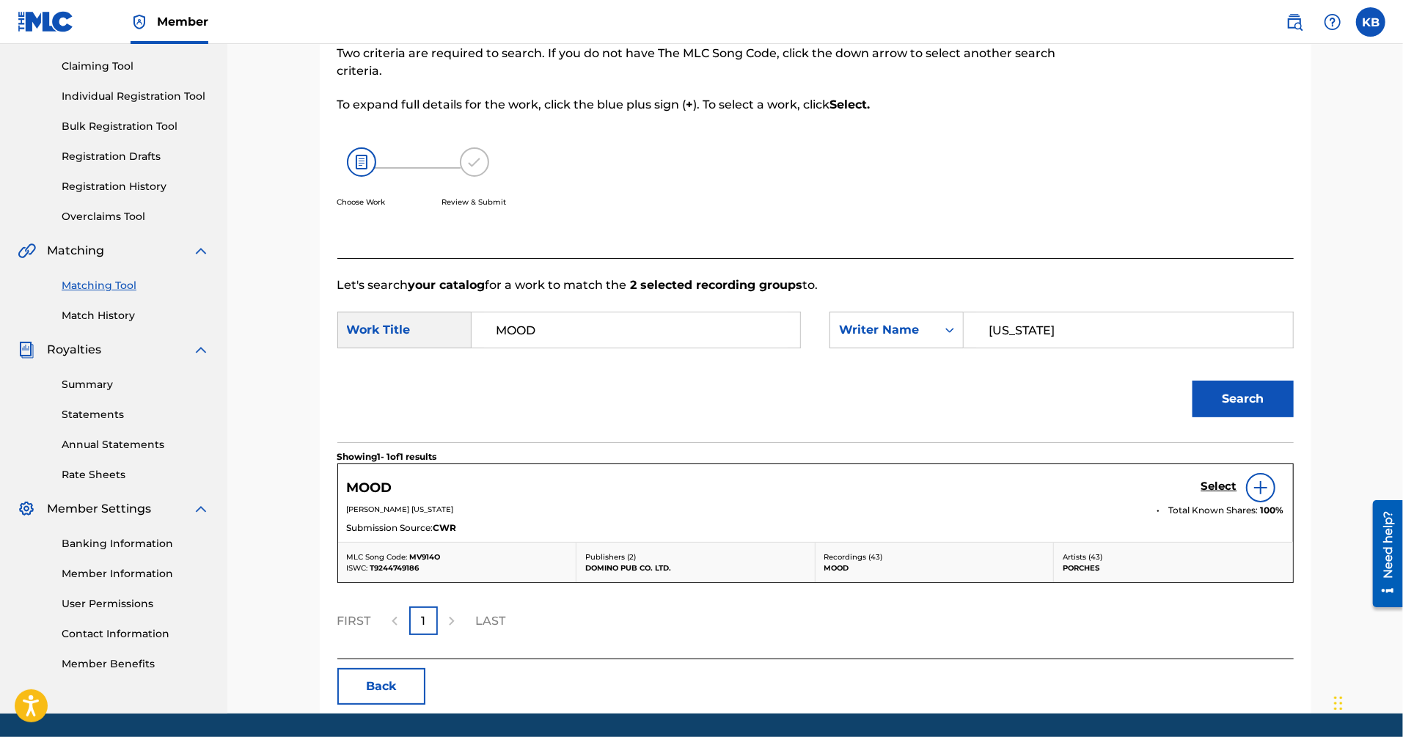
click at [1221, 487] on h5 "Select" at bounding box center [1219, 487] width 36 height 14
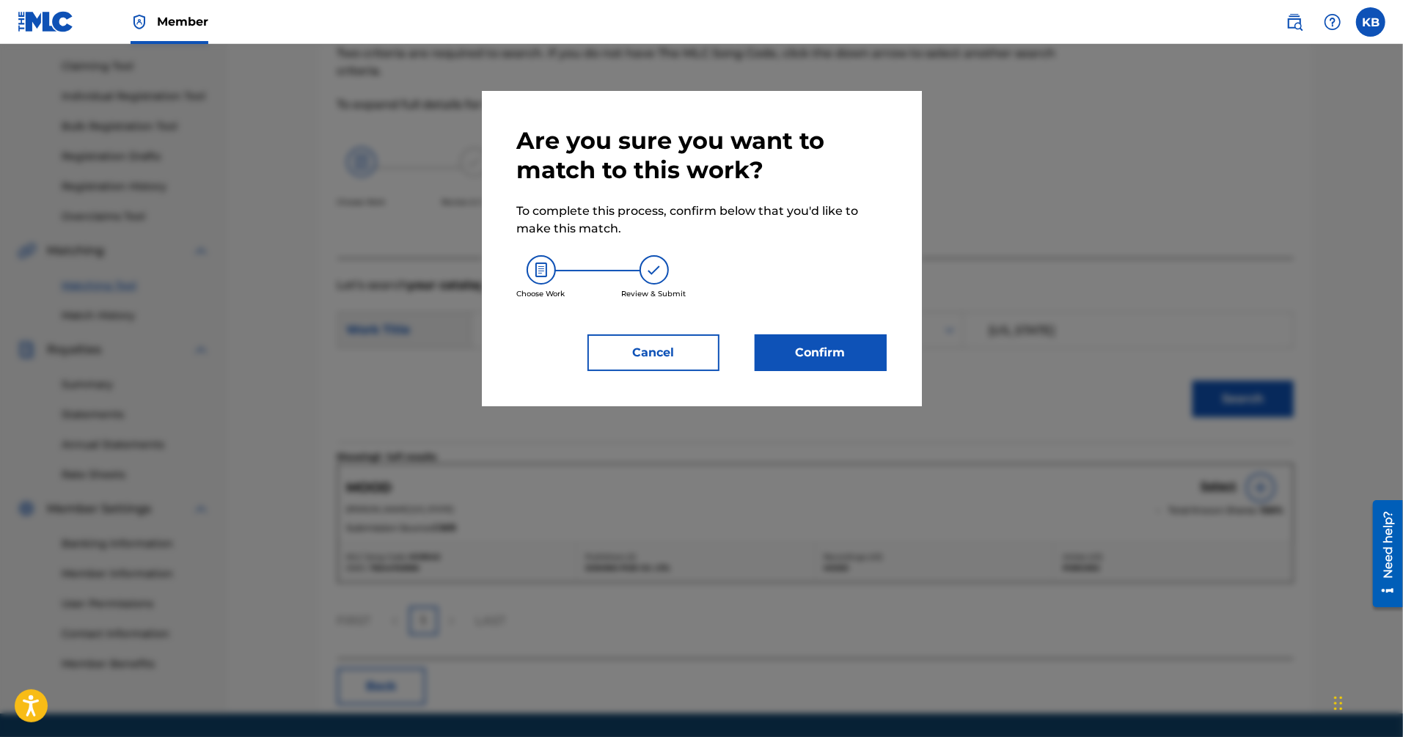
click at [827, 359] on button "Confirm" at bounding box center [821, 352] width 132 height 37
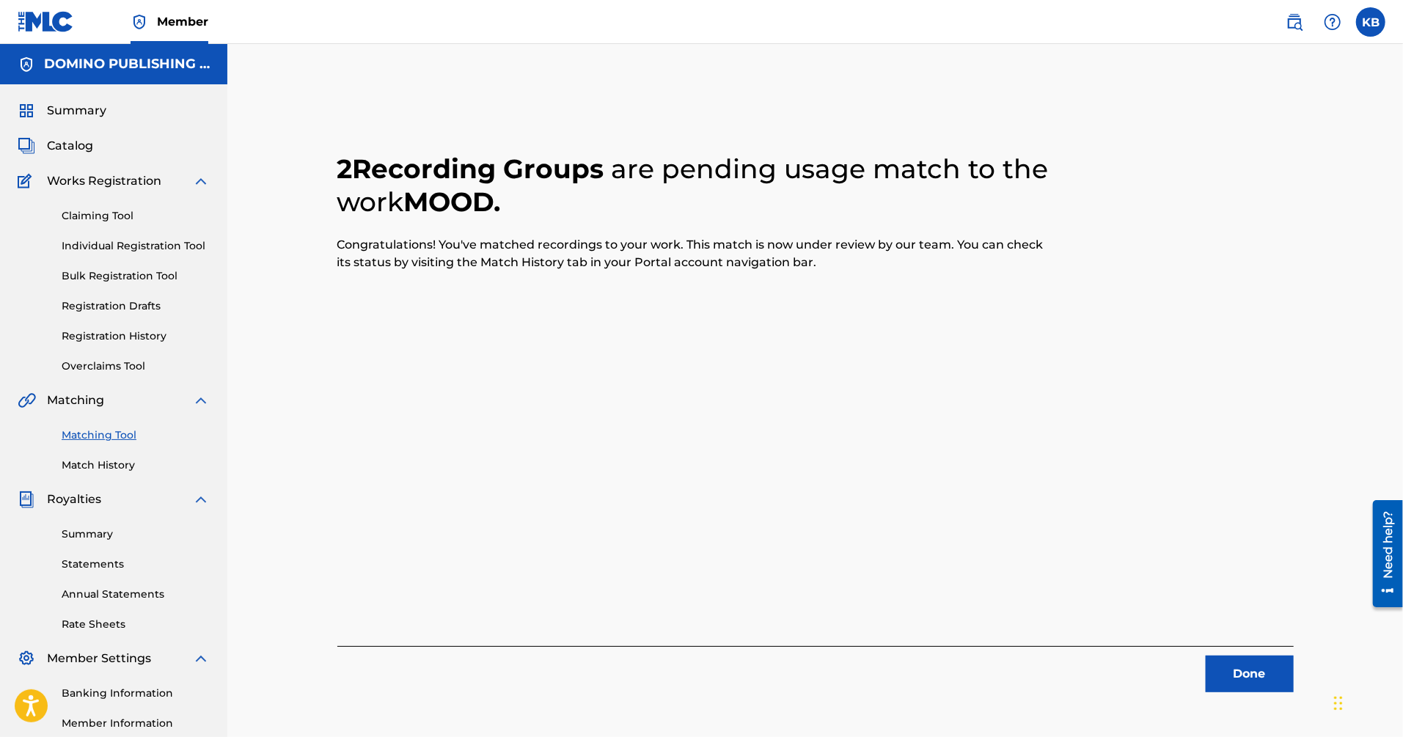
click at [1226, 667] on button "Done" at bounding box center [1250, 674] width 88 height 37
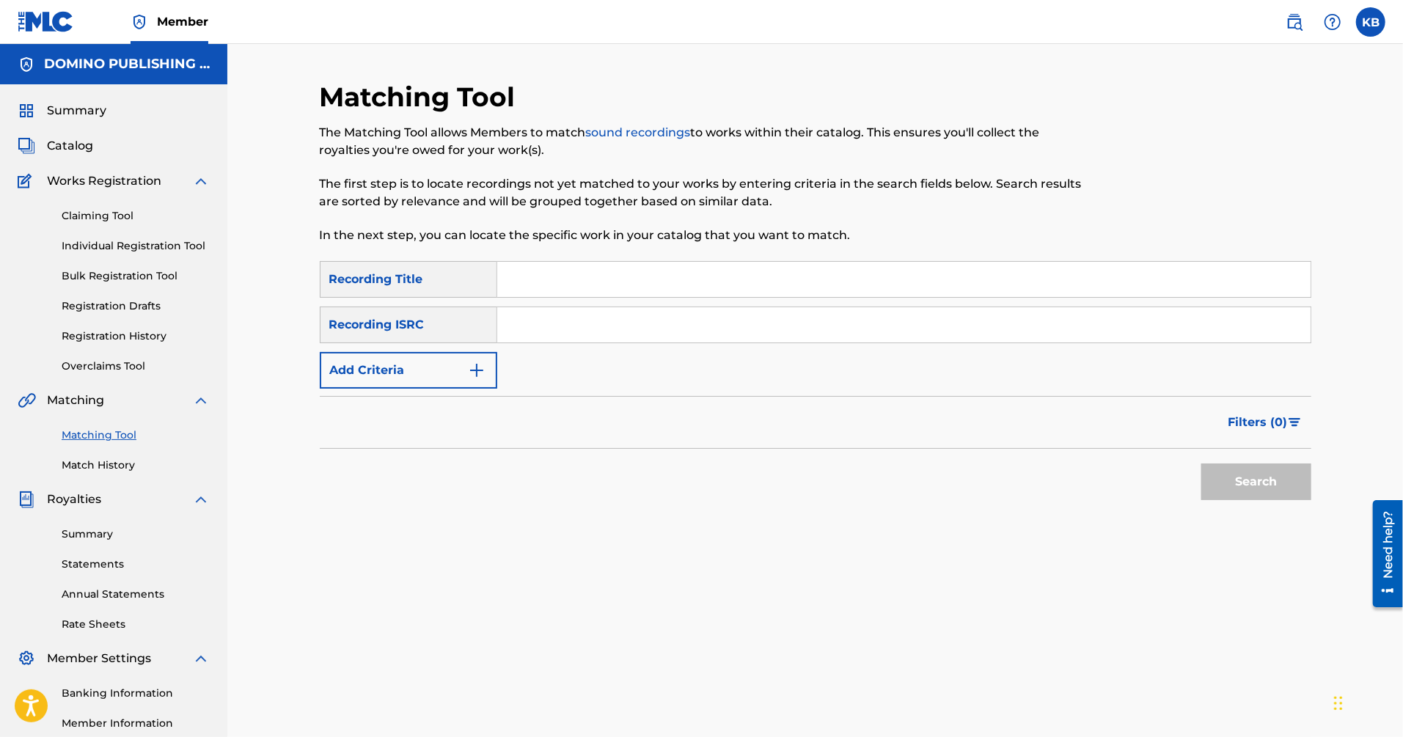
click at [1069, 282] on input "Search Form" at bounding box center [903, 279] width 813 height 35
type input "miracles"
click at [466, 367] on button "Add Criteria" at bounding box center [409, 370] width 178 height 37
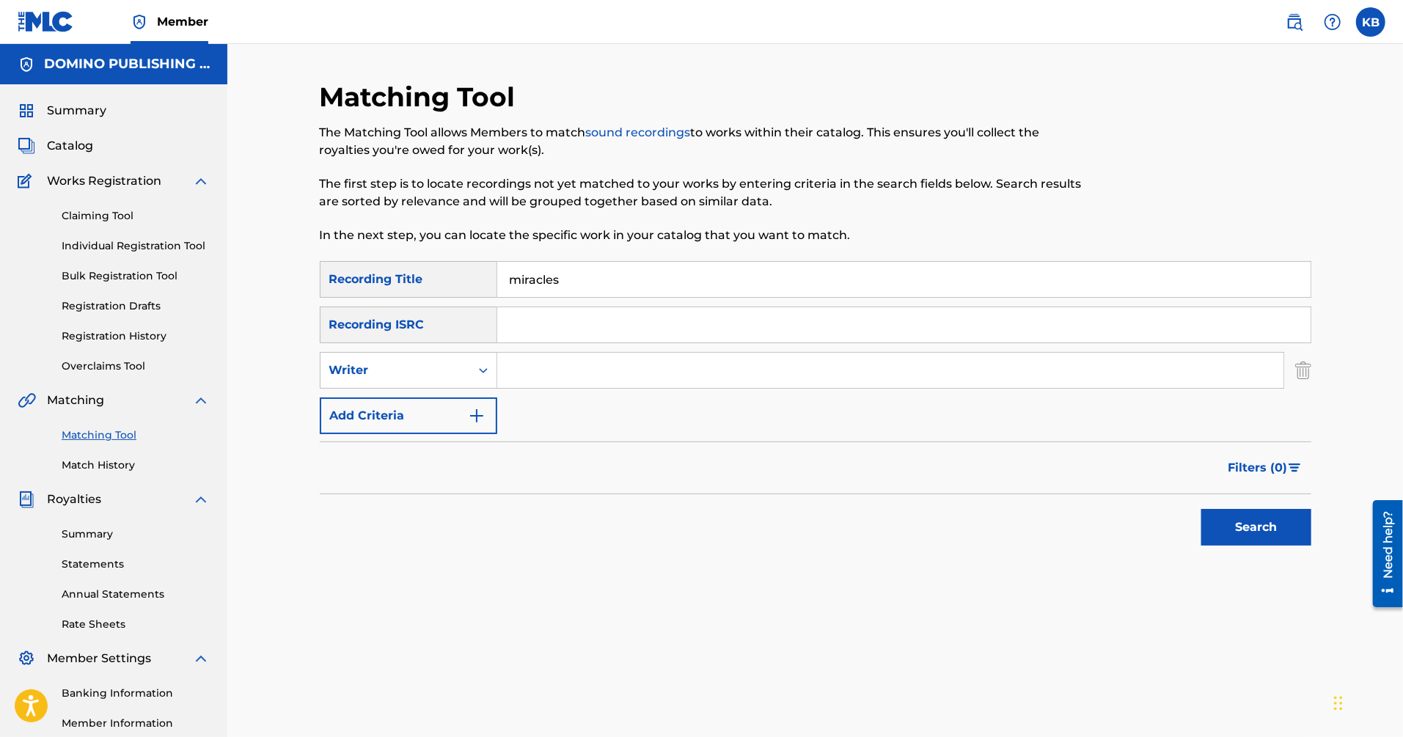
click at [549, 374] on input "Search Form" at bounding box center [890, 370] width 786 height 35
type input "[PERSON_NAME]"
click at [1251, 533] on button "Search" at bounding box center [1256, 527] width 110 height 37
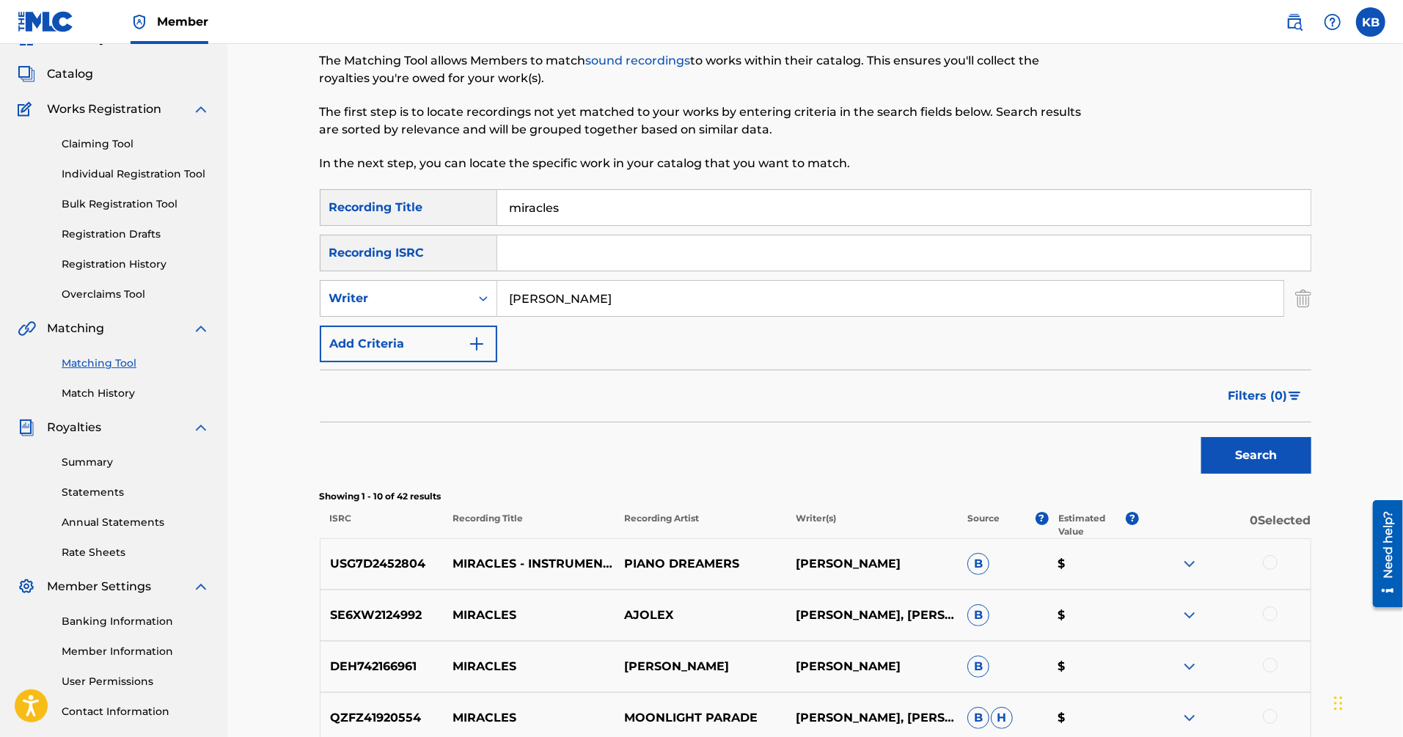
scroll to position [76, 0]
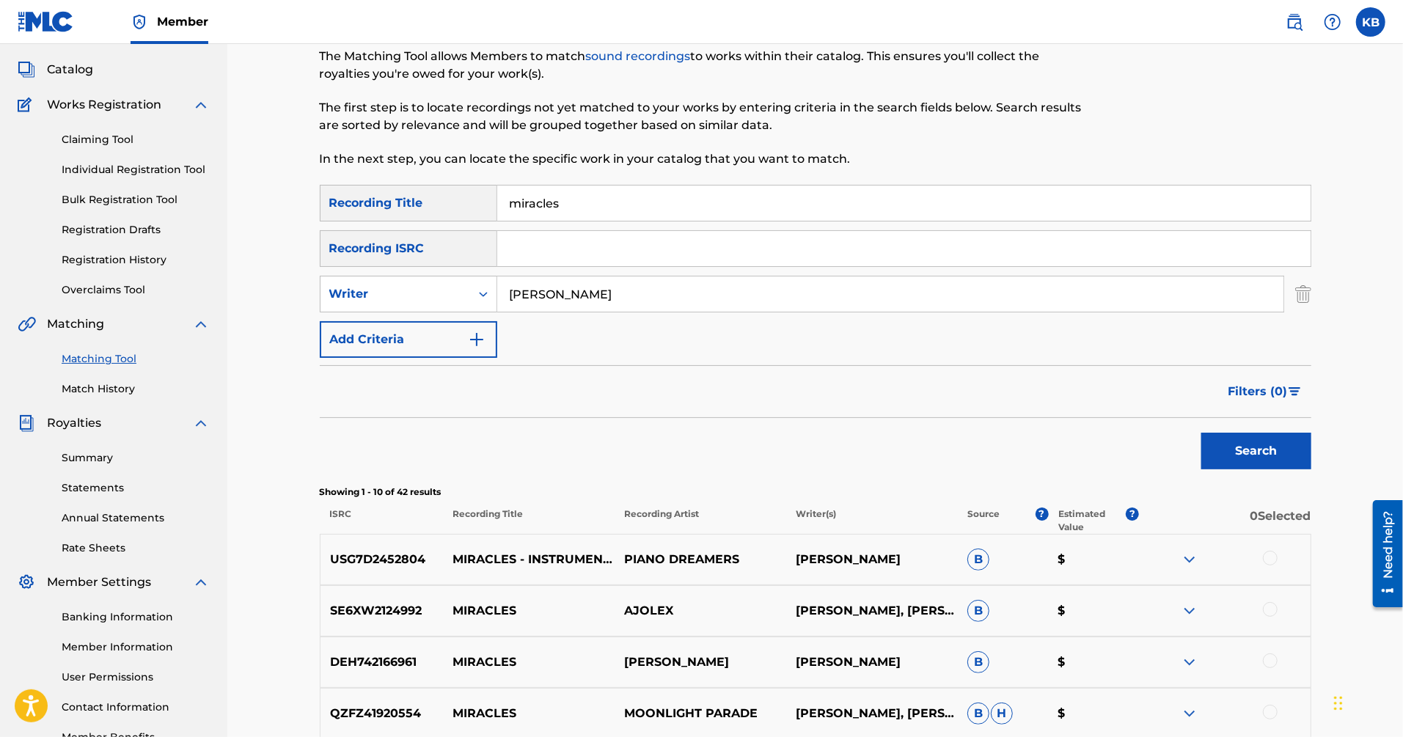
click at [1269, 555] on div at bounding box center [1270, 558] width 15 height 15
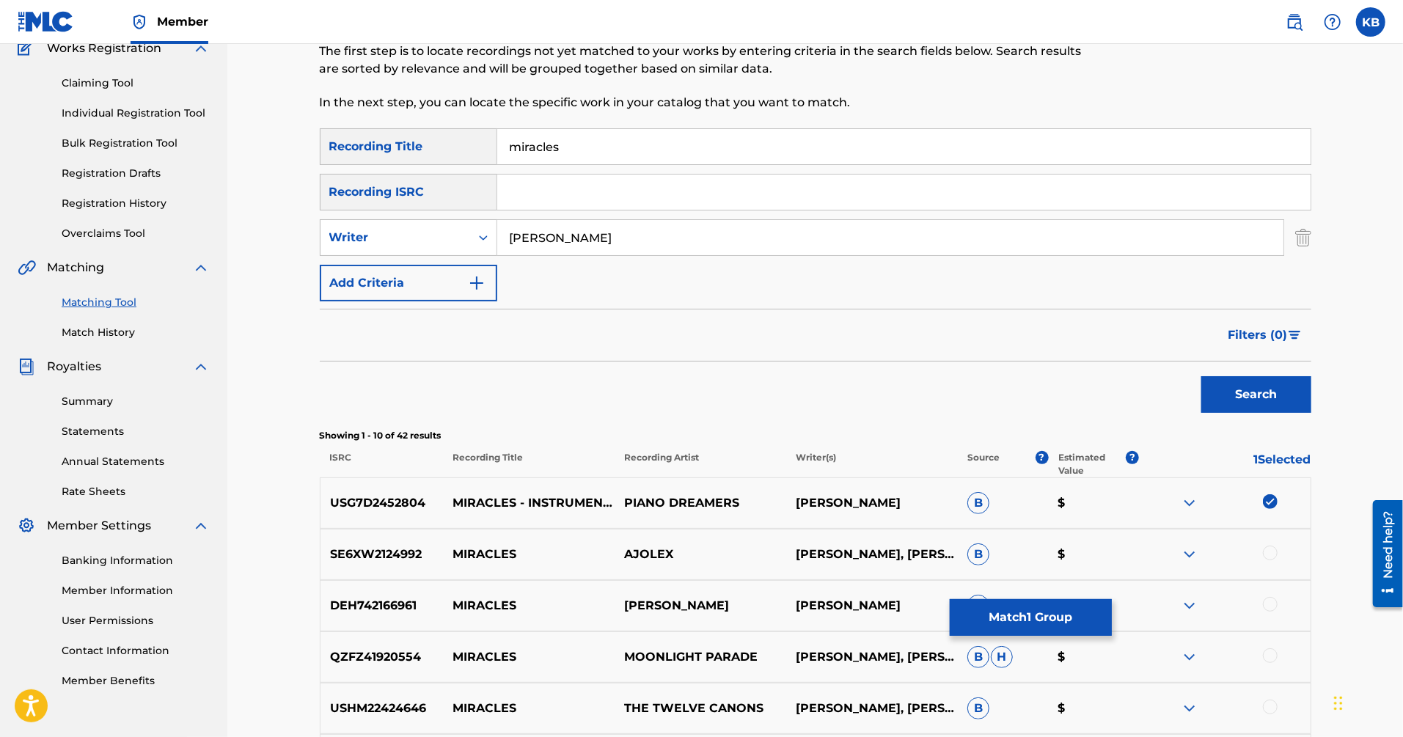
scroll to position [150, 0]
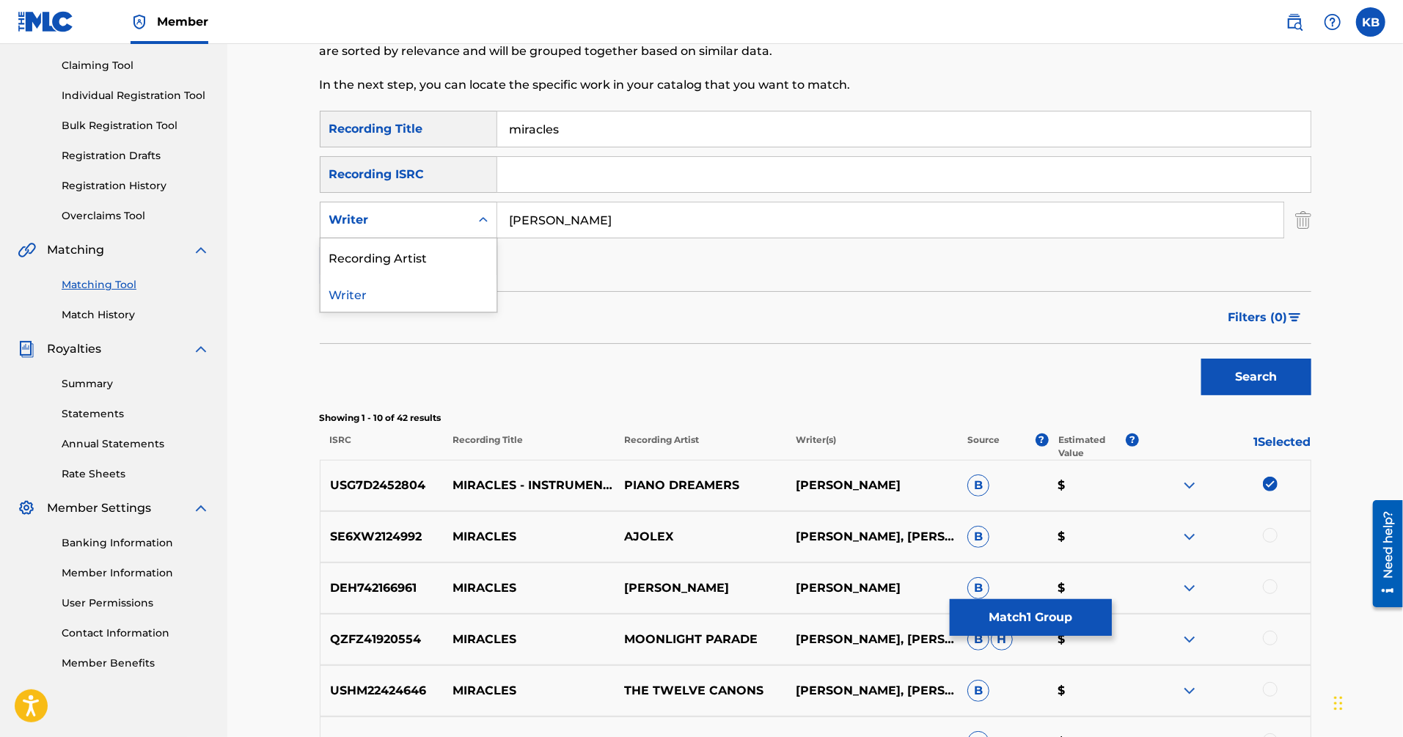
click at [428, 213] on div "Writer" at bounding box center [395, 220] width 132 height 18
click at [409, 254] on div "Recording Artist" at bounding box center [409, 256] width 176 height 37
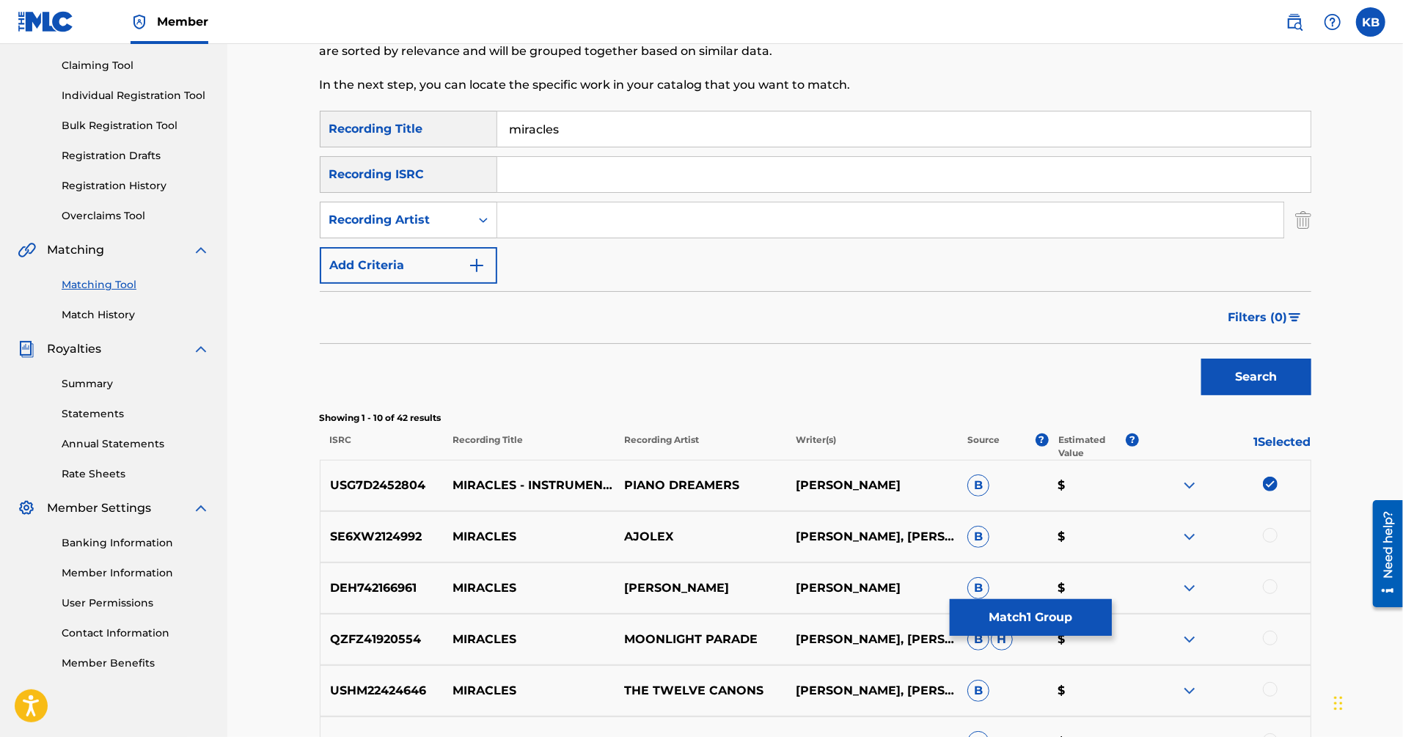
click at [574, 218] on input "Search Form" at bounding box center [890, 219] width 786 height 35
type input "[PERSON_NAME]"
click at [1201, 359] on button "Search" at bounding box center [1256, 377] width 110 height 37
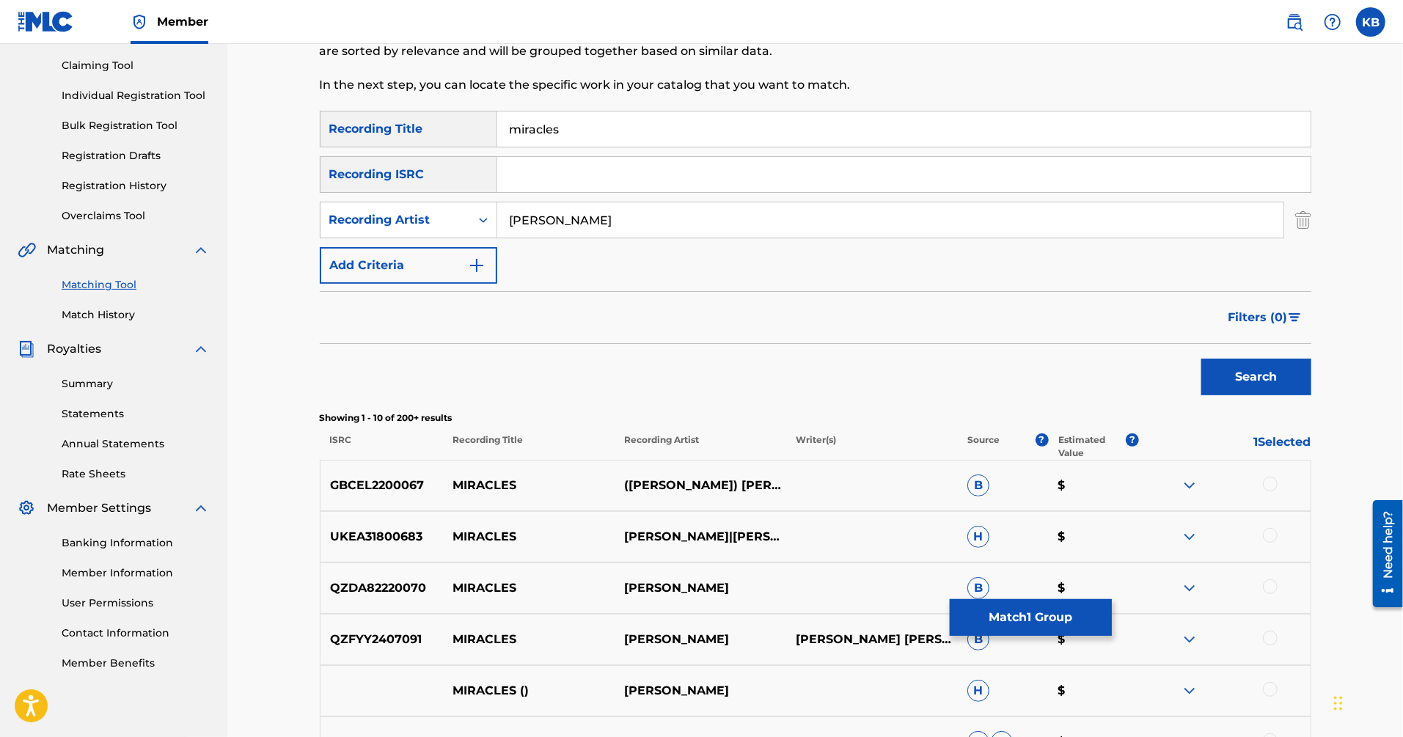
click at [1267, 483] on div at bounding box center [1270, 484] width 15 height 15
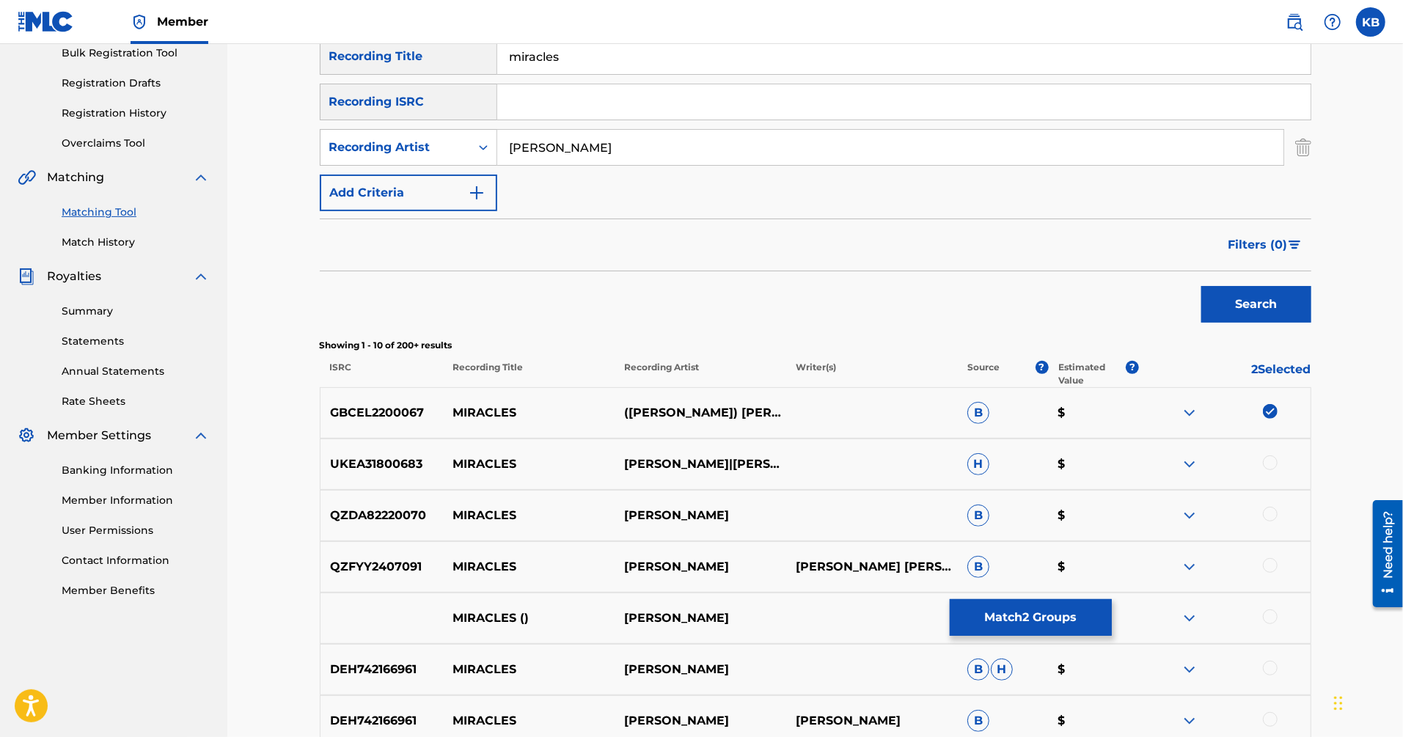
scroll to position [226, 0]
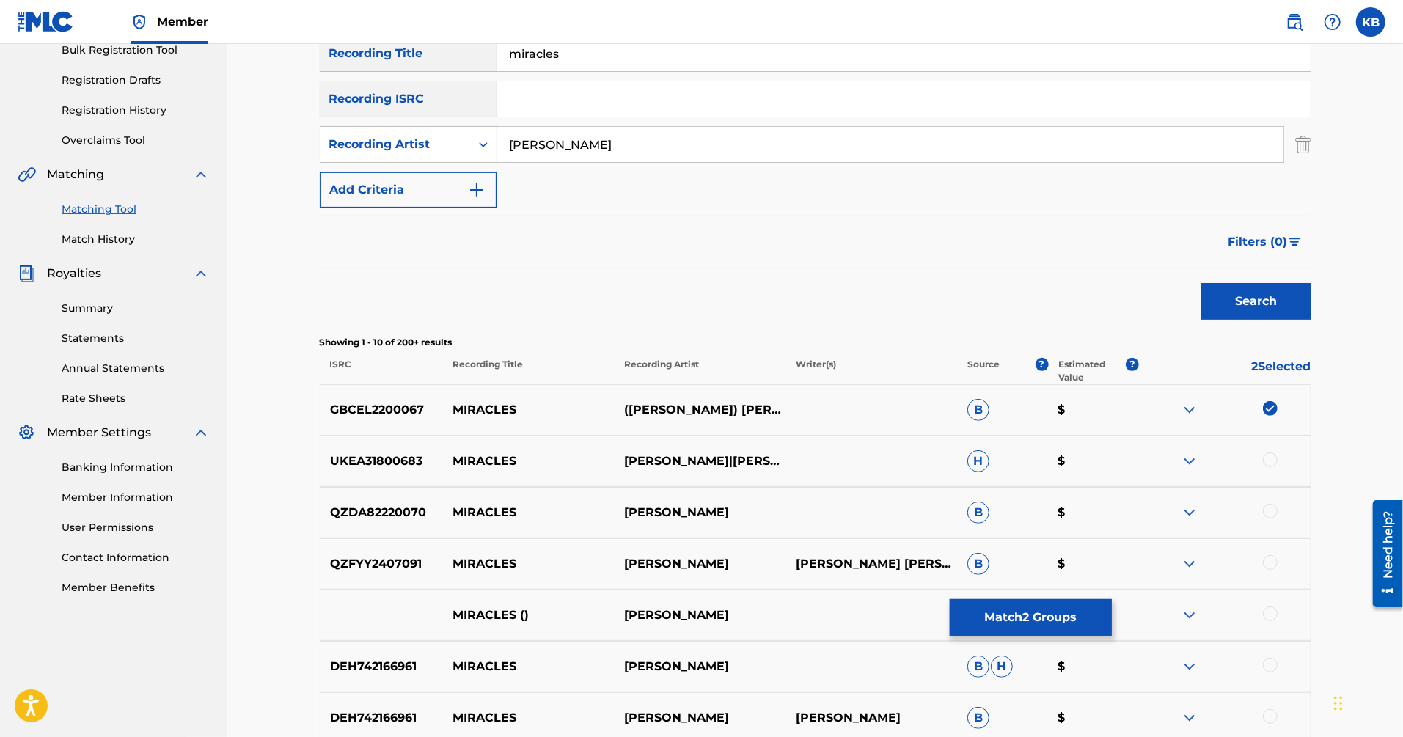
click at [1033, 607] on button "Match 2 Groups" at bounding box center [1031, 617] width 162 height 37
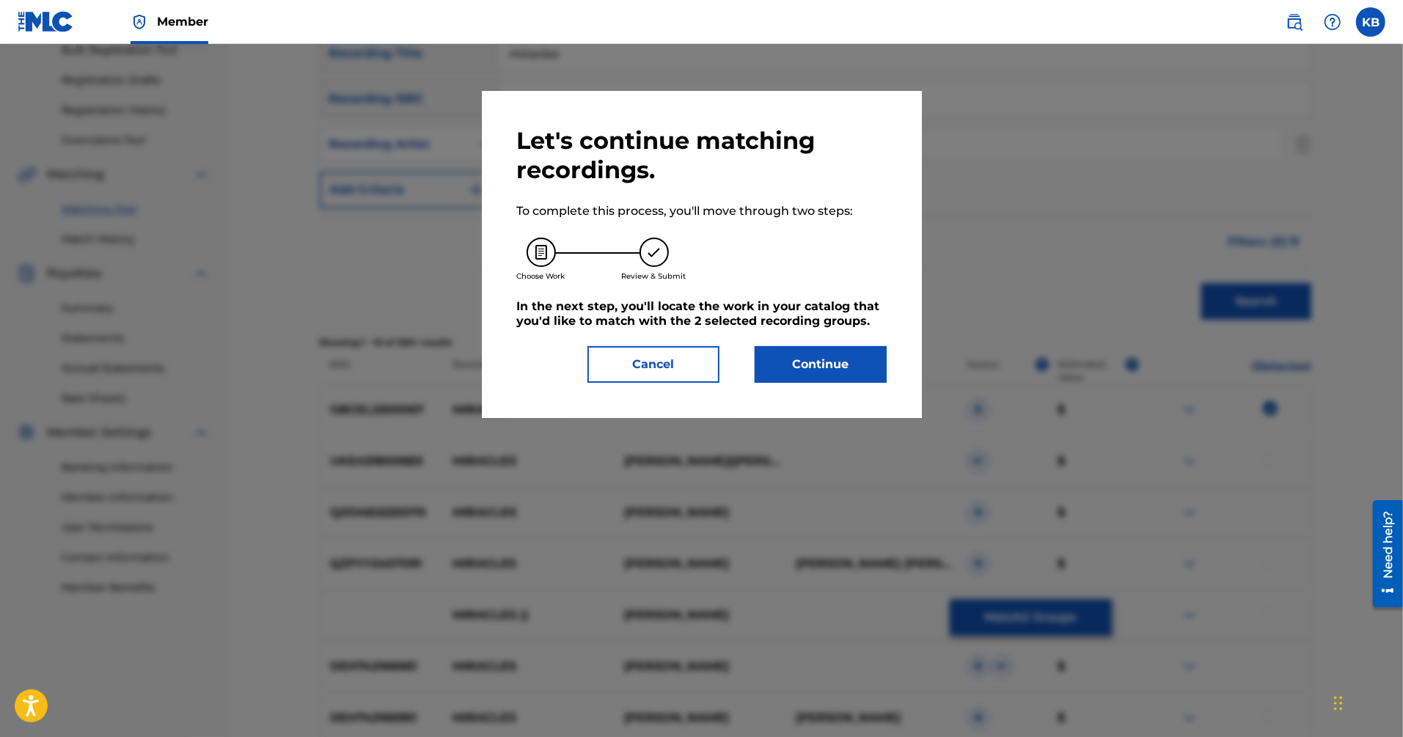
click at [836, 357] on button "Continue" at bounding box center [821, 364] width 132 height 37
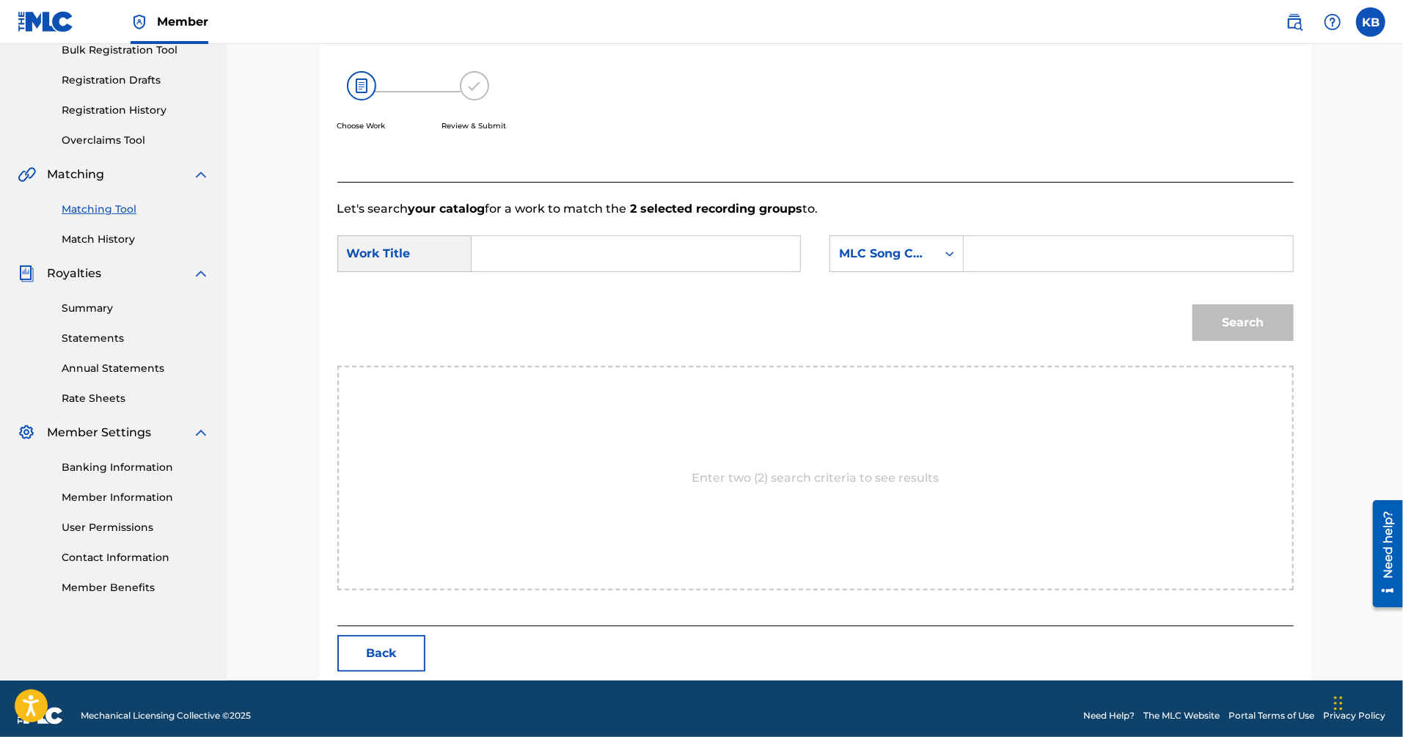
click at [749, 249] on input "Search Form" at bounding box center [636, 253] width 304 height 35
paste input "m"
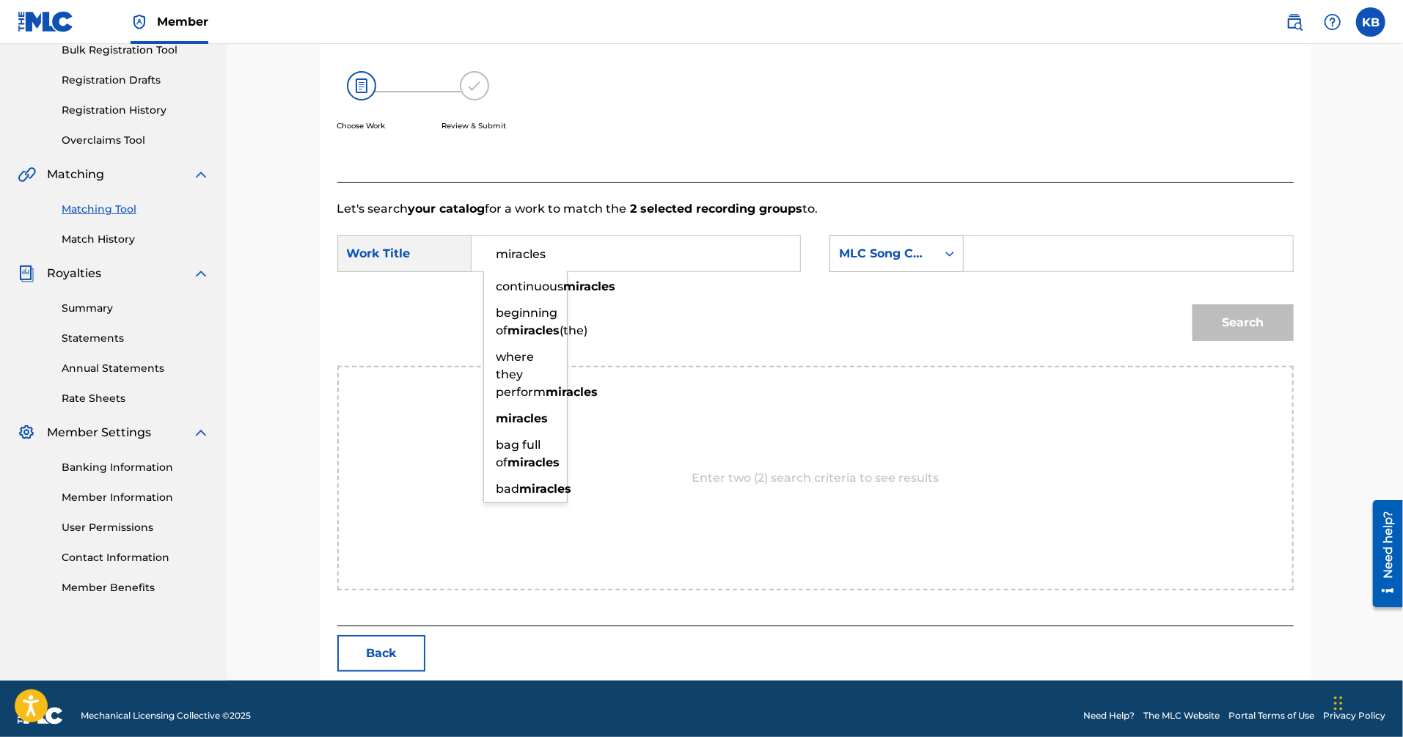
type input "miracles"
click at [901, 253] on div "MLC Song Code" at bounding box center [883, 254] width 89 height 18
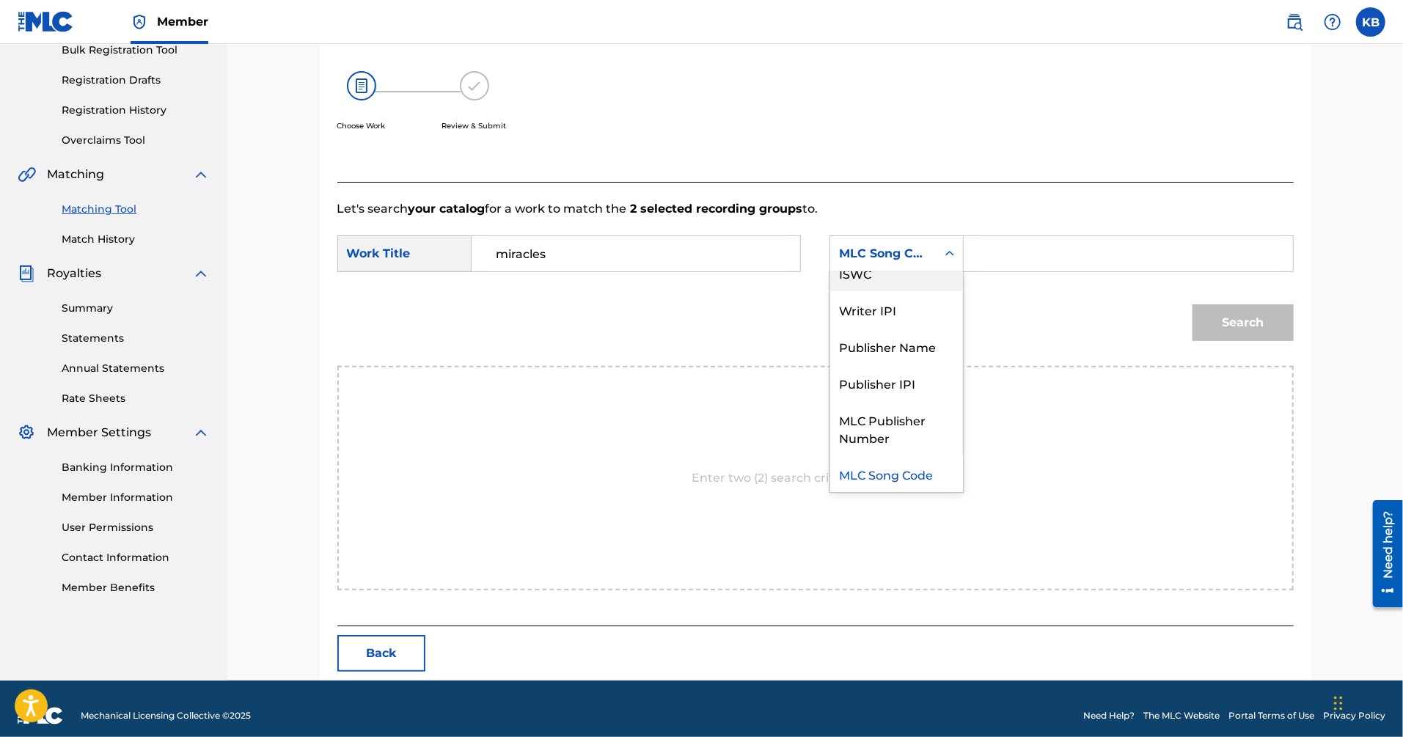
scroll to position [0, 0]
click at [905, 294] on div "Writer Name" at bounding box center [896, 290] width 133 height 37
click at [1013, 265] on input "Search Form" at bounding box center [1128, 253] width 304 height 35
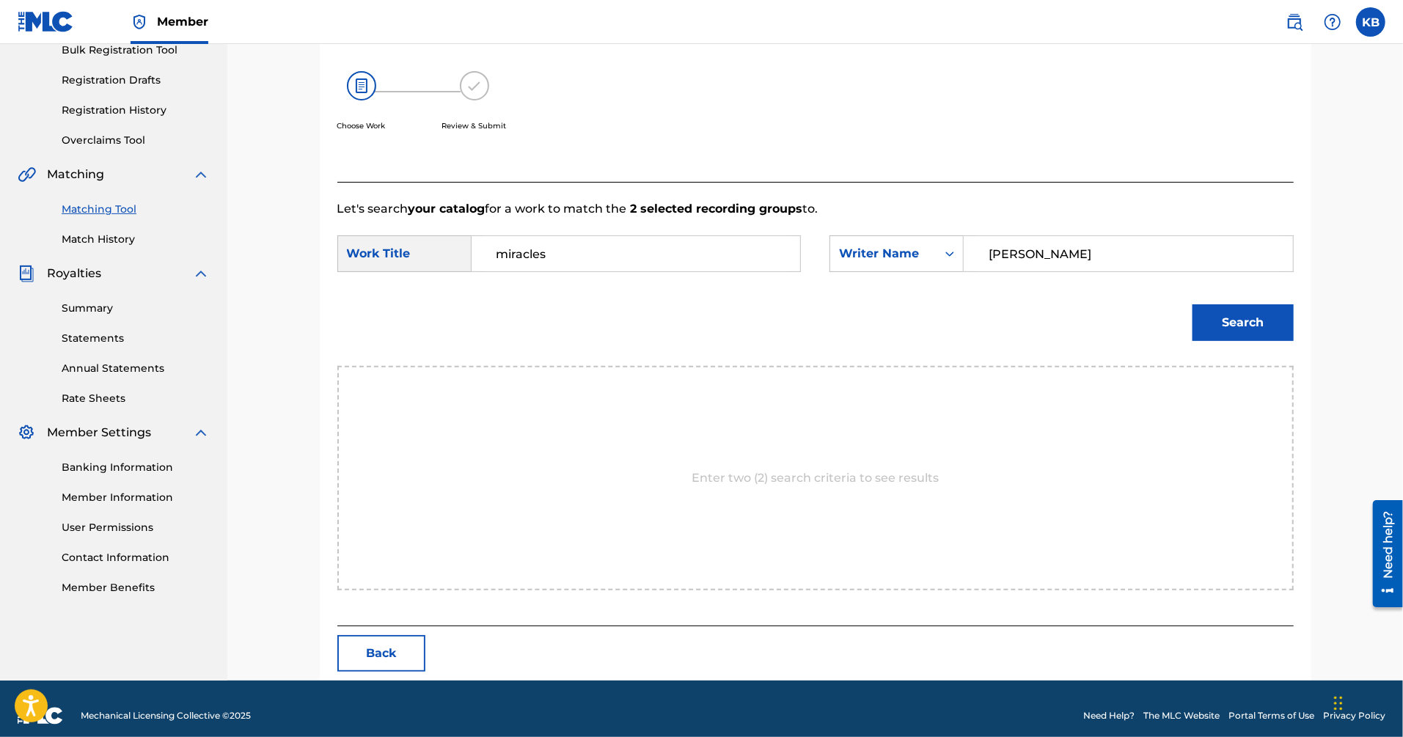
type input "[PERSON_NAME]"
click at [1193, 304] on button "Search" at bounding box center [1243, 322] width 101 height 37
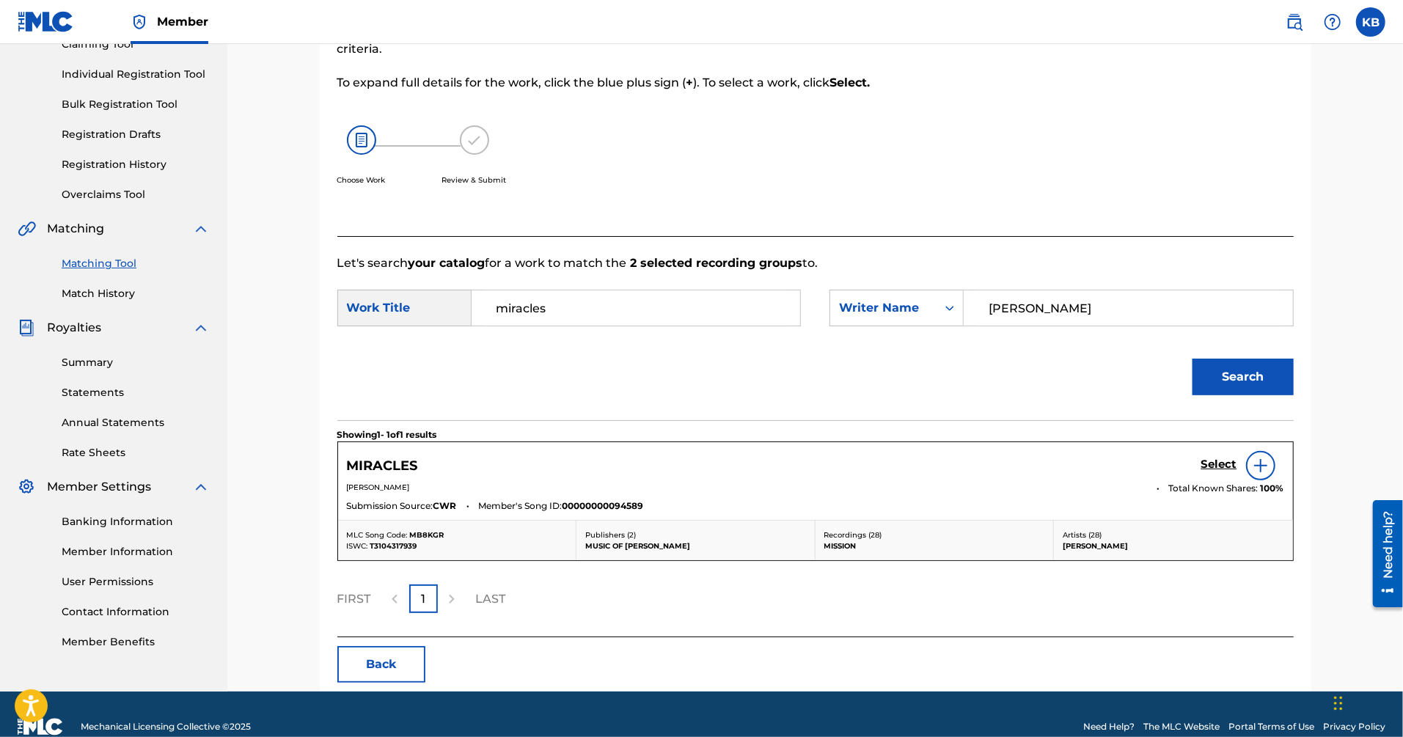
scroll to position [195, 0]
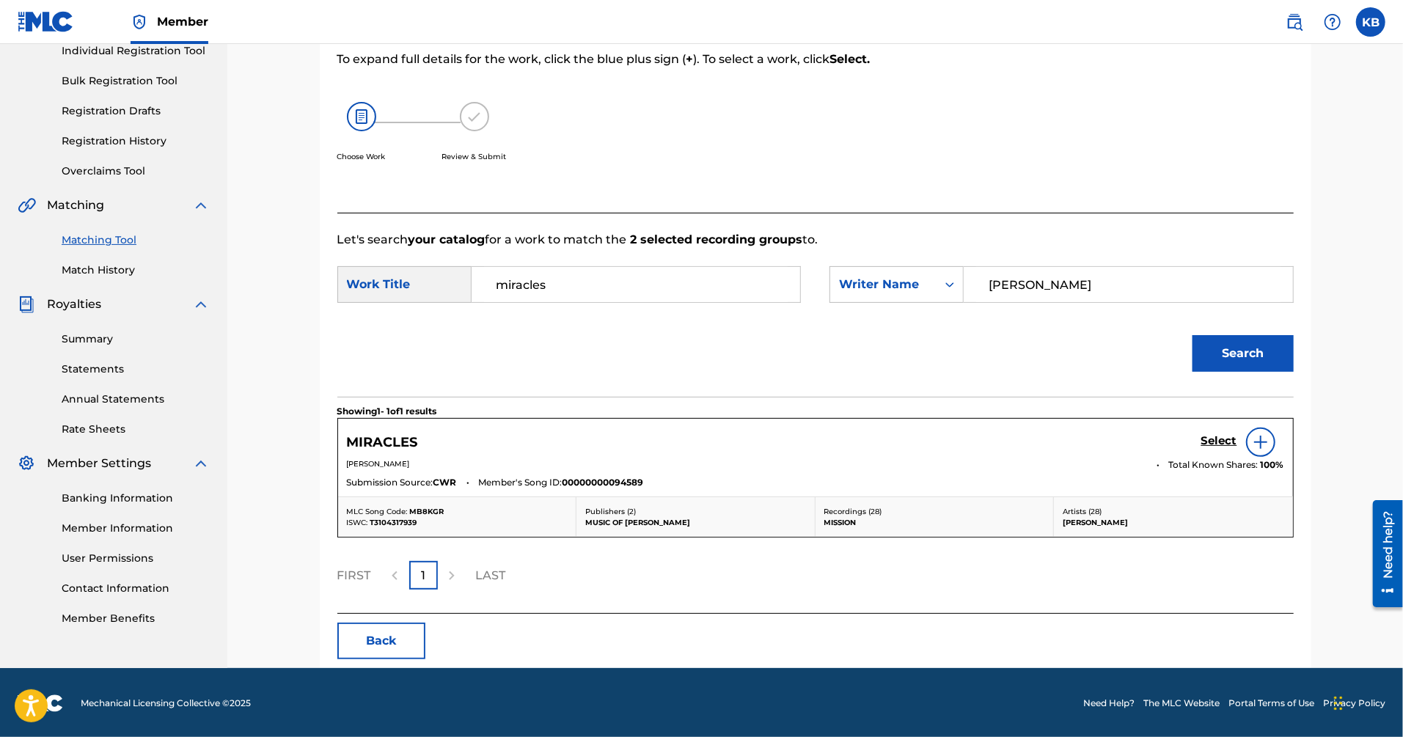
click at [1215, 442] on h5 "Select" at bounding box center [1219, 441] width 36 height 14
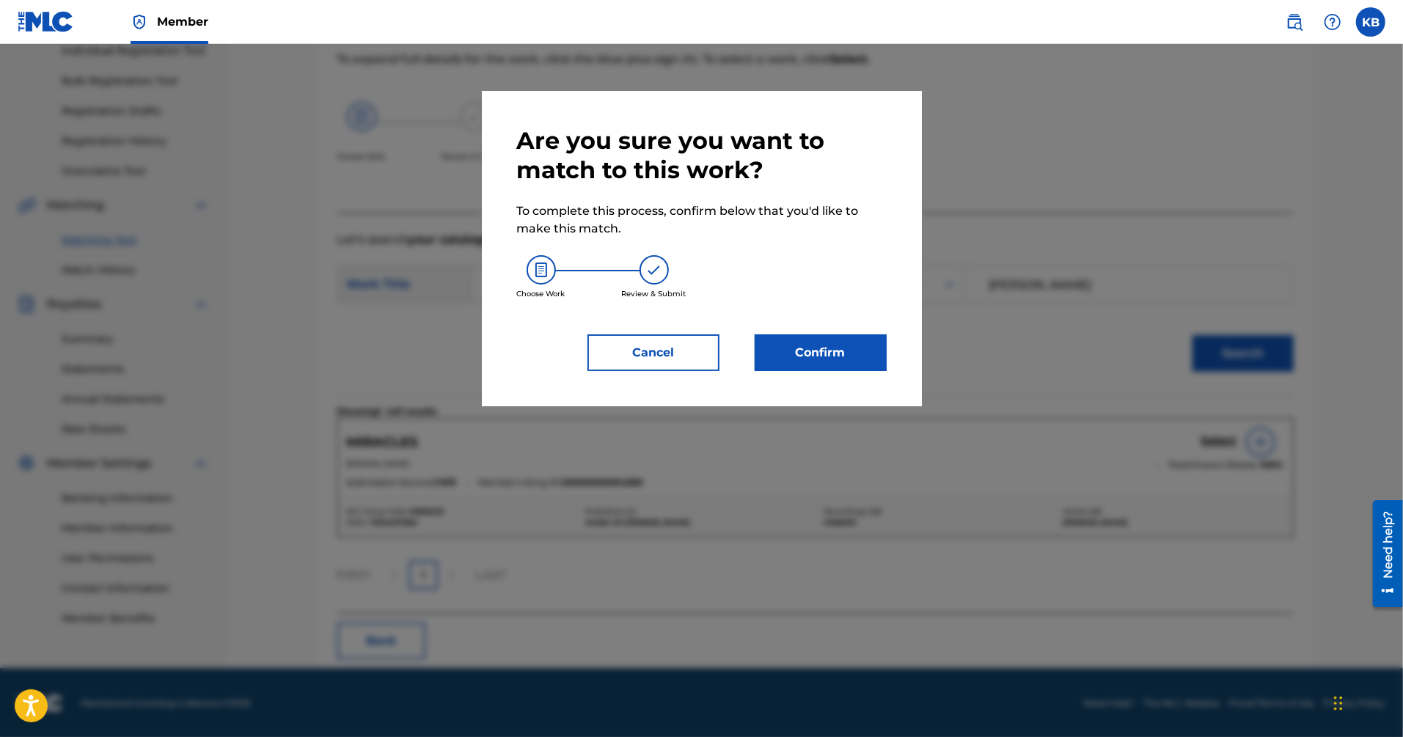
click at [837, 357] on button "Confirm" at bounding box center [821, 352] width 132 height 37
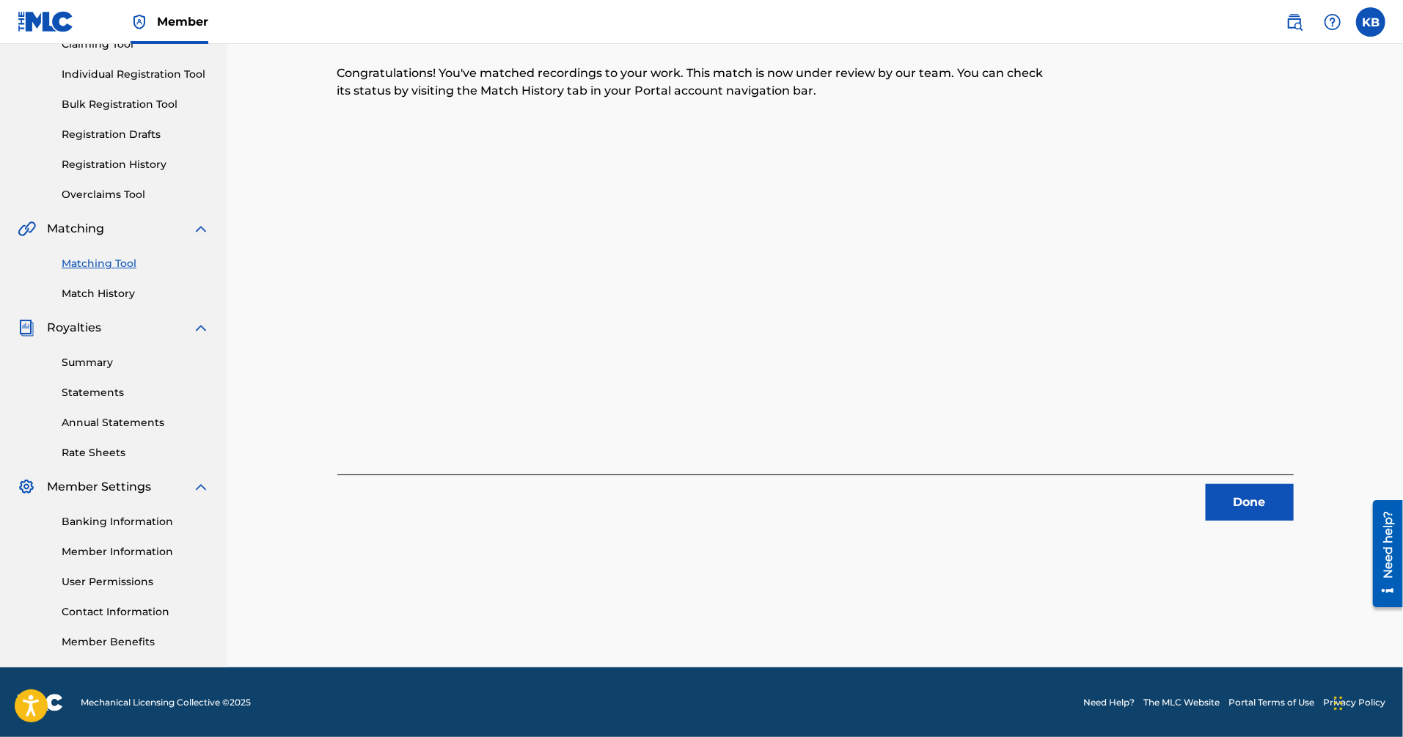
scroll to position [0, 0]
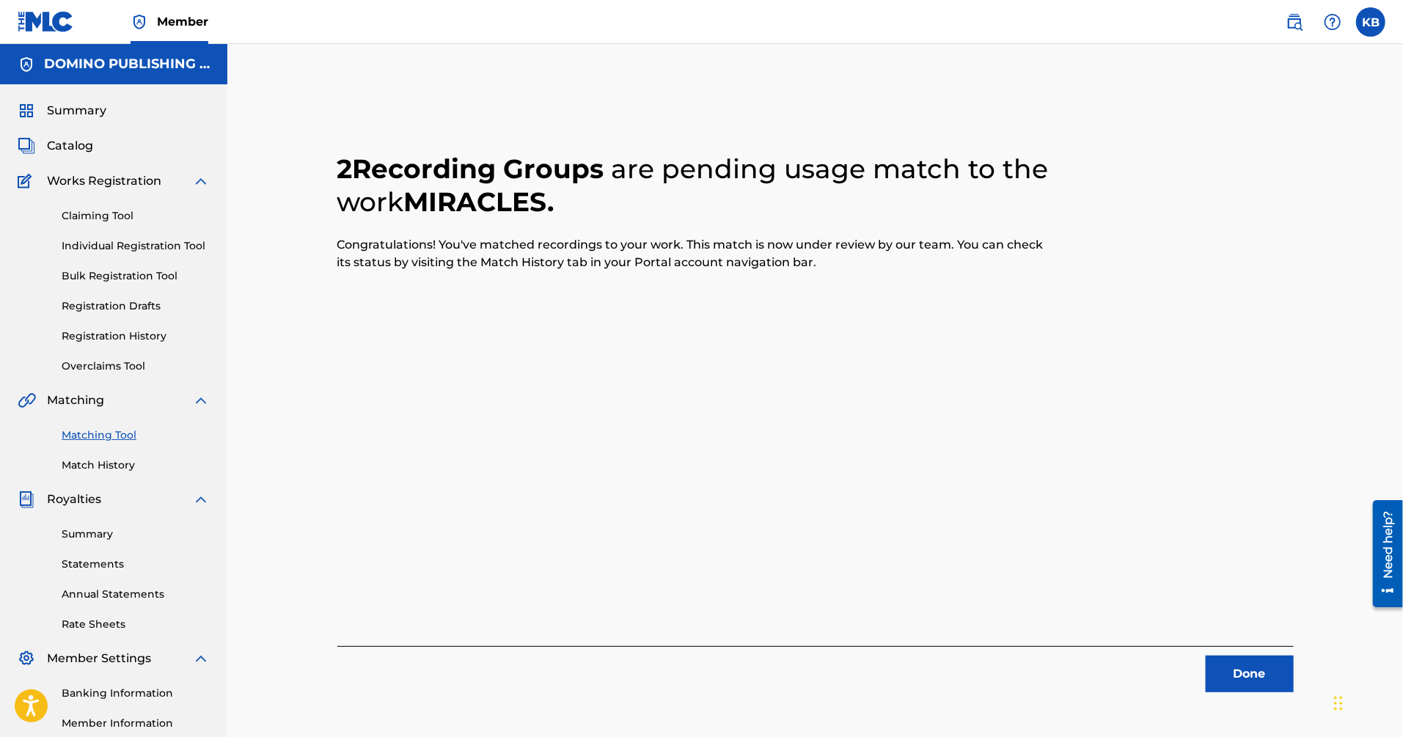
click at [1248, 670] on button "Done" at bounding box center [1250, 674] width 88 height 37
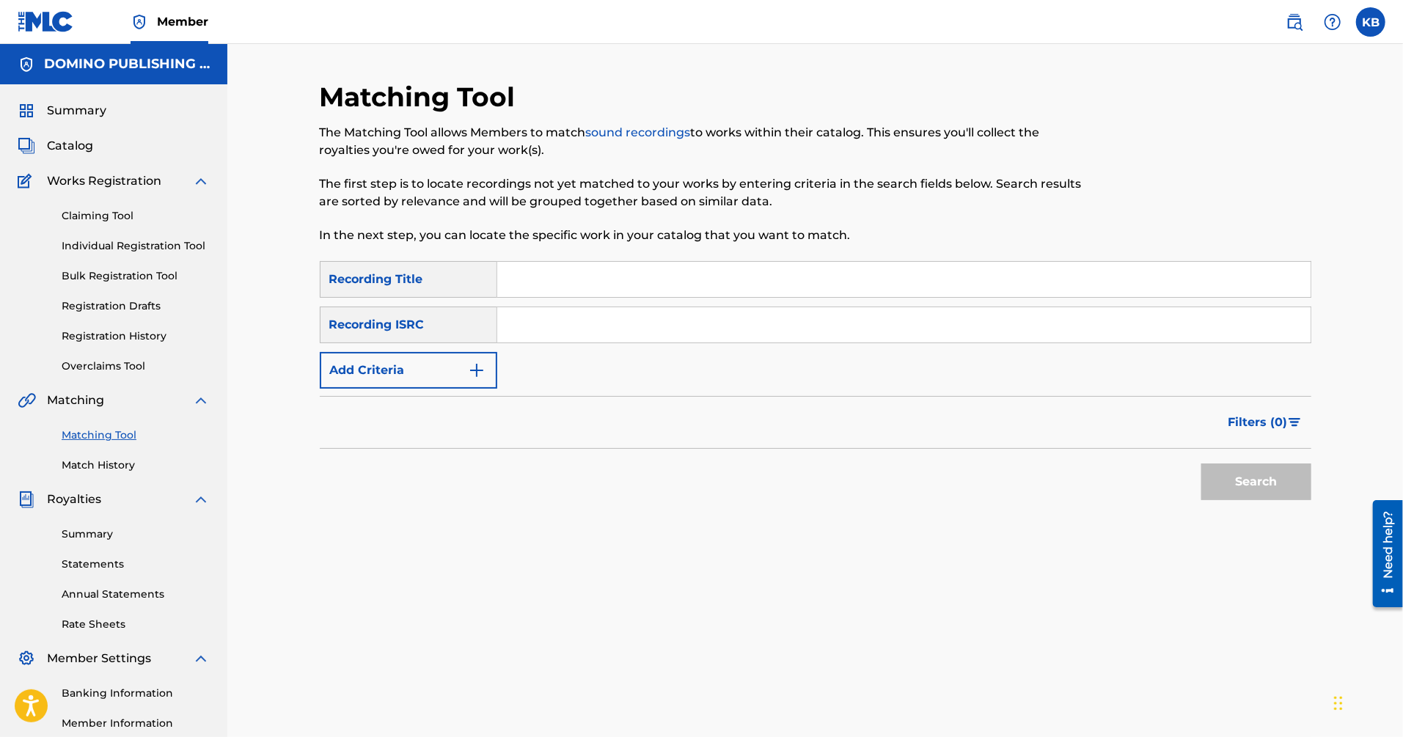
click at [989, 280] on input "Search Form" at bounding box center [903, 279] width 813 height 35
paste input "TONITE ([PERSON_NAME]/[PERSON_NAME])"
type input "TONITE"
click at [436, 364] on button "Add Criteria" at bounding box center [409, 370] width 178 height 37
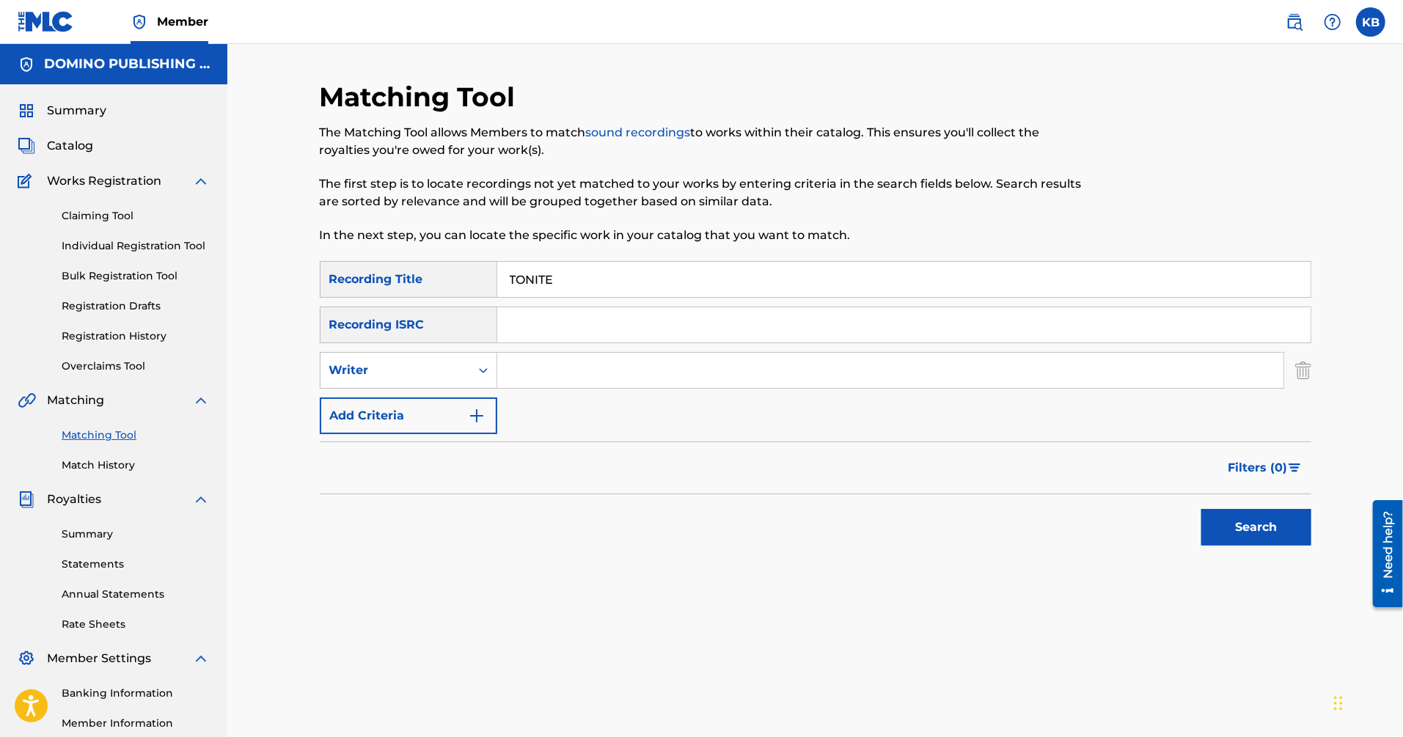
click at [545, 366] on input "Search Form" at bounding box center [890, 370] width 786 height 35
paste input "TONITE ([PERSON_NAME]/[PERSON_NAME])"
type input "[PERSON_NAME]/[PERSON_NAME]"
click at [1201, 509] on button "Search" at bounding box center [1256, 527] width 110 height 37
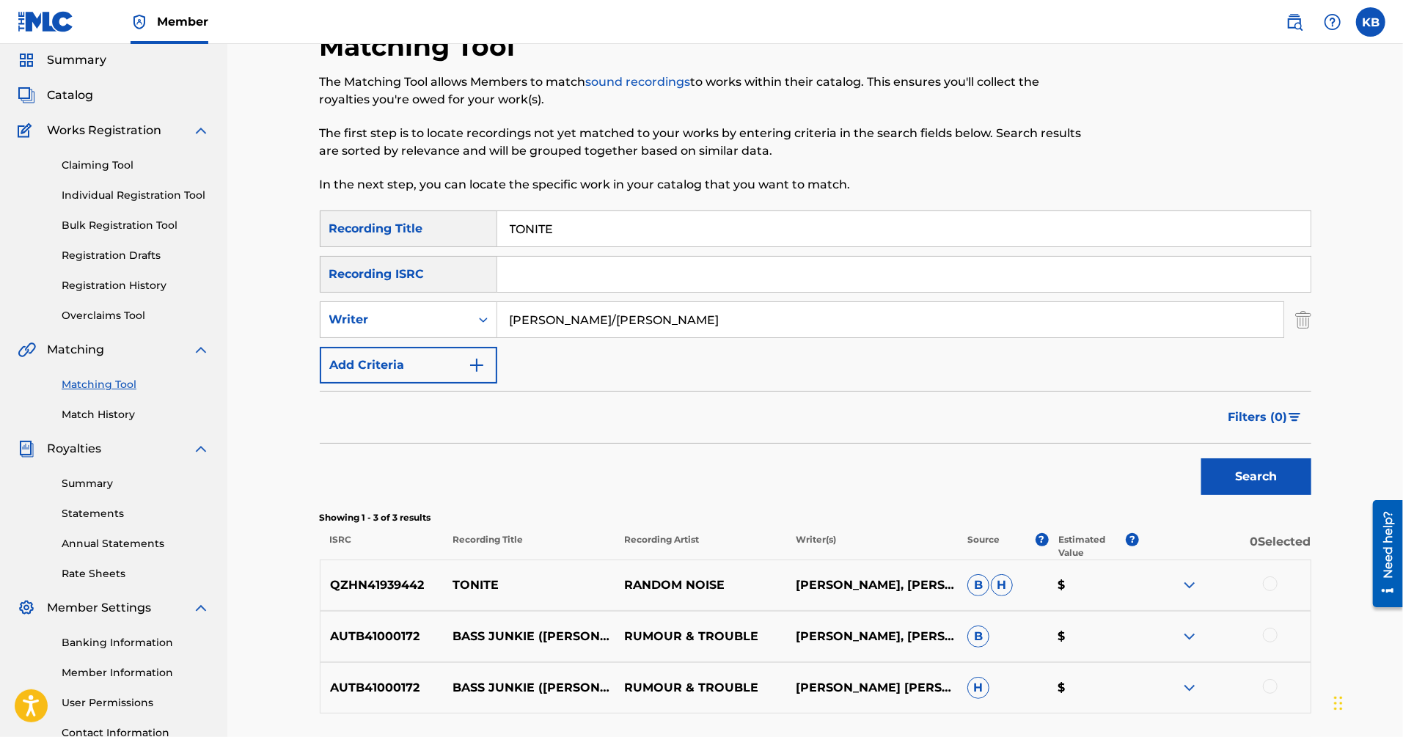
scroll to position [53, 0]
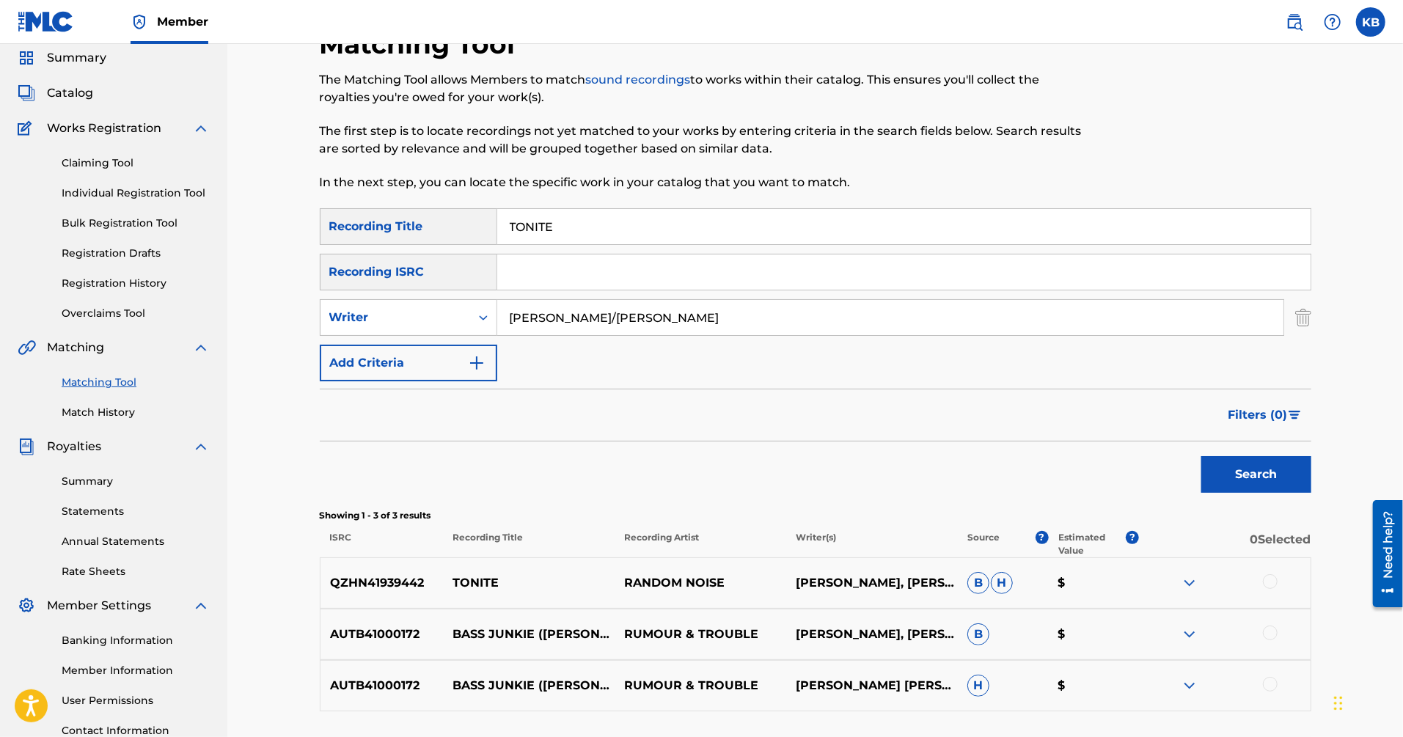
click at [1275, 574] on div at bounding box center [1225, 583] width 172 height 18
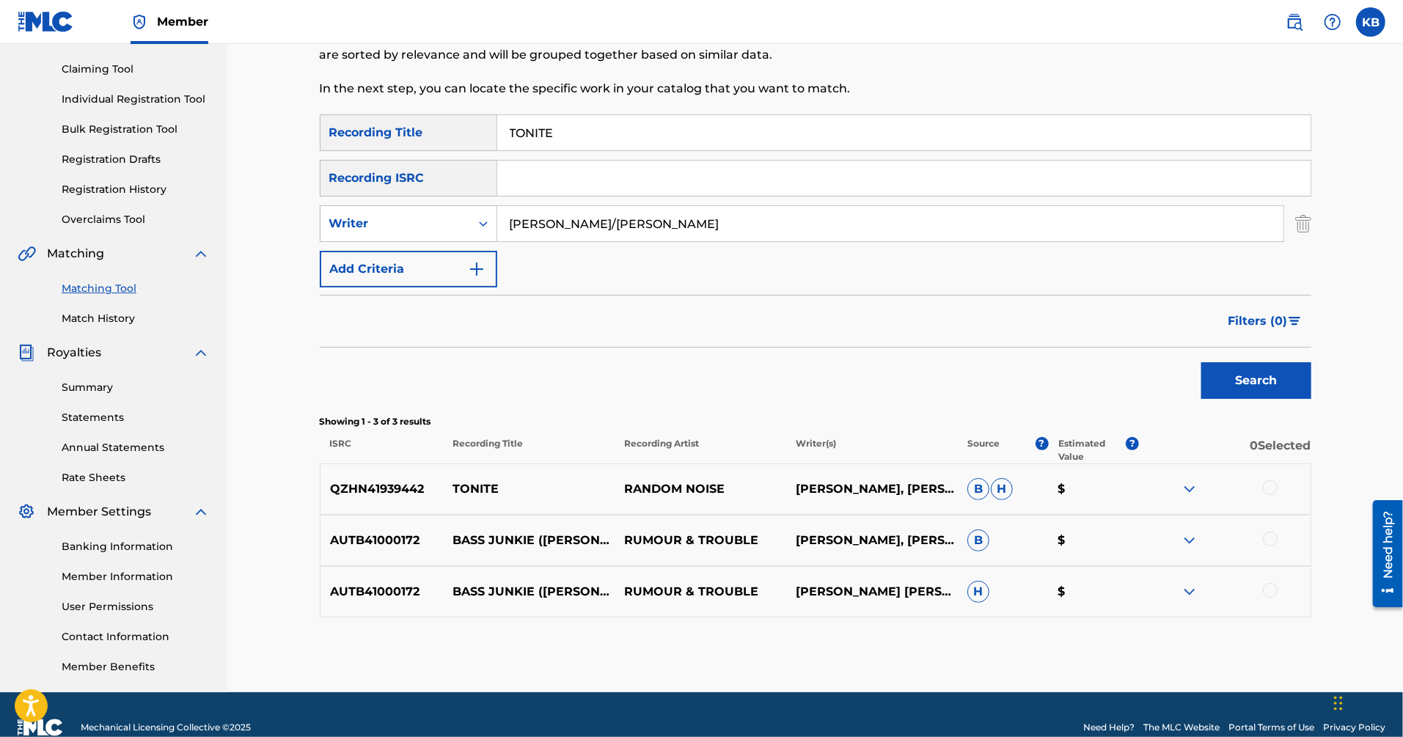
scroll to position [172, 0]
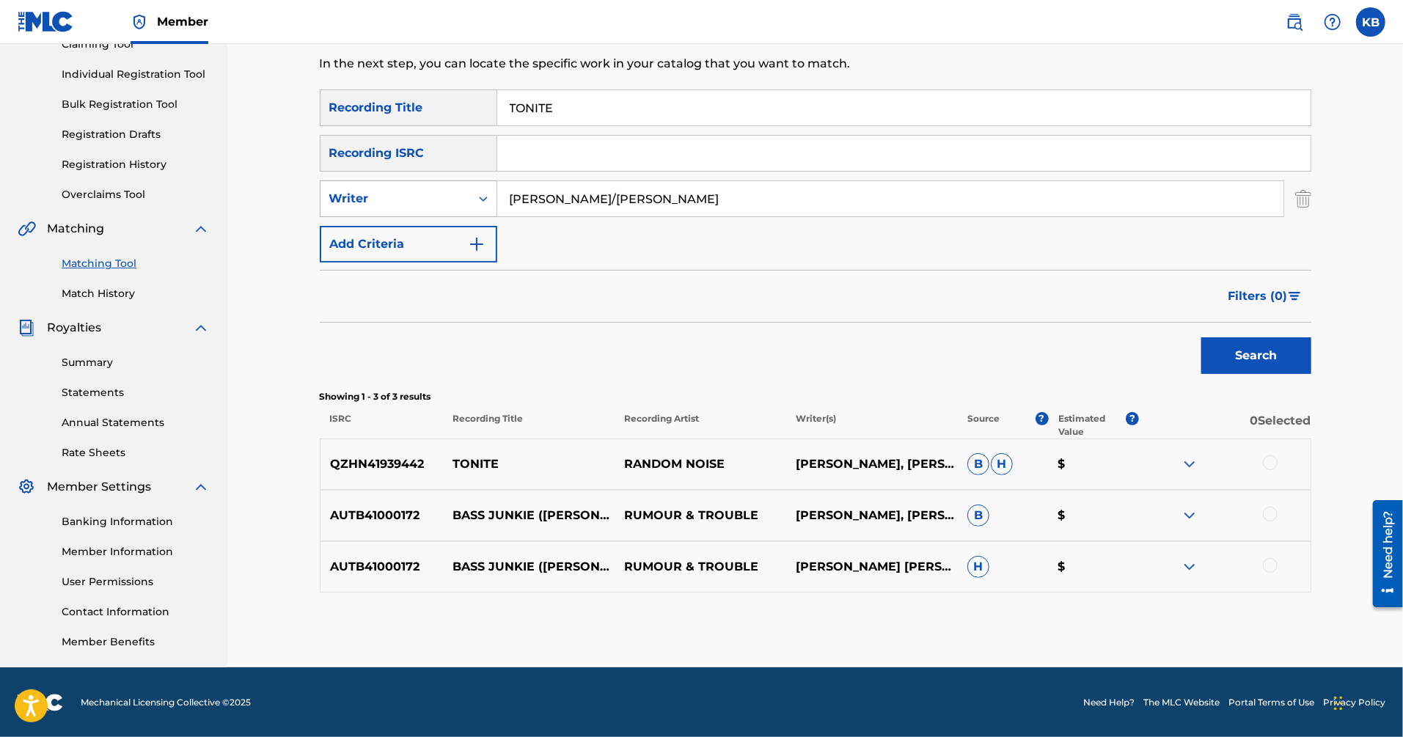
click at [434, 194] on div "Writer" at bounding box center [395, 199] width 132 height 18
click at [412, 235] on div "Recording Artist" at bounding box center [409, 235] width 176 height 37
click at [585, 202] on input "Search Form" at bounding box center [890, 198] width 786 height 35
paste input "TONITE ([PERSON_NAME]/[PERSON_NAME])"
drag, startPoint x: 681, startPoint y: 210, endPoint x: 681, endPoint y: 83, distance: 126.9
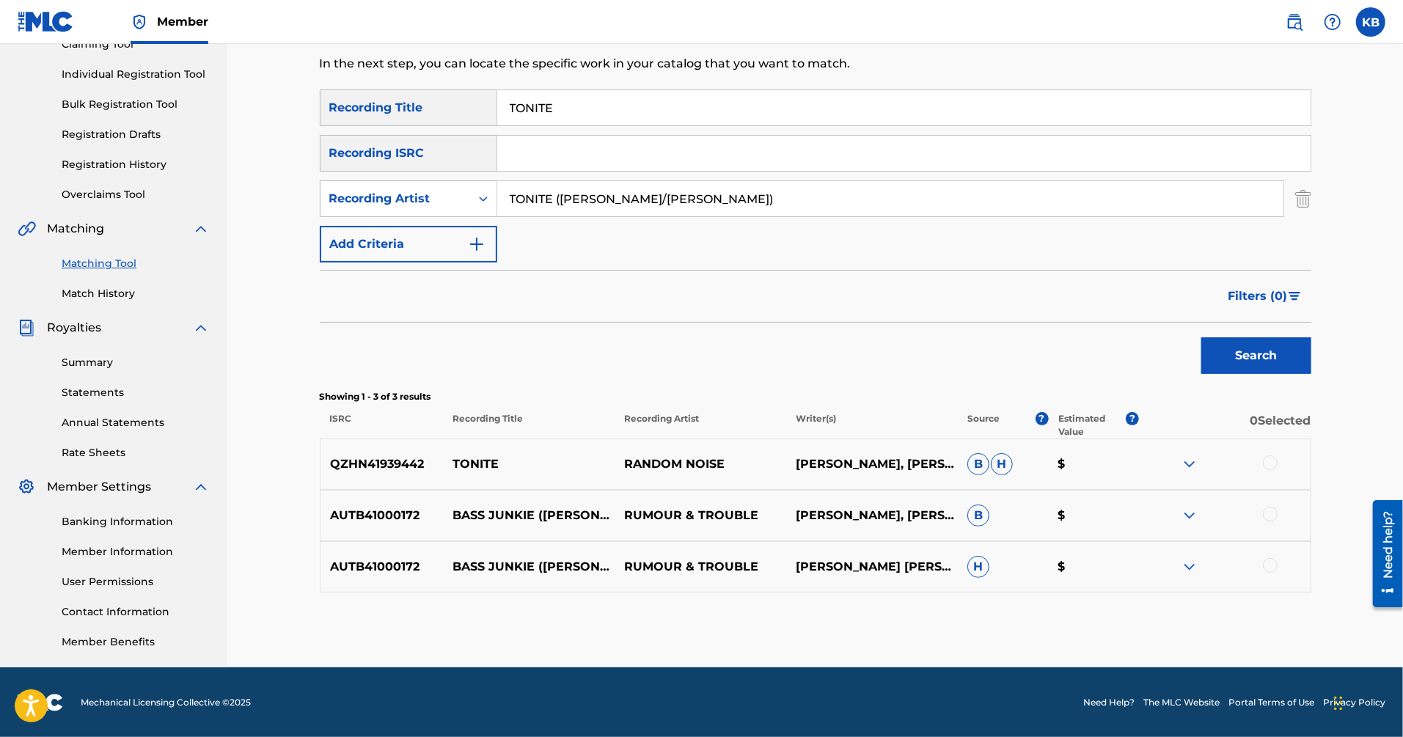
click at [681, 83] on div "Matching Tool The Matching Tool allows Members to match sound recordings to wor…" at bounding box center [816, 288] width 992 height 758
type input "lcd system"
click at [1201, 337] on button "Search" at bounding box center [1256, 355] width 110 height 37
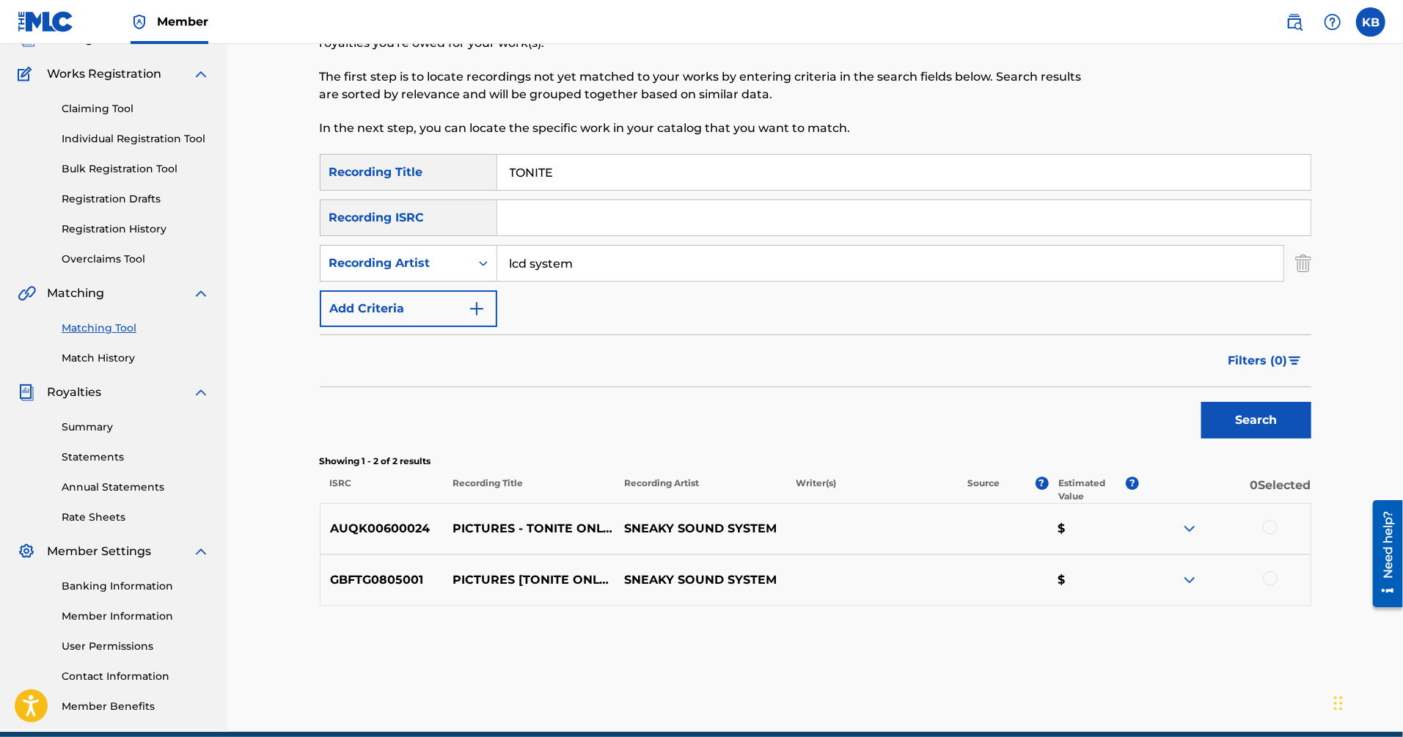
scroll to position [0, 0]
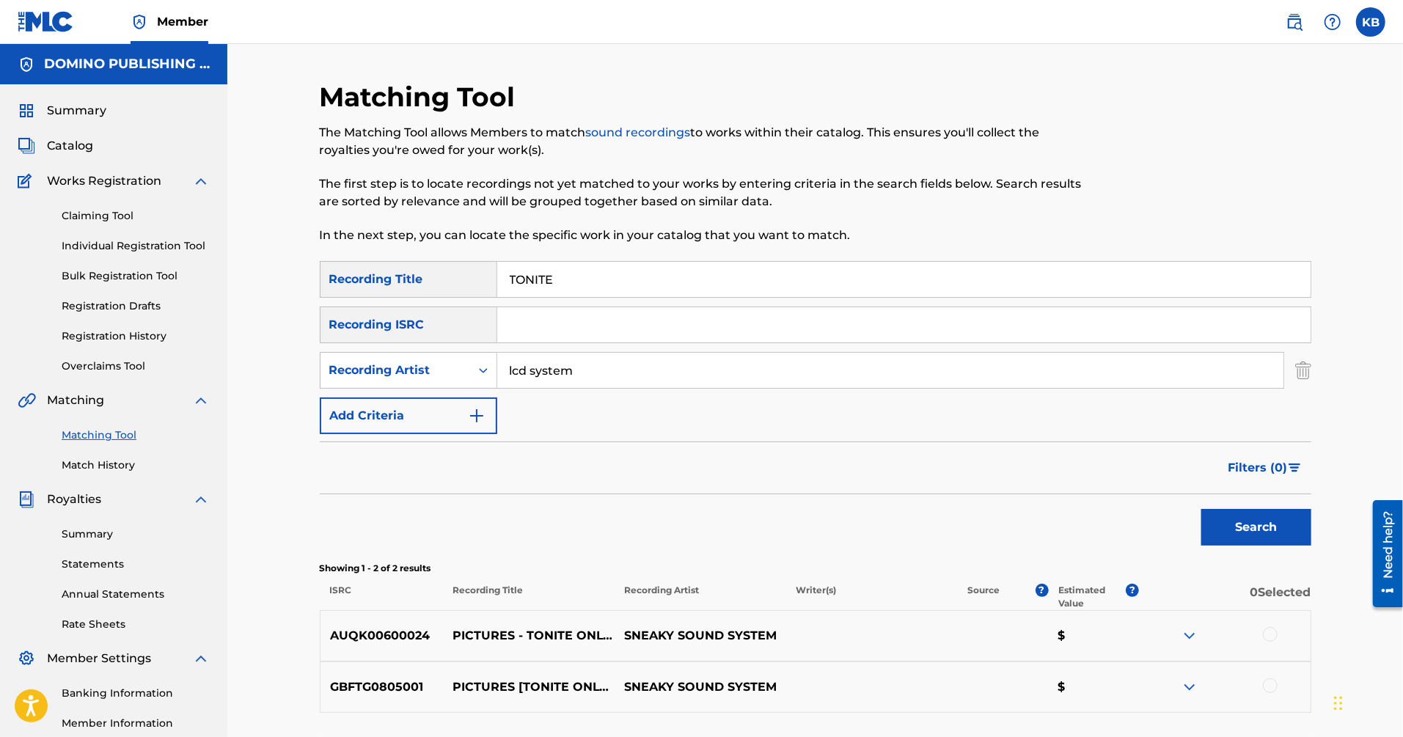
drag, startPoint x: 1009, startPoint y: 285, endPoint x: 995, endPoint y: 132, distance: 153.9
click at [995, 132] on div "Matching Tool The Matching Tool allows Members to match sound recordings to wor…" at bounding box center [816, 460] width 992 height 758
paste input "LA LOOSE ([PERSON_NAME])"
type input "LA LOOSE"
click at [391, 366] on div "Recording Artist" at bounding box center [395, 371] width 132 height 18
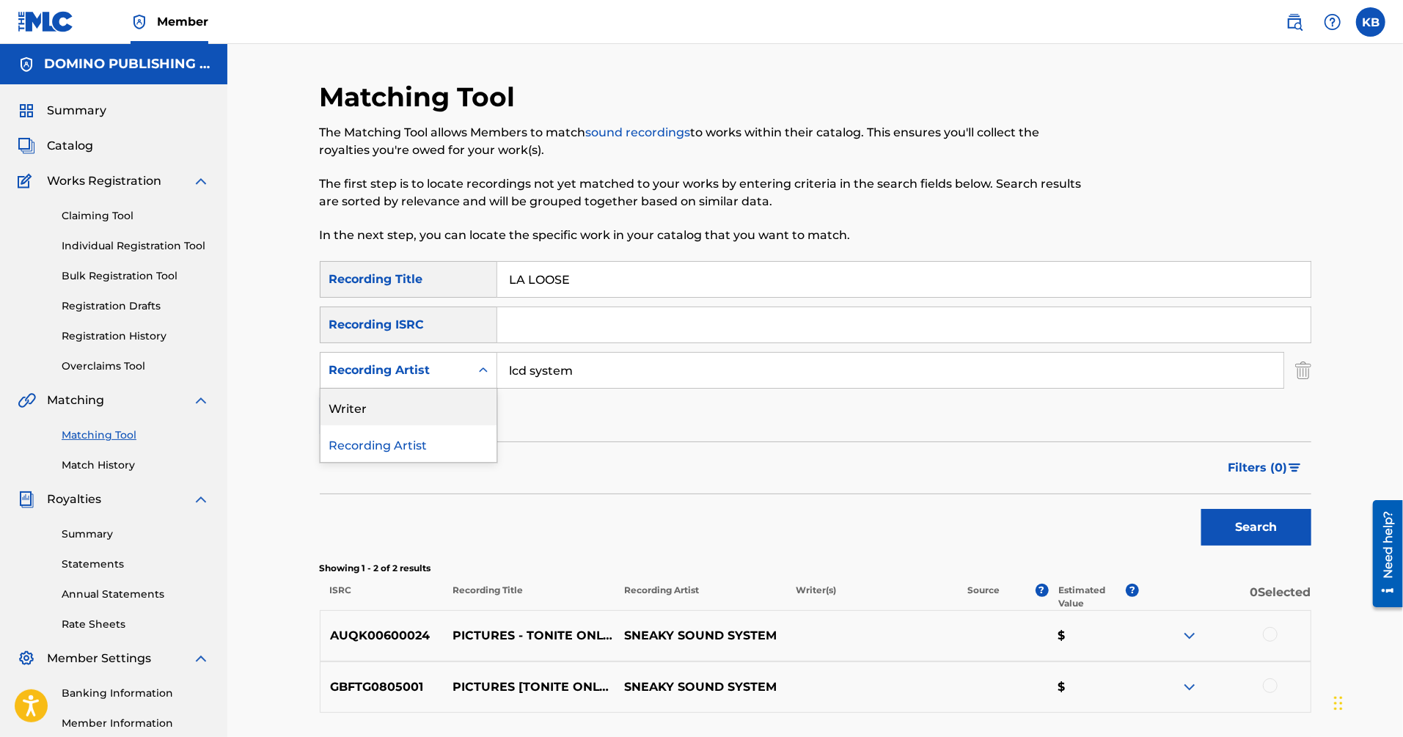
click at [386, 406] on div "Writer" at bounding box center [409, 407] width 176 height 37
click at [541, 376] on input "Search Form" at bounding box center [890, 370] width 786 height 35
paste input "LA LOOSE ([PERSON_NAME])"
type input "[PERSON_NAME]"
click at [1201, 509] on button "Search" at bounding box center [1256, 527] width 110 height 37
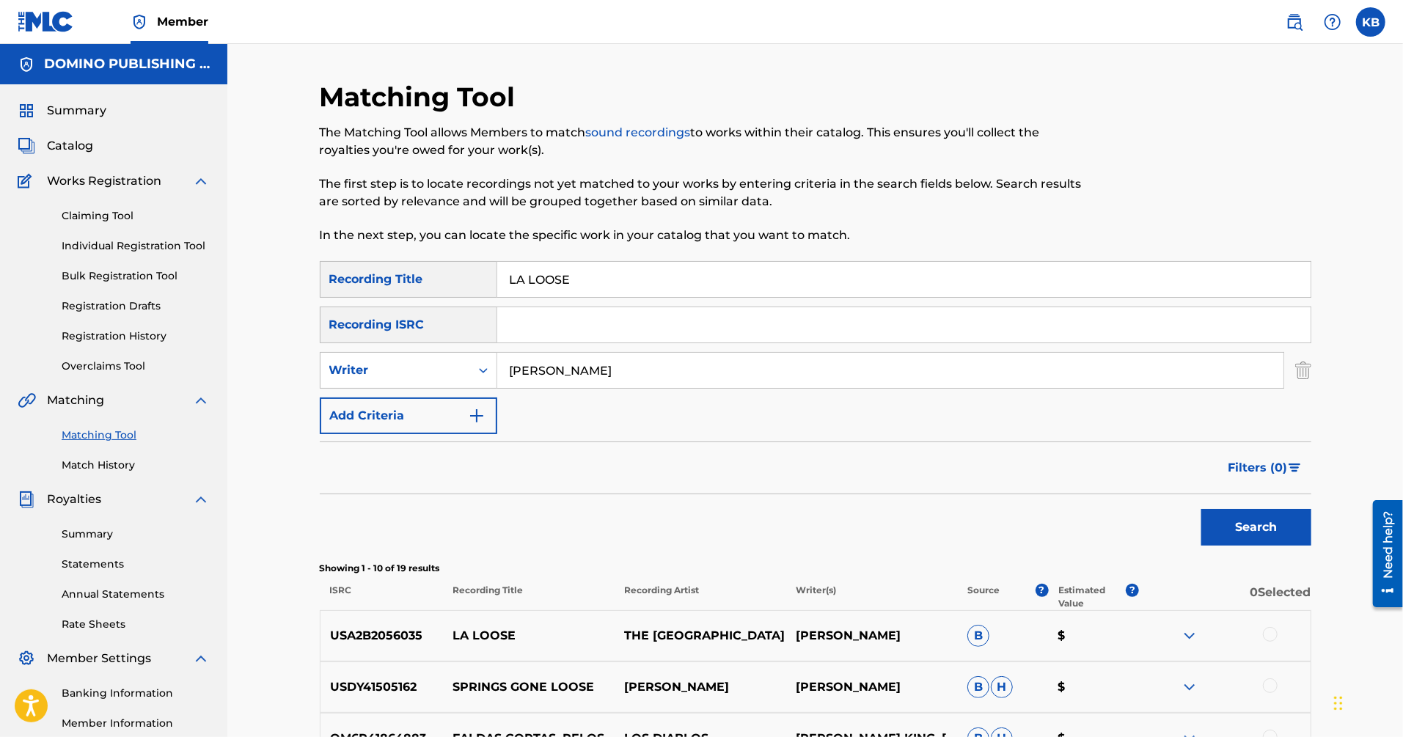
click at [1276, 634] on div at bounding box center [1270, 634] width 15 height 15
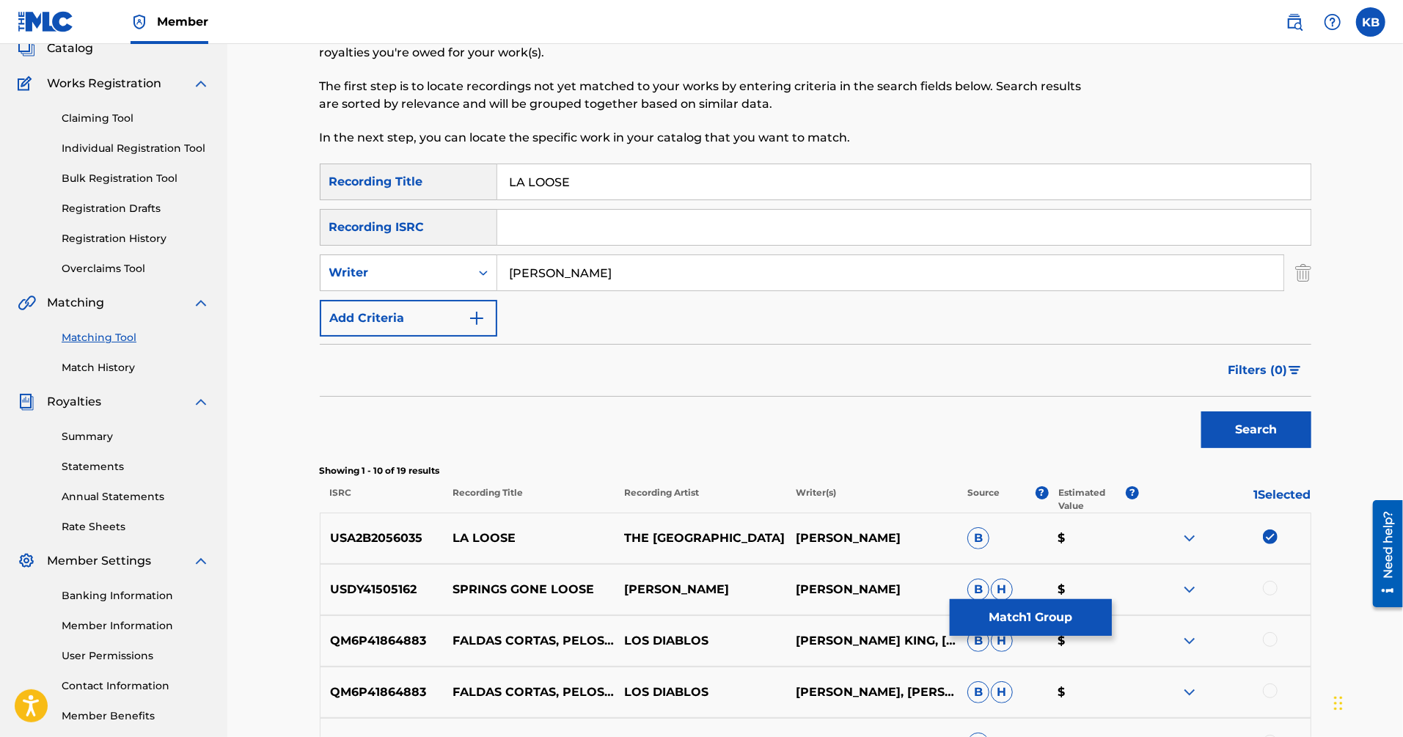
scroll to position [107, 0]
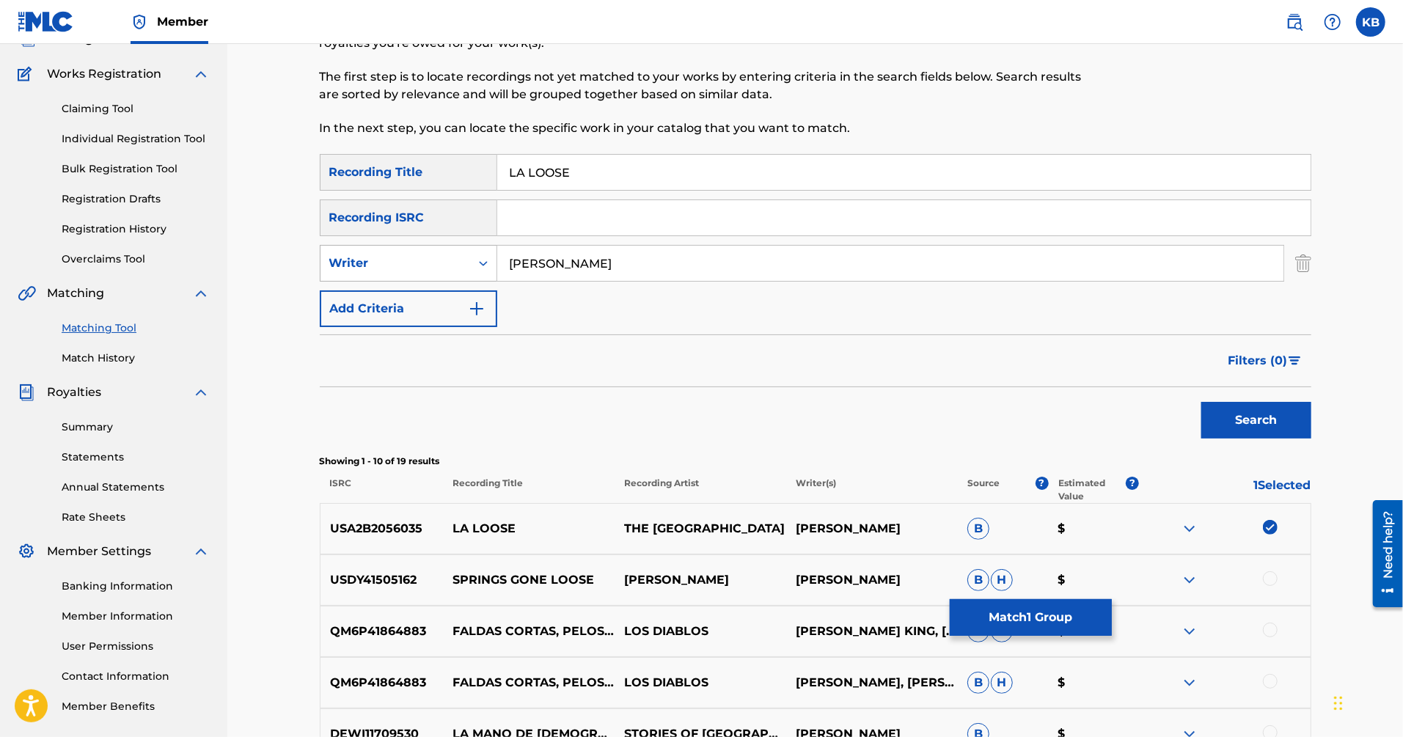
click at [470, 257] on div "Search Form" at bounding box center [483, 263] width 26 height 35
click at [443, 293] on div "Recording Artist" at bounding box center [409, 300] width 176 height 37
click at [588, 267] on input "Search Form" at bounding box center [890, 263] width 786 height 35
type input "waxahatchee"
click at [1201, 402] on button "Search" at bounding box center [1256, 420] width 110 height 37
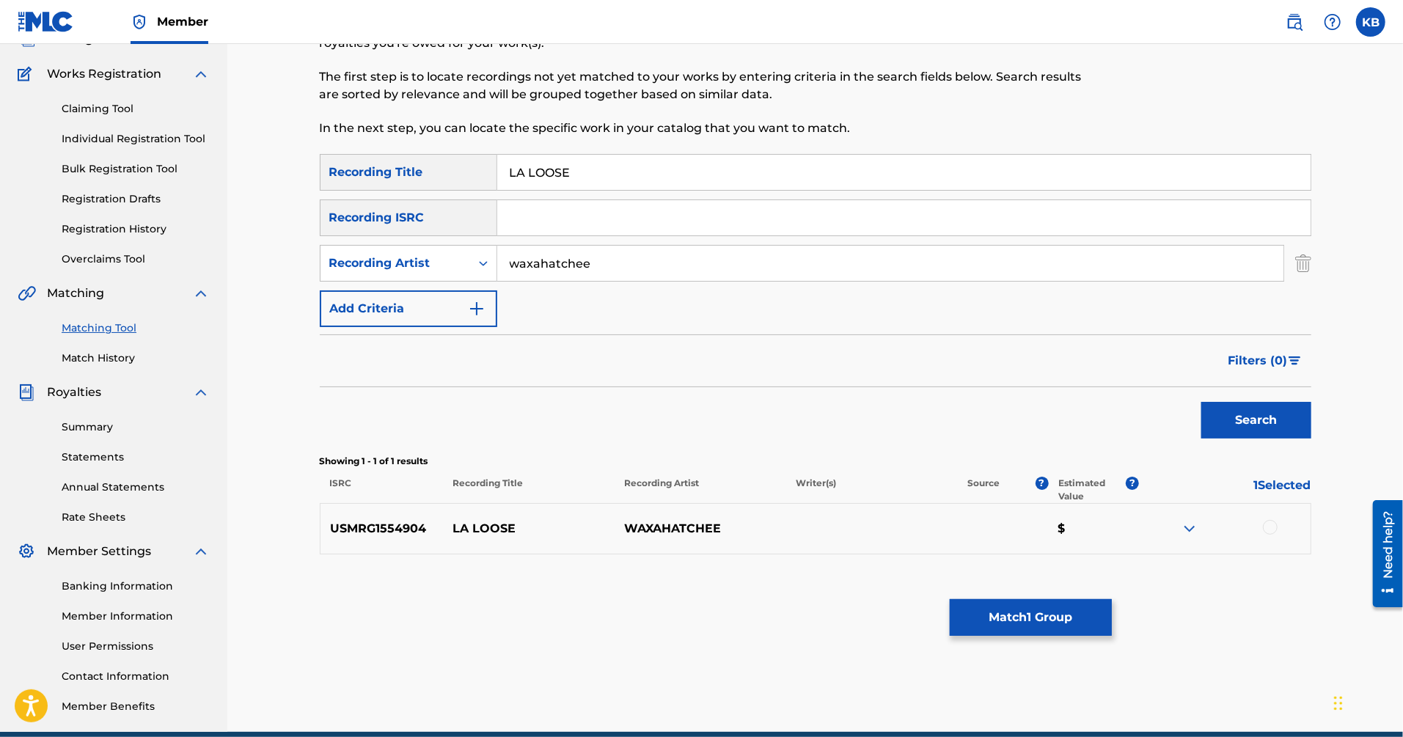
click at [1266, 527] on div at bounding box center [1270, 527] width 15 height 15
click at [1045, 620] on button "Match 2 Groups" at bounding box center [1031, 617] width 162 height 37
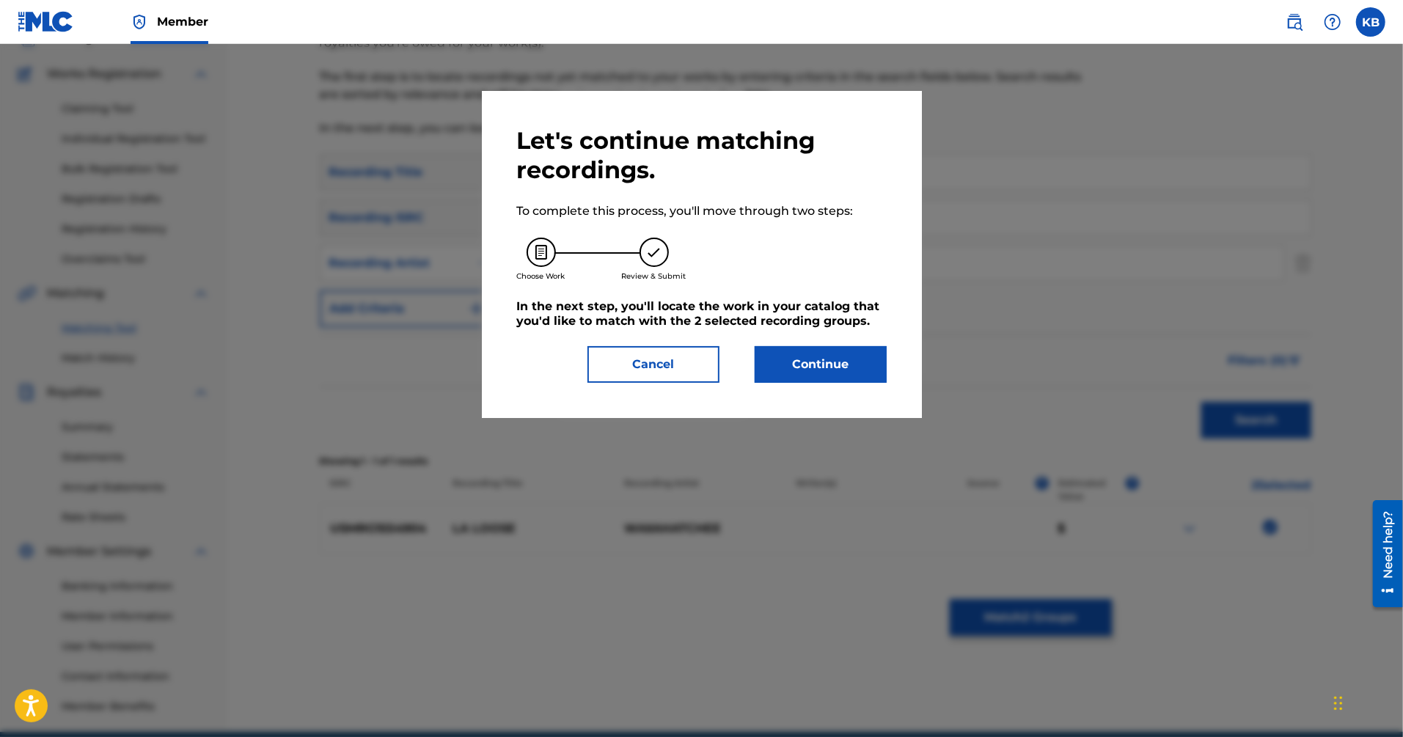
click at [864, 366] on button "Continue" at bounding box center [821, 364] width 132 height 37
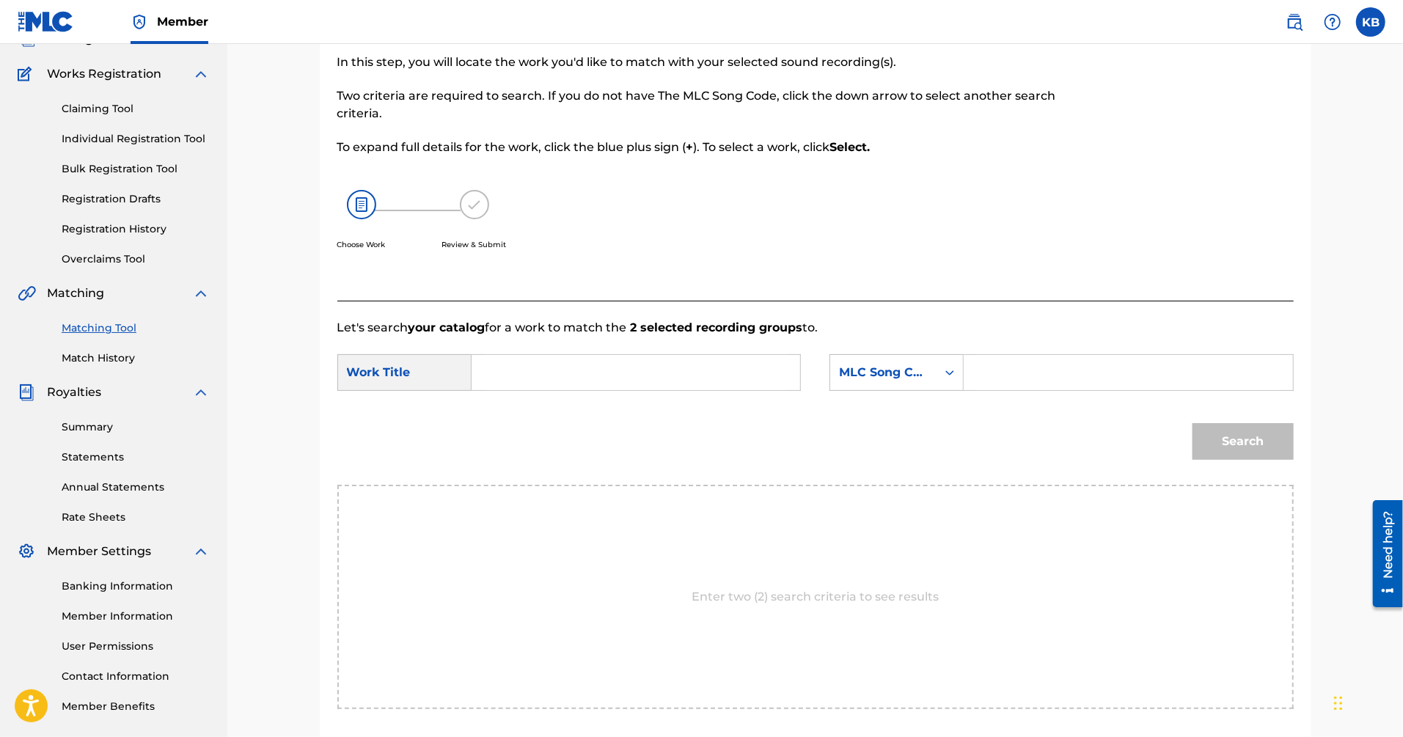
click at [741, 361] on input "Search Form" at bounding box center [636, 372] width 304 height 35
paste input "LA LOOSE ([PERSON_NAME])"
type input "LA LOOSE"
click at [880, 373] on div "MLC Song Code" at bounding box center [883, 373] width 89 height 18
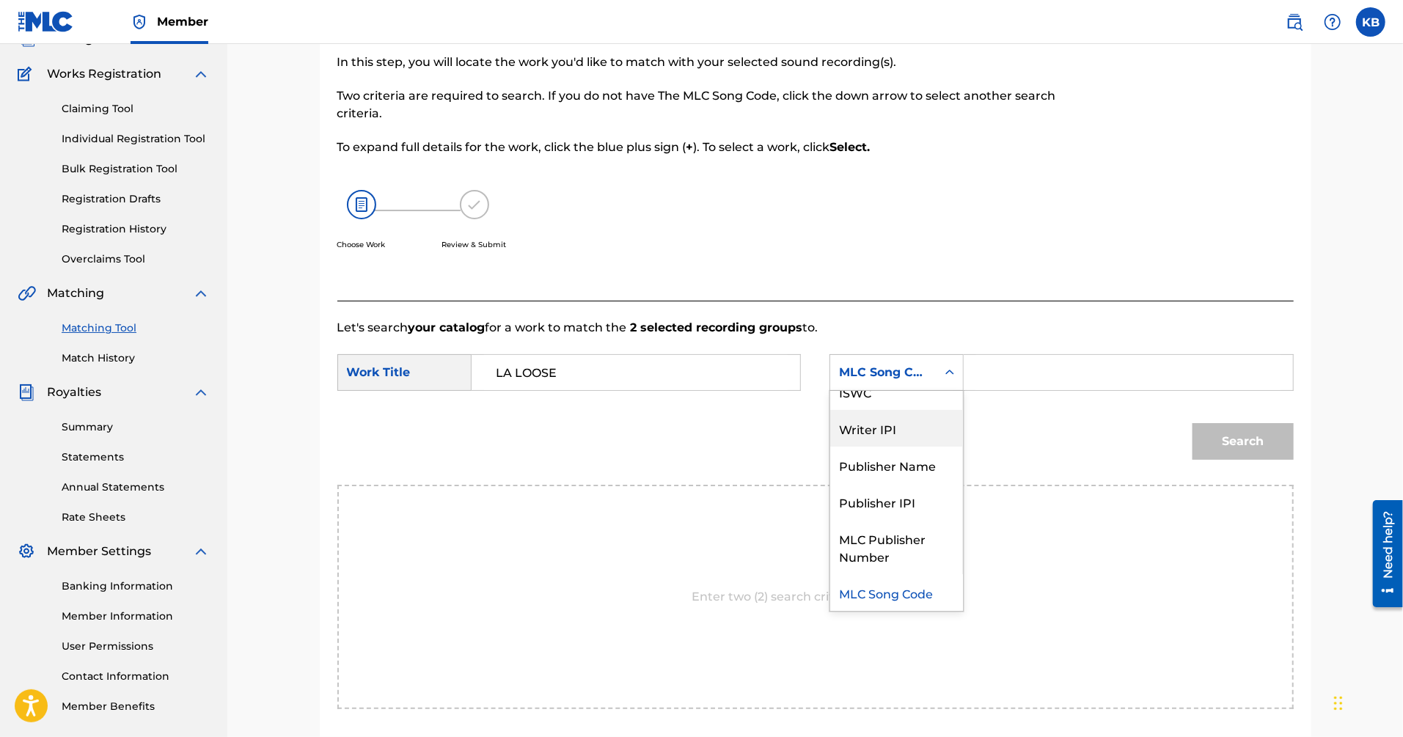
scroll to position [0, 0]
click at [897, 414] on div "Writer Name" at bounding box center [896, 409] width 133 height 37
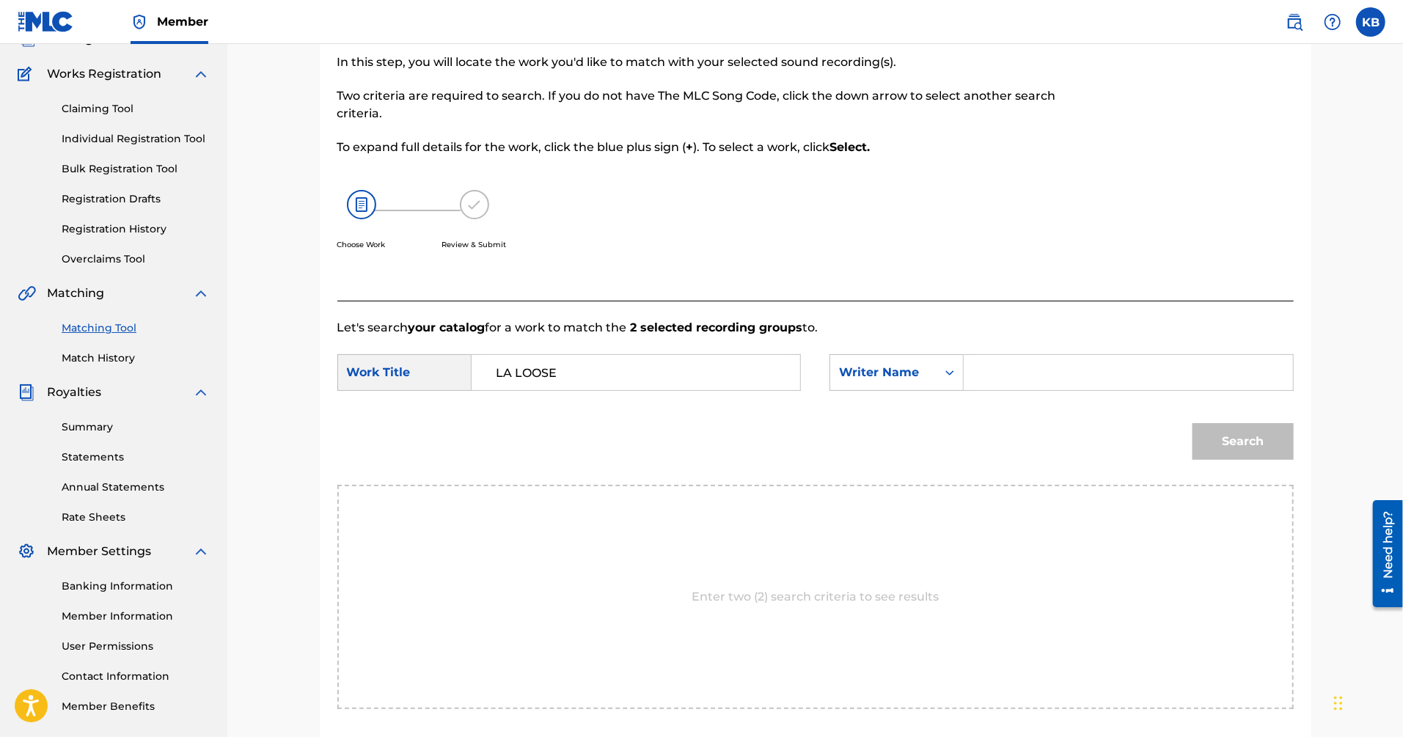
click at [1018, 379] on input "Search Form" at bounding box center [1128, 372] width 304 height 35
paste input "LA LOOSE ([PERSON_NAME])"
type input "[PERSON_NAME]"
click at [1193, 423] on button "Search" at bounding box center [1243, 441] width 101 height 37
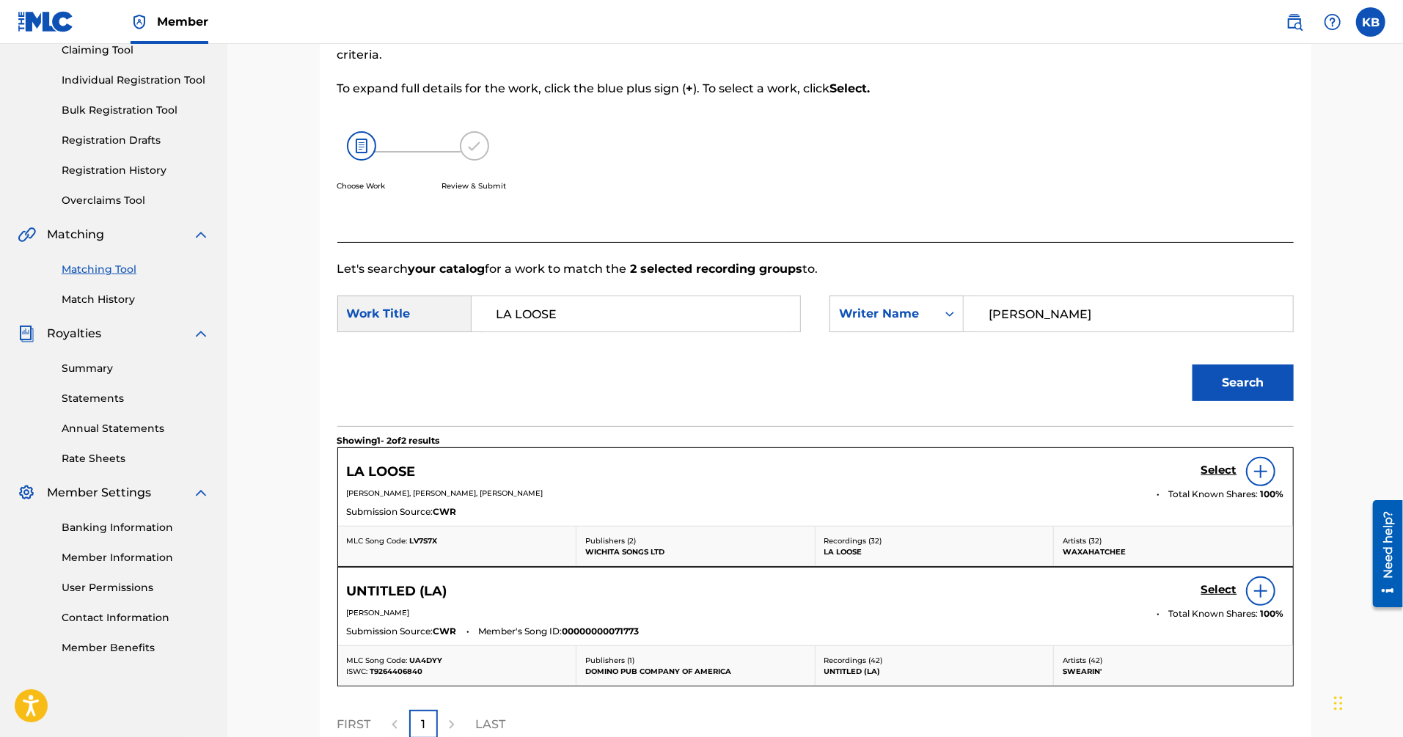
scroll to position [204, 0]
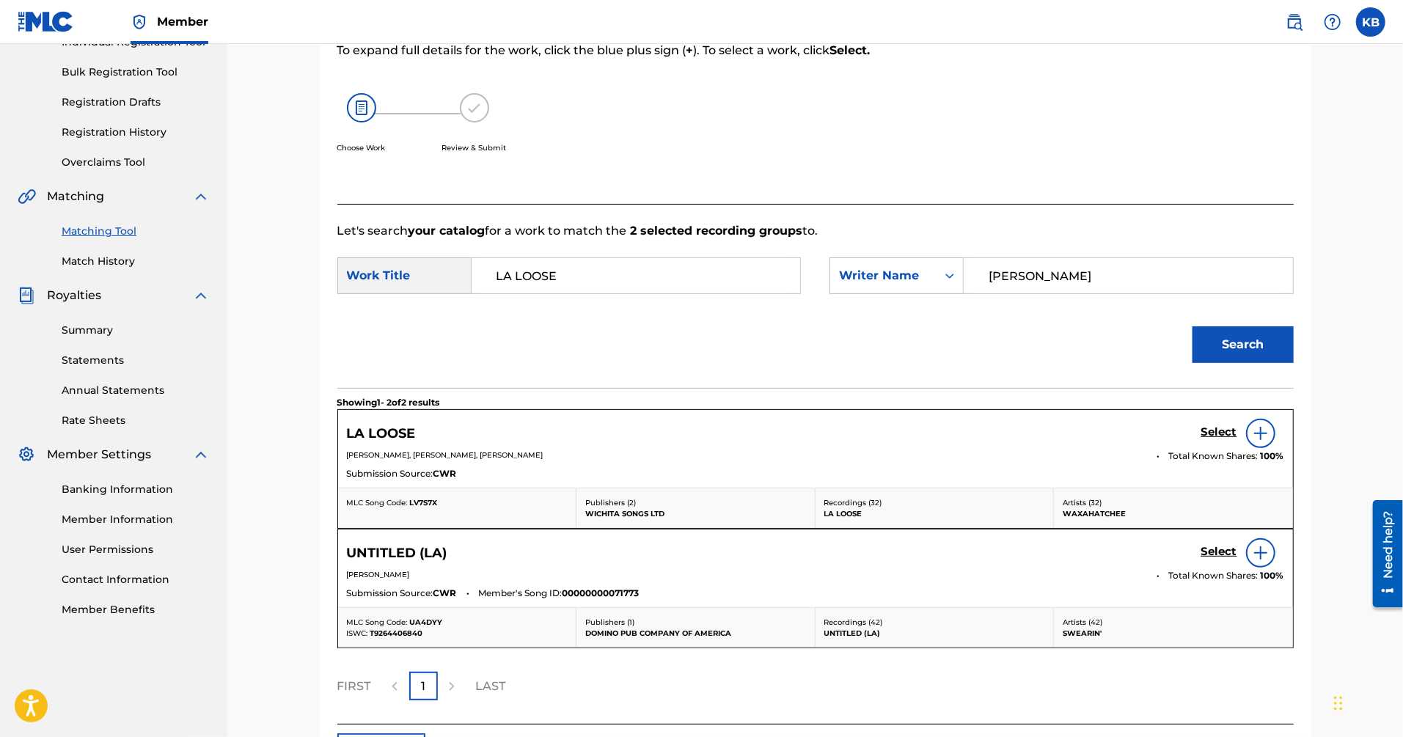
click at [1215, 429] on h5 "Select" at bounding box center [1219, 432] width 36 height 14
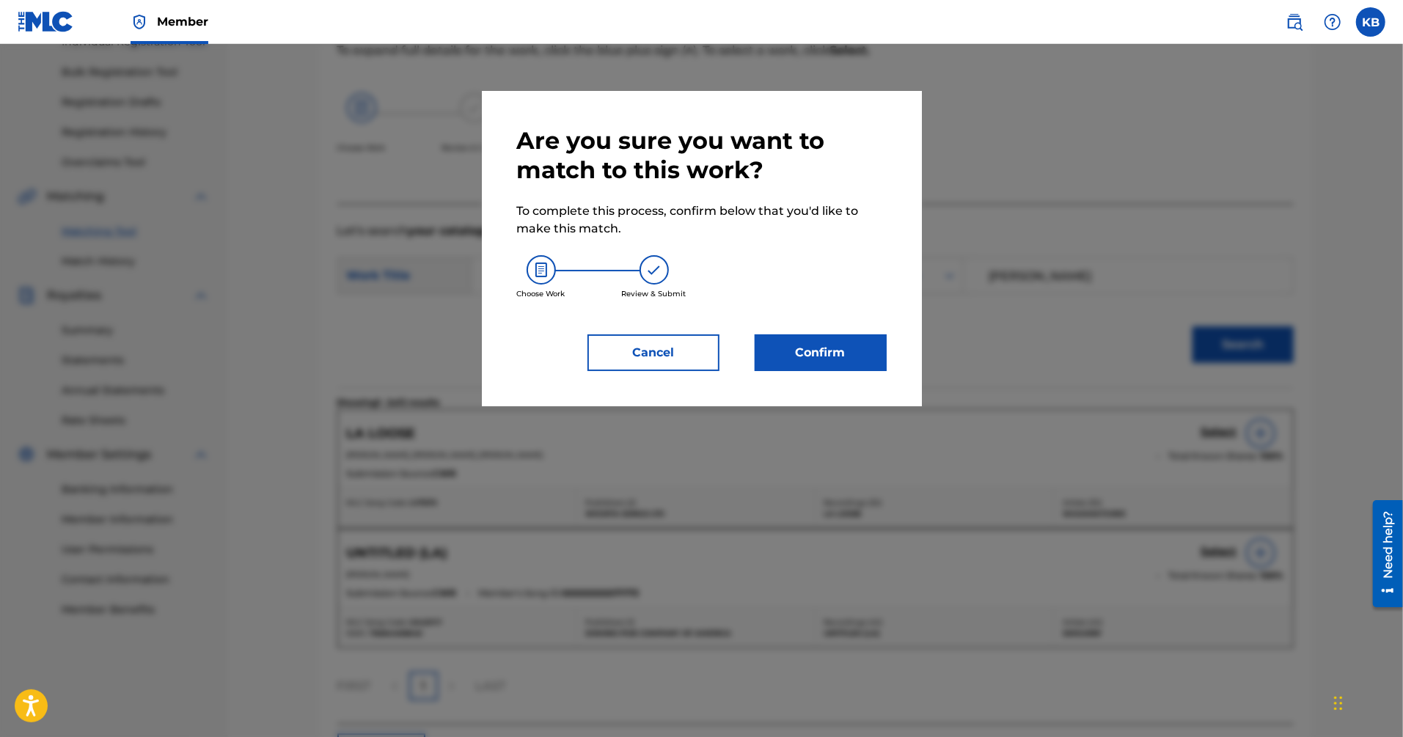
click at [845, 368] on button "Confirm" at bounding box center [821, 352] width 132 height 37
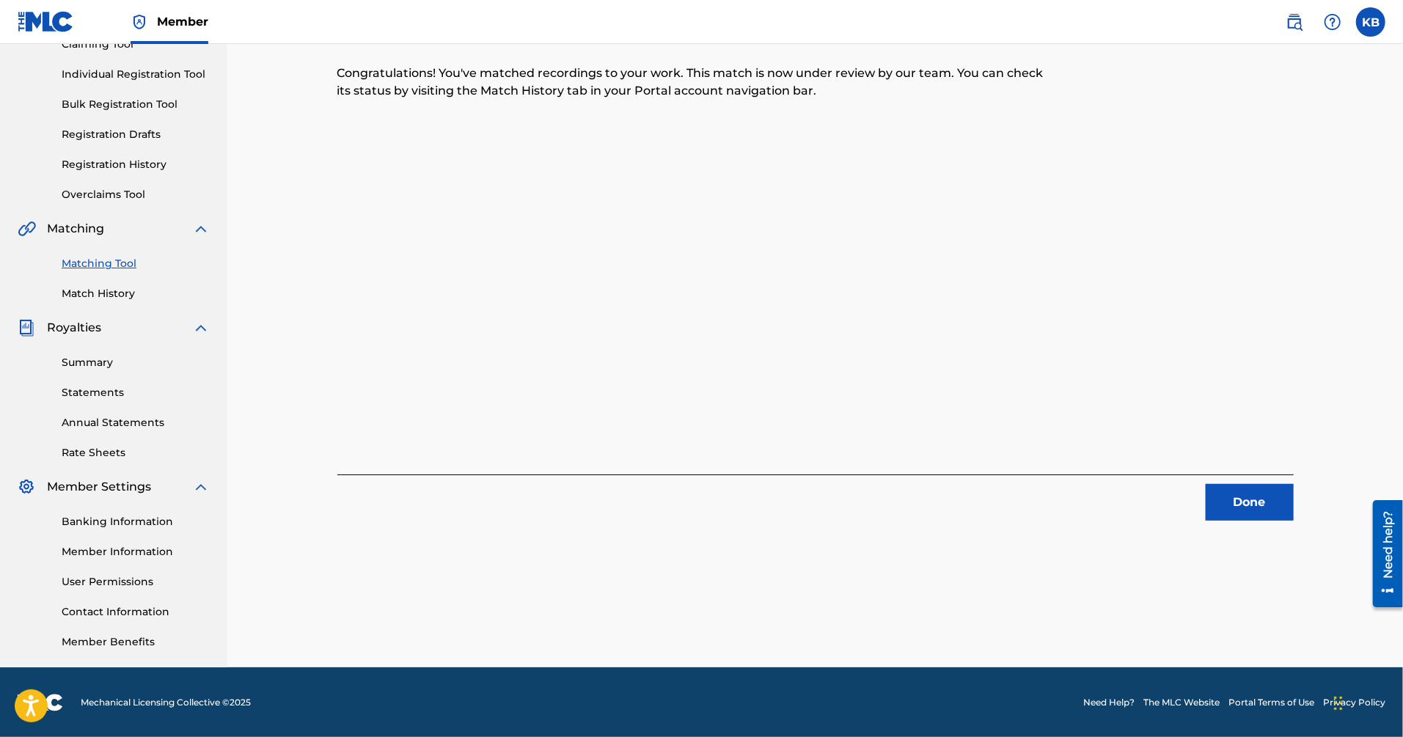
scroll to position [0, 0]
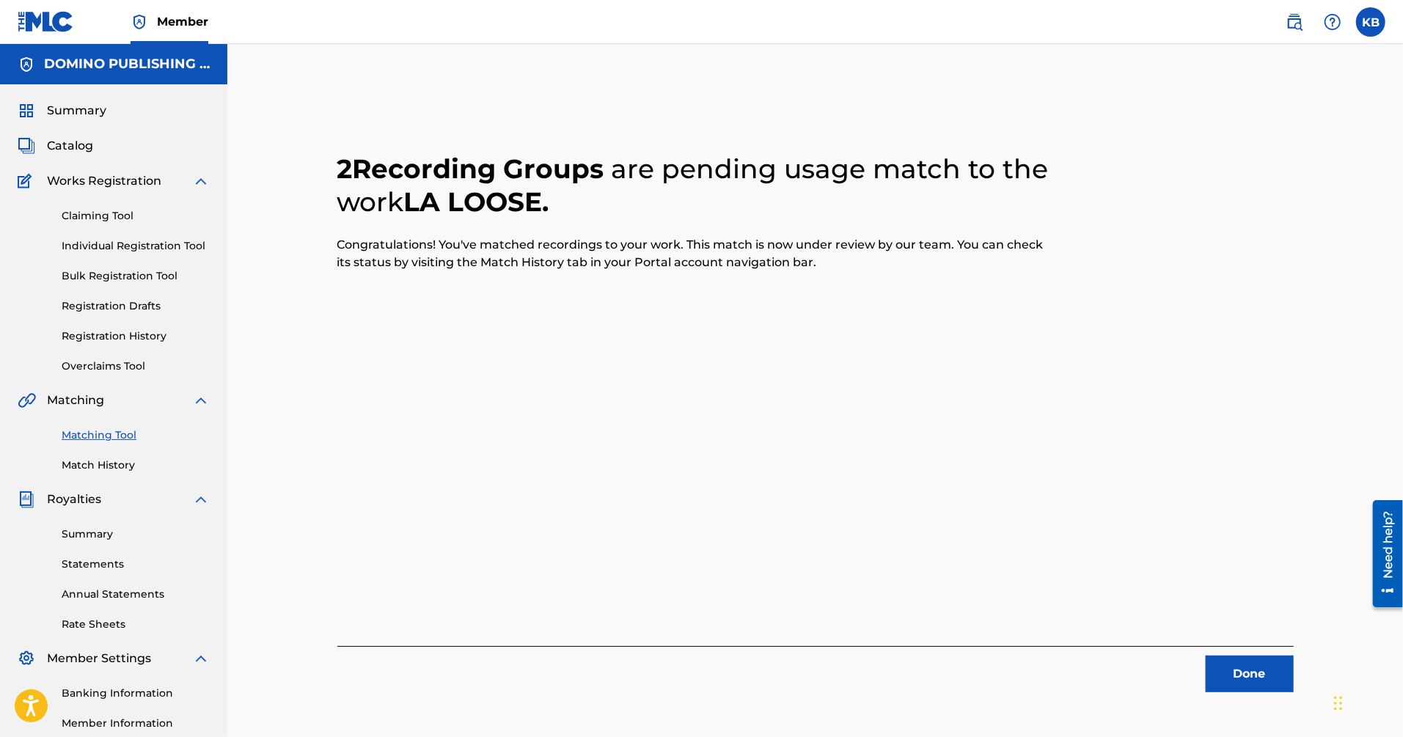
click at [1245, 653] on div "Done" at bounding box center [815, 669] width 956 height 46
click at [1225, 675] on button "Done" at bounding box center [1250, 674] width 88 height 37
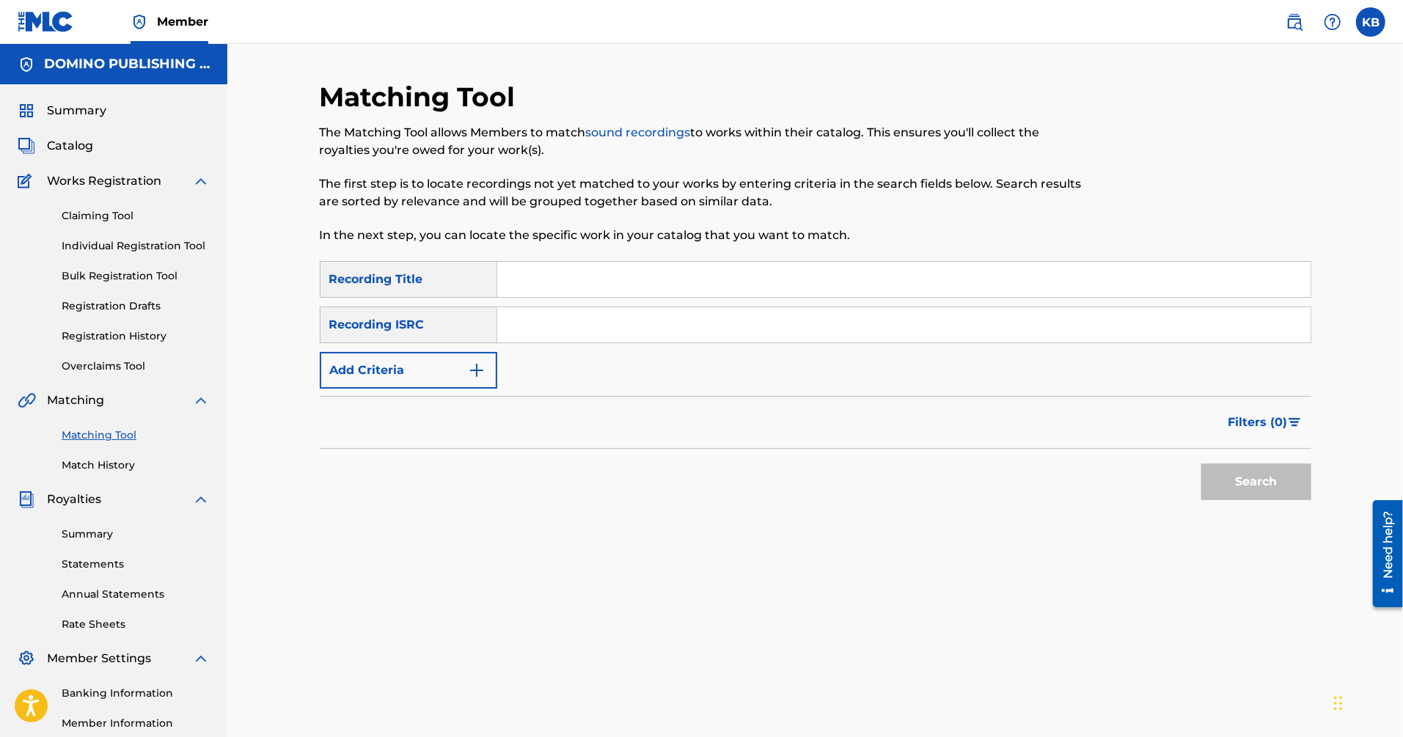
click at [989, 274] on input "Search Form" at bounding box center [903, 279] width 813 height 35
paste input "FLAME ([PERSON_NAME])"
type input "FLAME"
click at [437, 366] on button "Add Criteria" at bounding box center [409, 370] width 178 height 37
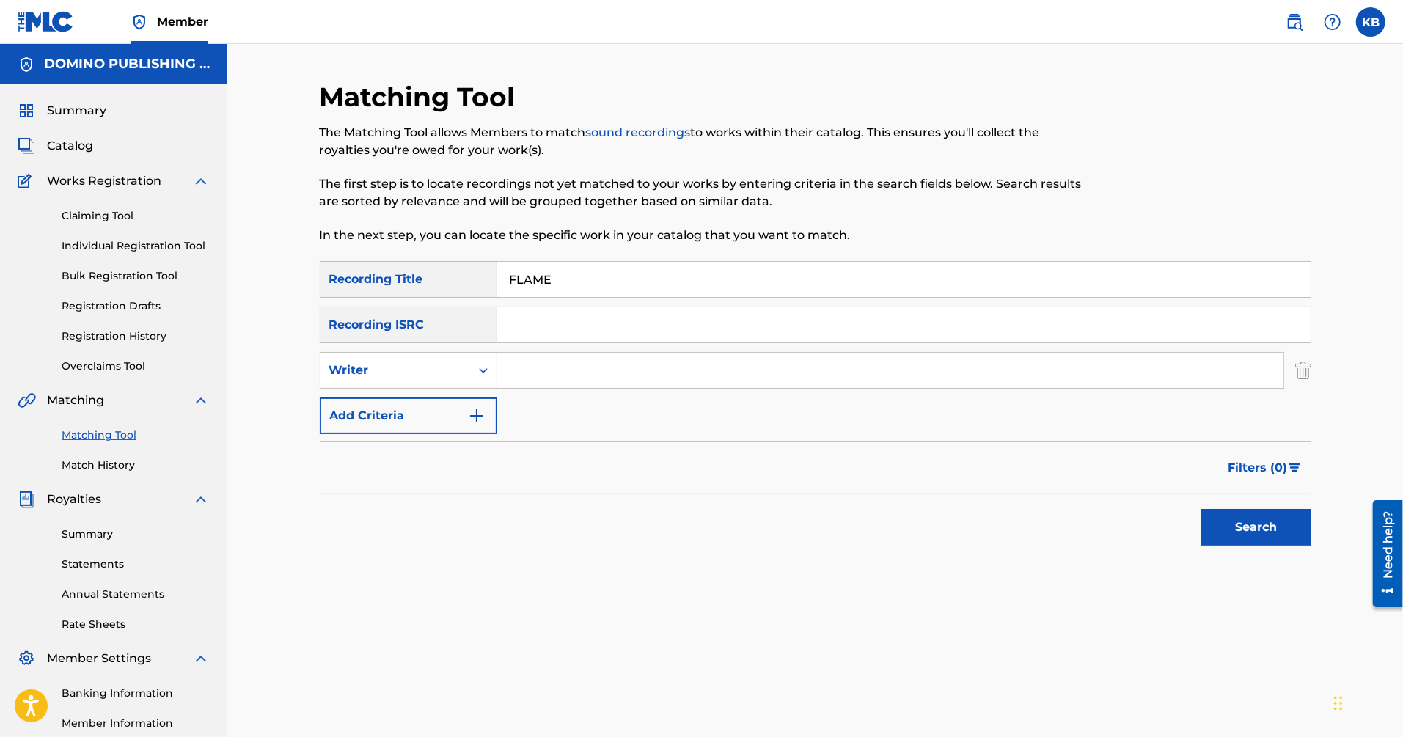
click at [534, 373] on input "Search Form" at bounding box center [890, 370] width 786 height 35
type input "[PERSON_NAME]"
click at [1201, 509] on button "Search" at bounding box center [1256, 527] width 110 height 37
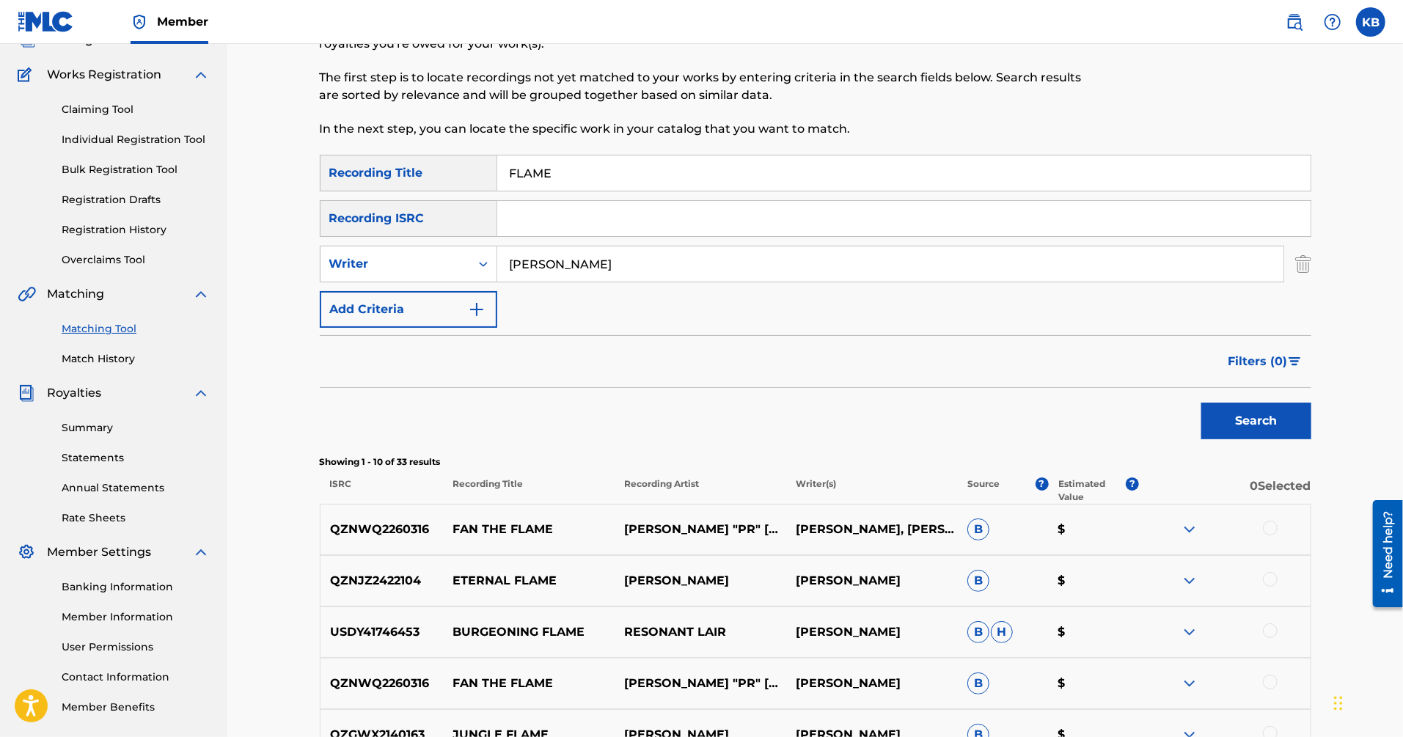
scroll to position [123, 0]
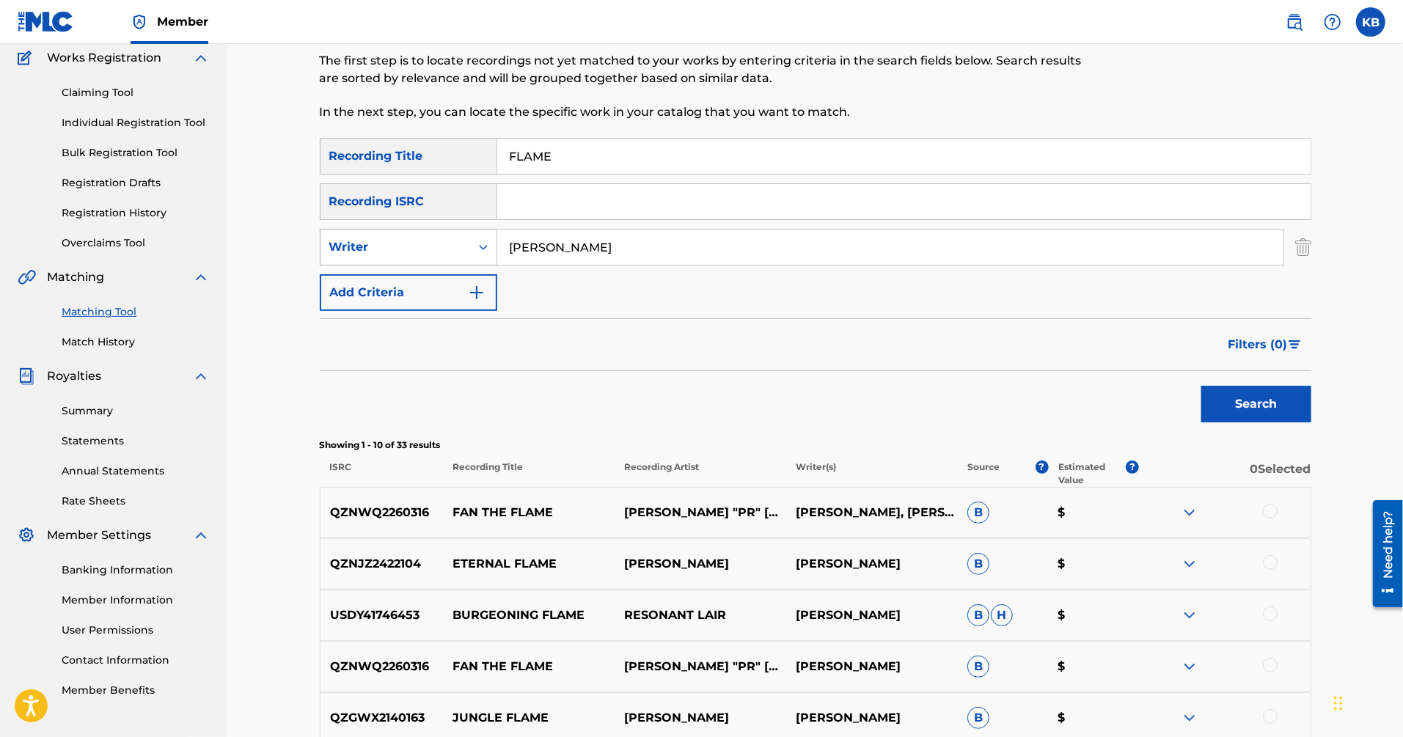
click at [450, 251] on div "Writer" at bounding box center [395, 247] width 132 height 18
click at [426, 288] on div "Recording Artist" at bounding box center [409, 284] width 176 height 37
click at [590, 252] on input "Search Form" at bounding box center [890, 247] width 786 height 35
type input "[PERSON_NAME]"
click at [1201, 386] on button "Search" at bounding box center [1256, 404] width 110 height 37
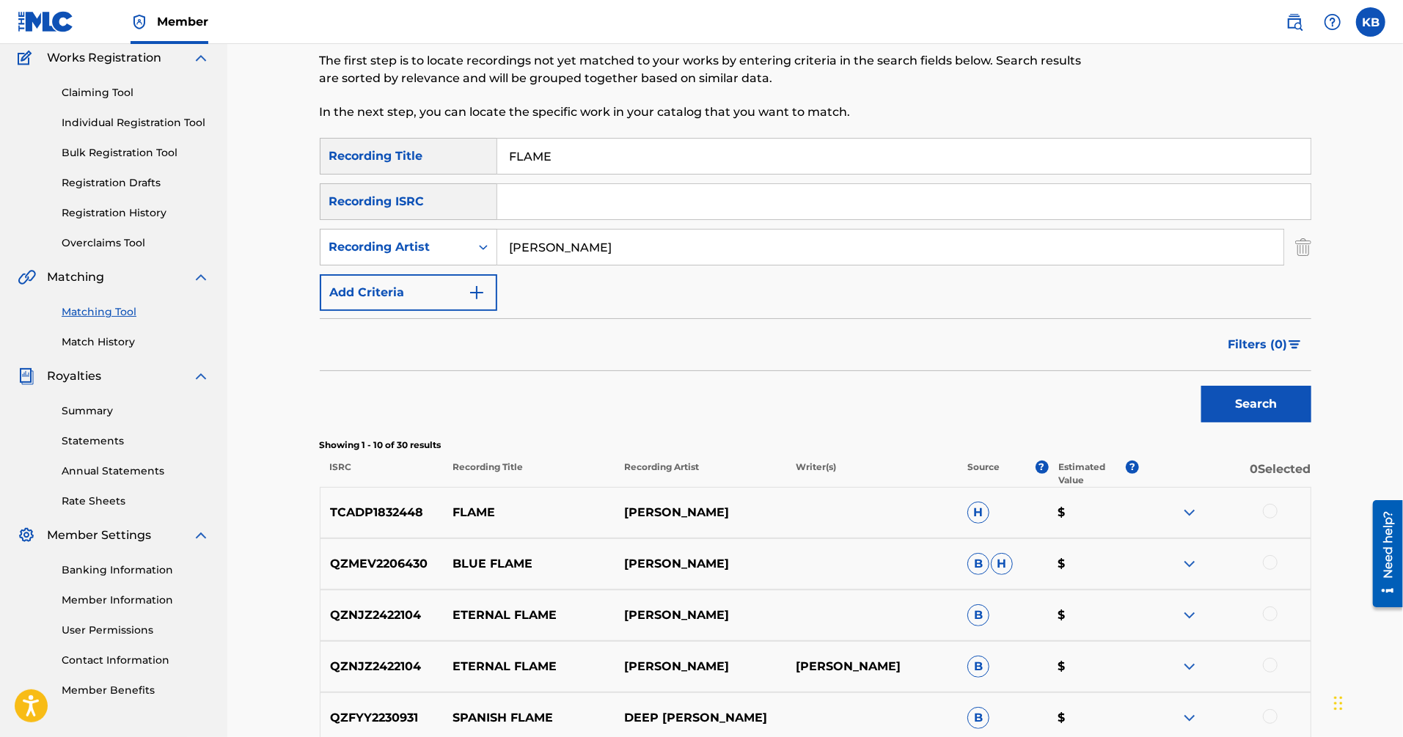
click at [1036, 164] on input "FLAME" at bounding box center [903, 156] width 813 height 35
paste input "TRAPPED ([PERSON_NAME]/[PERSON_NAME]/[PERSON_NAME]/[PERSON_NAME]/[PERSON_NAME]/…"
type input "TRAPPED"
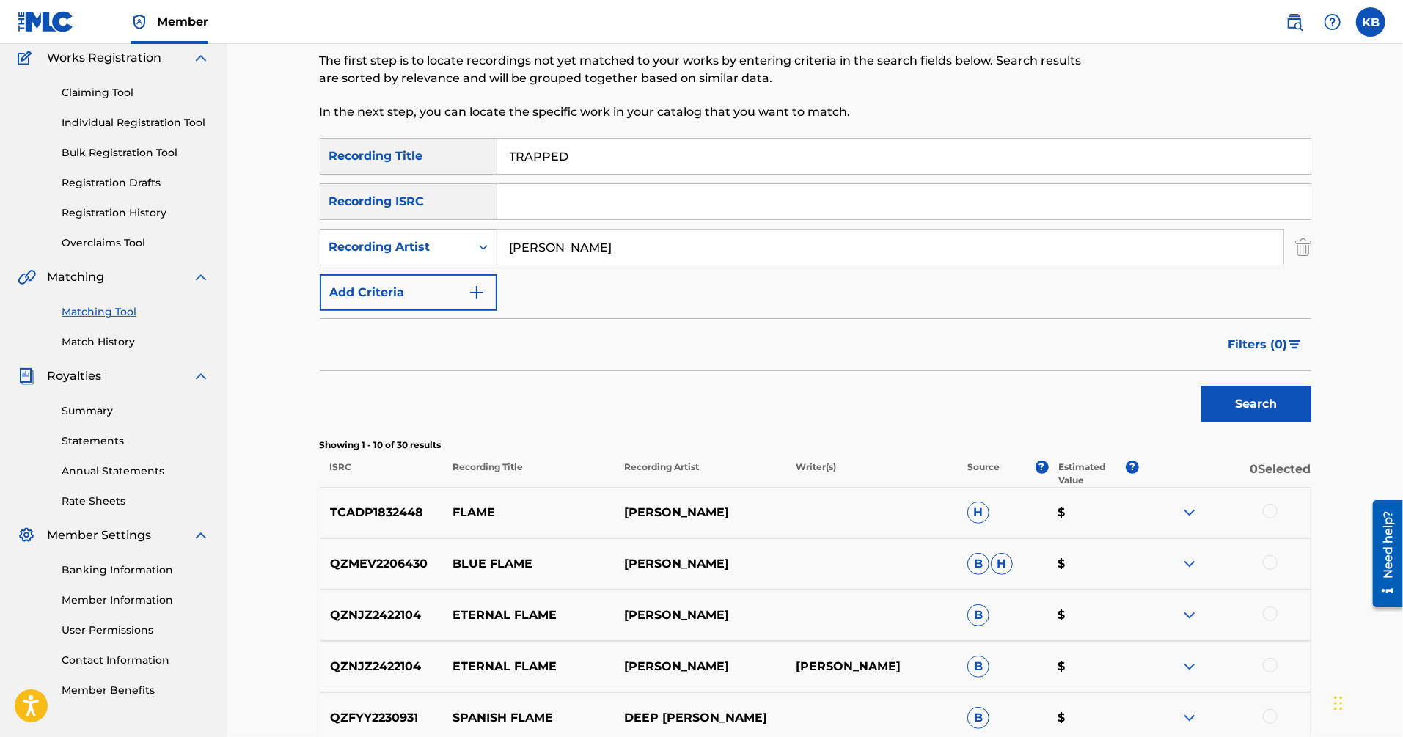
click at [471, 253] on div "Search Form" at bounding box center [483, 247] width 26 height 26
click at [455, 278] on div "Writer" at bounding box center [409, 284] width 176 height 37
click at [558, 251] on input "Search Form" at bounding box center [890, 247] width 786 height 35
paste input "TRAPPED ([PERSON_NAME]/[PERSON_NAME]/[PERSON_NAME]/[PERSON_NAME]/[PERSON_NAME]/…"
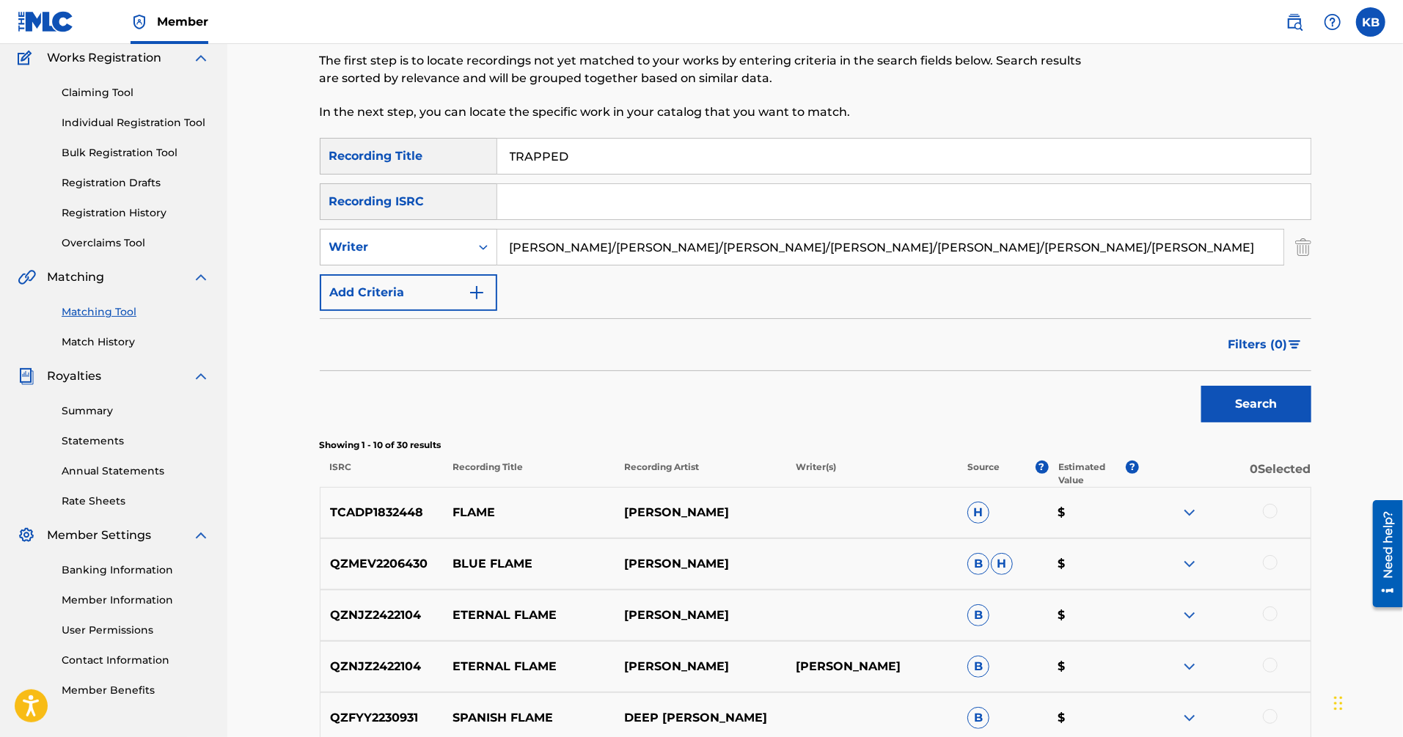
type input "[PERSON_NAME]/[PERSON_NAME]/[PERSON_NAME]/[PERSON_NAME]/[PERSON_NAME]/[PERSON_N…"
click at [1201, 386] on button "Search" at bounding box center [1256, 404] width 110 height 37
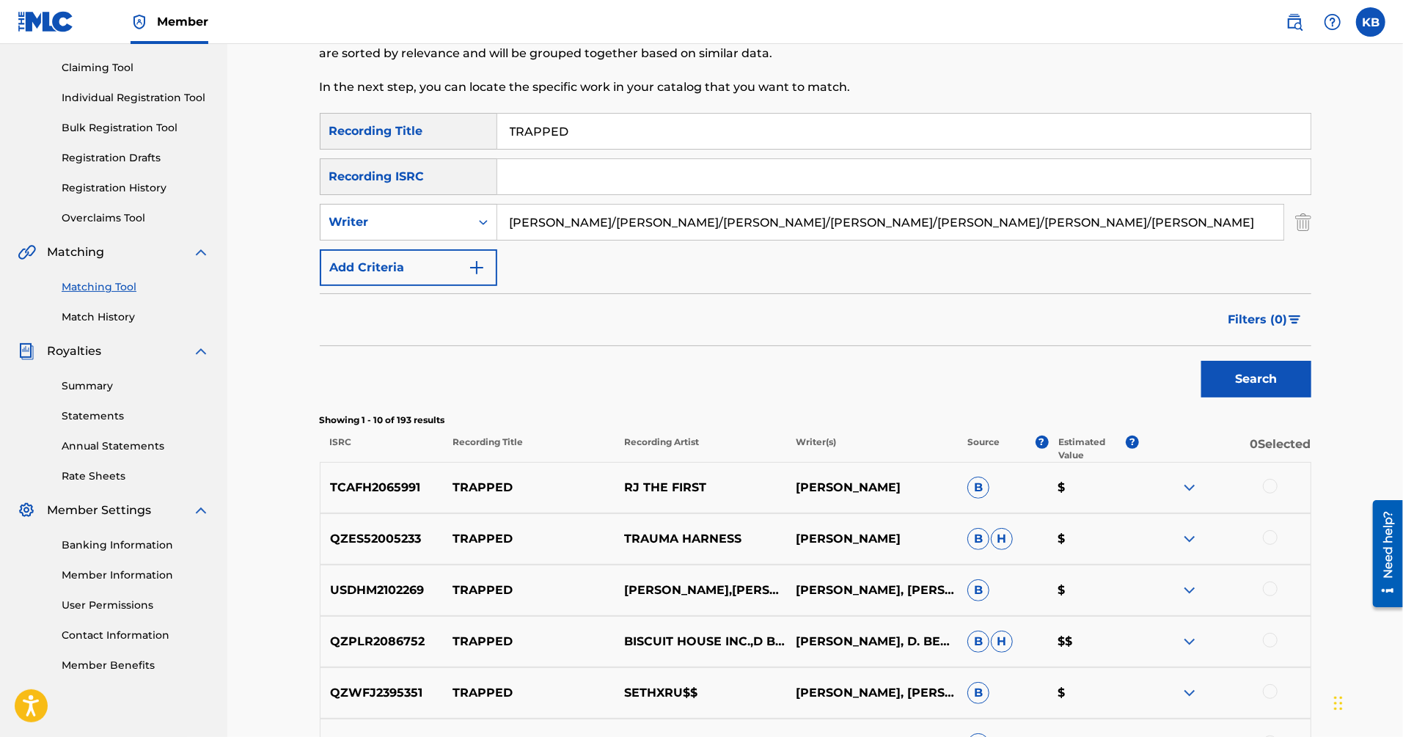
scroll to position [153, 0]
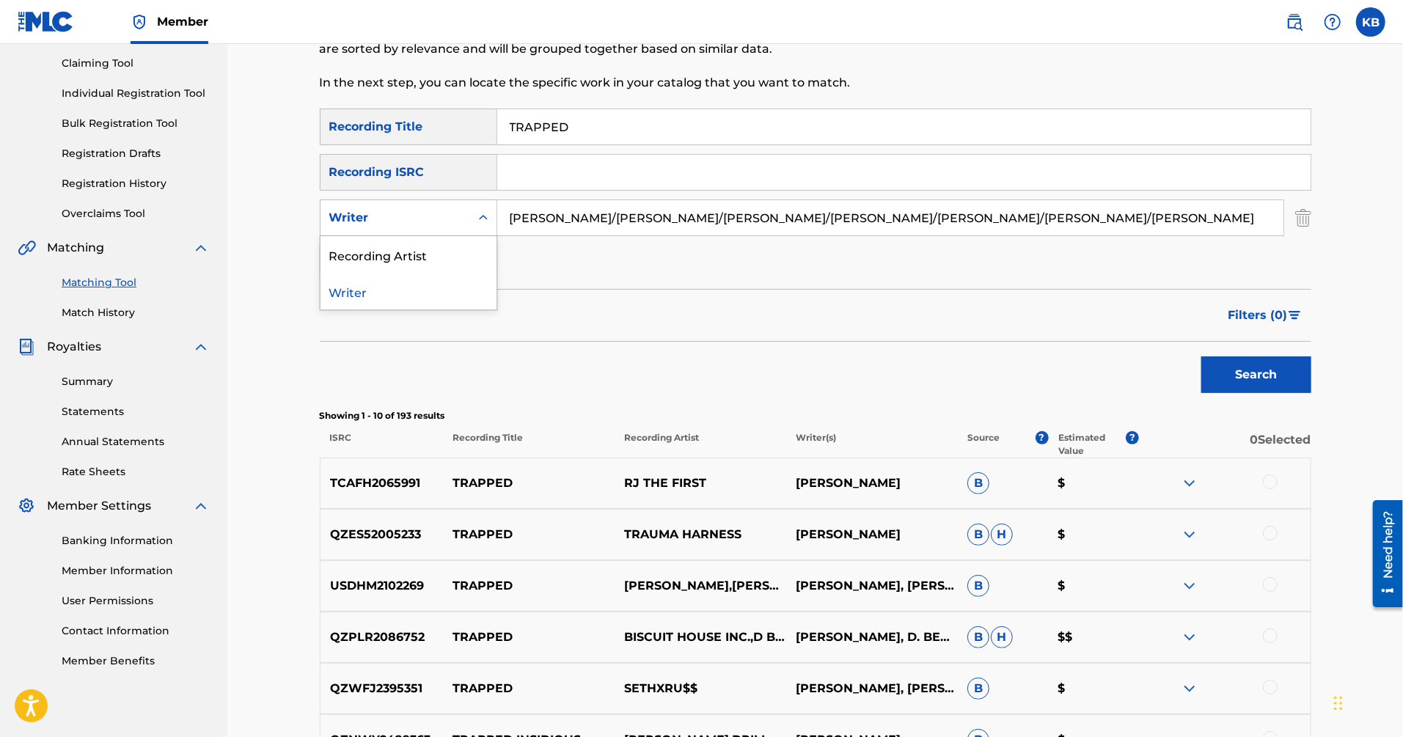
click at [475, 228] on div "Search Form" at bounding box center [483, 218] width 26 height 26
click at [447, 260] on div "Recording Artist" at bounding box center [409, 254] width 176 height 37
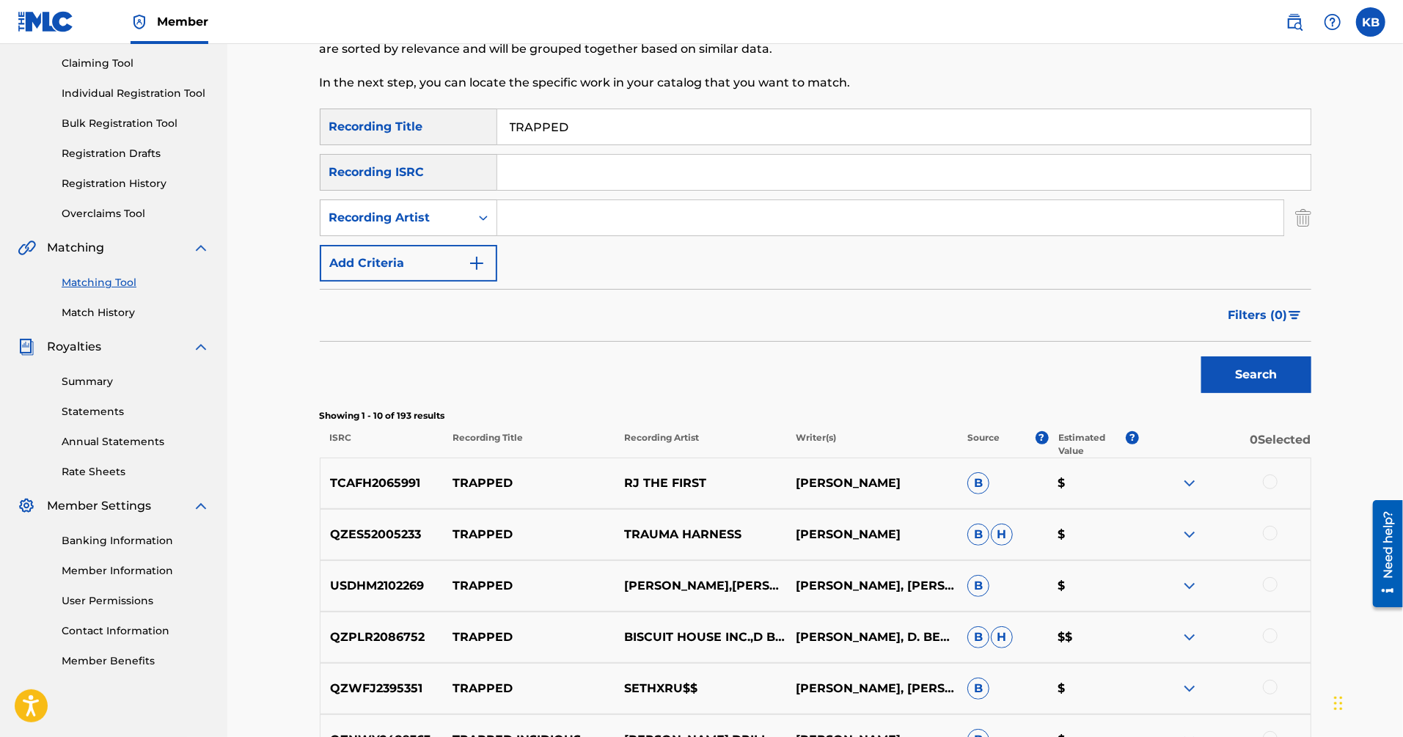
click at [583, 215] on input "Search Form" at bounding box center [890, 217] width 786 height 35
click at [1201, 356] on button "Search" at bounding box center [1256, 374] width 110 height 37
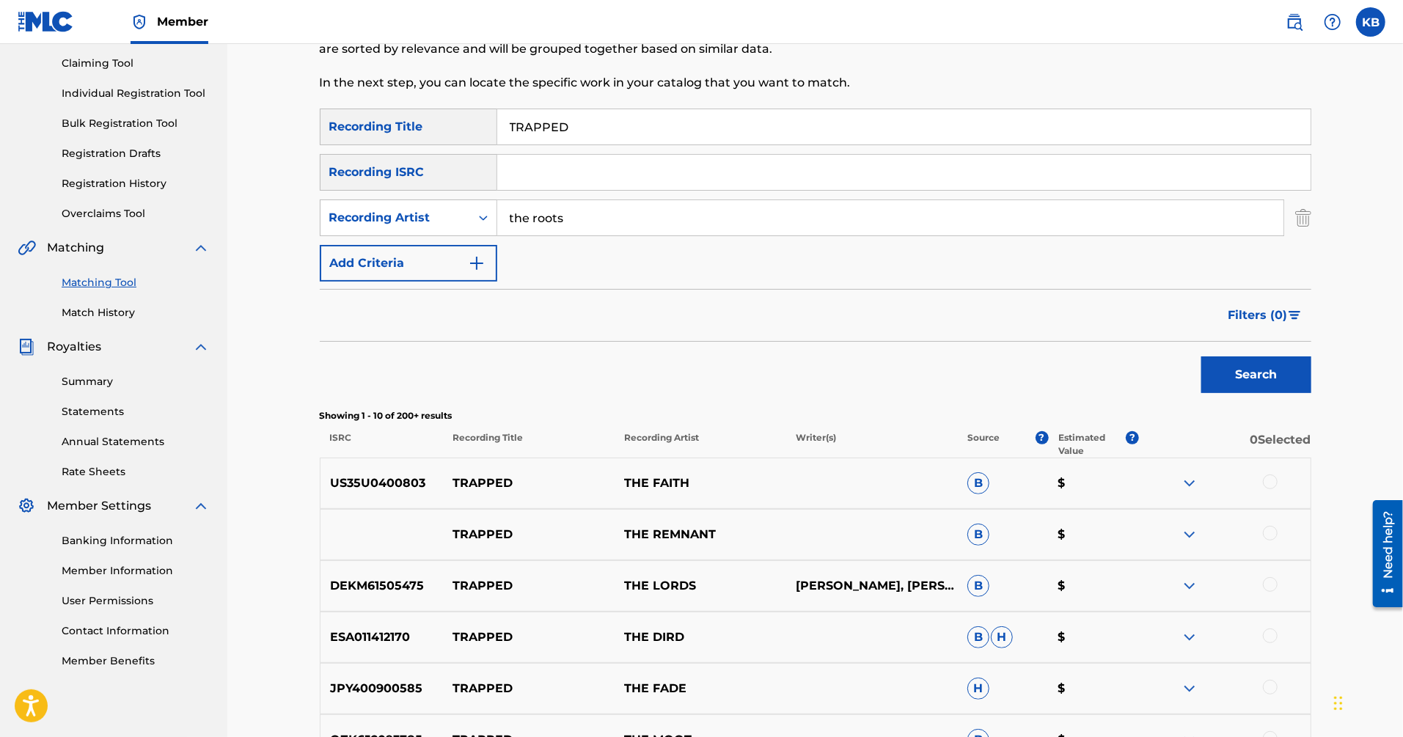
drag, startPoint x: 645, startPoint y: 229, endPoint x: 651, endPoint y: 37, distance: 191.6
click at [646, 47] on div "Matching Tool The Matching Tool allows Members to match sound recordings to wor…" at bounding box center [816, 504] width 992 height 1153
type input "[PERSON_NAME]"
click at [1201, 356] on button "Search" at bounding box center [1256, 374] width 110 height 37
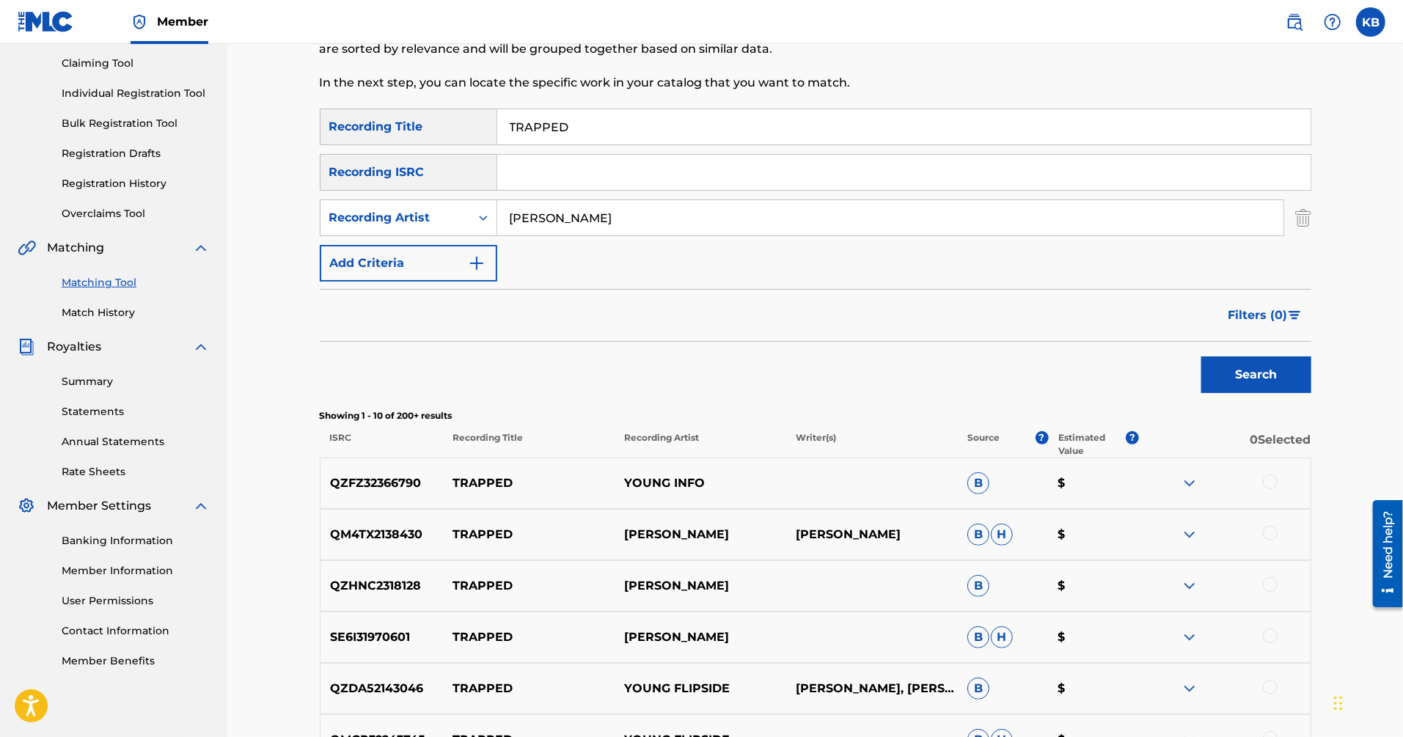
click at [1109, 120] on input "TRAPPED" at bounding box center [903, 126] width 813 height 35
paste input "GOOD MORNING [PERSON_NAME] (GRASS/[PERSON_NAME]/[PERSON_NAME]/[PERSON_NAME])"
type input "GOOD MORNING [PERSON_NAME]"
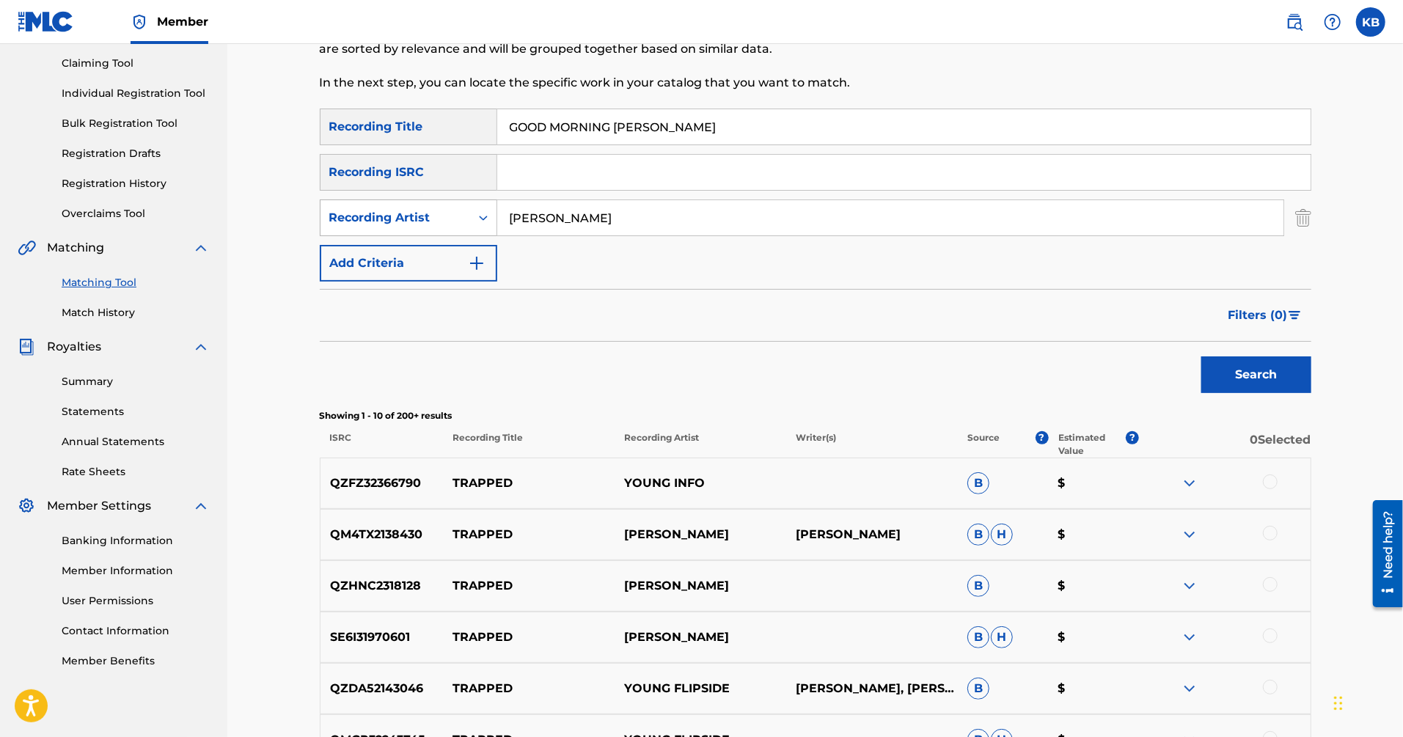
click at [417, 216] on div "Recording Artist" at bounding box center [395, 218] width 132 height 18
click at [400, 238] on div "Writer" at bounding box center [409, 254] width 176 height 37
click at [541, 217] on input "Search Form" at bounding box center [890, 217] width 786 height 35
paste input "GOOD MORNING [PERSON_NAME] (GRASS/[PERSON_NAME]/[PERSON_NAME]/[PERSON_NAME])"
type input "GRASS/[PERSON_NAME]/[PERSON_NAME]/[PERSON_NAME]"
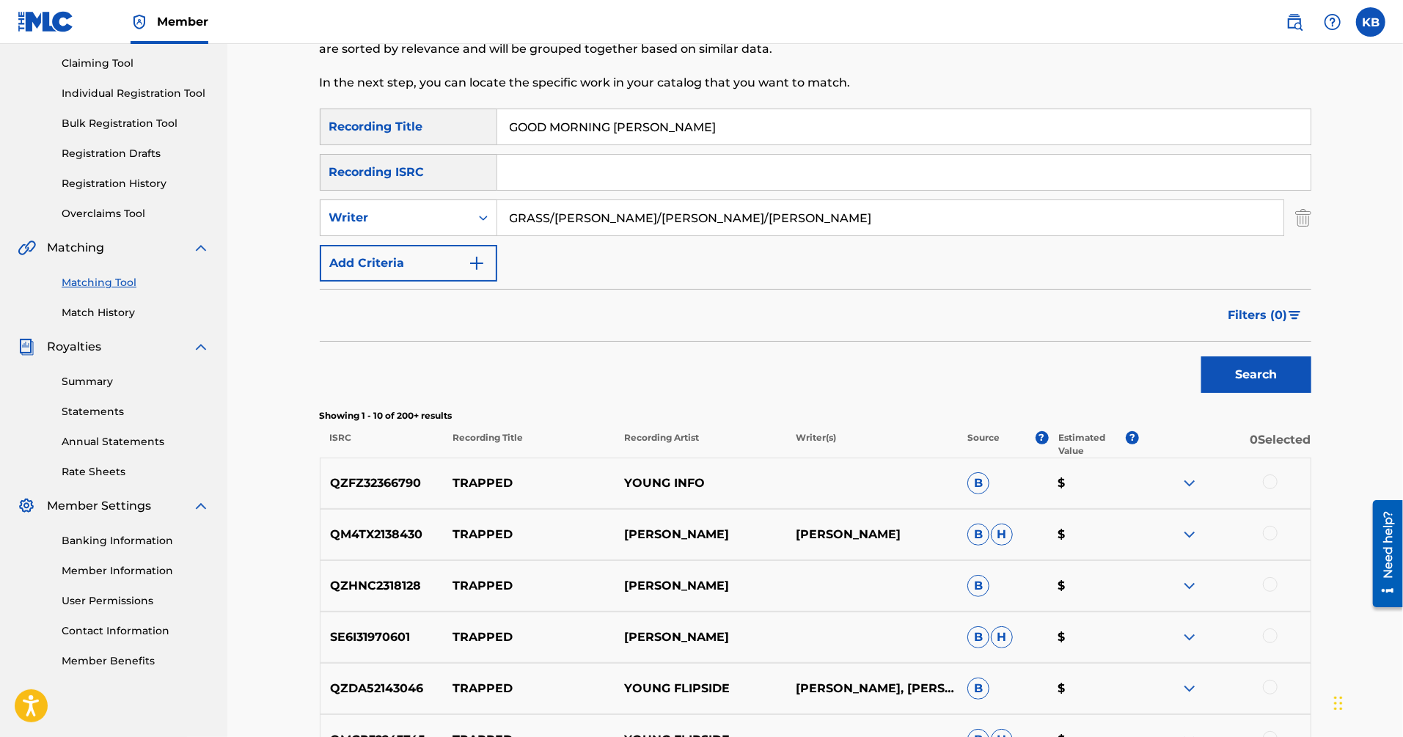
click at [1201, 356] on button "Search" at bounding box center [1256, 374] width 110 height 37
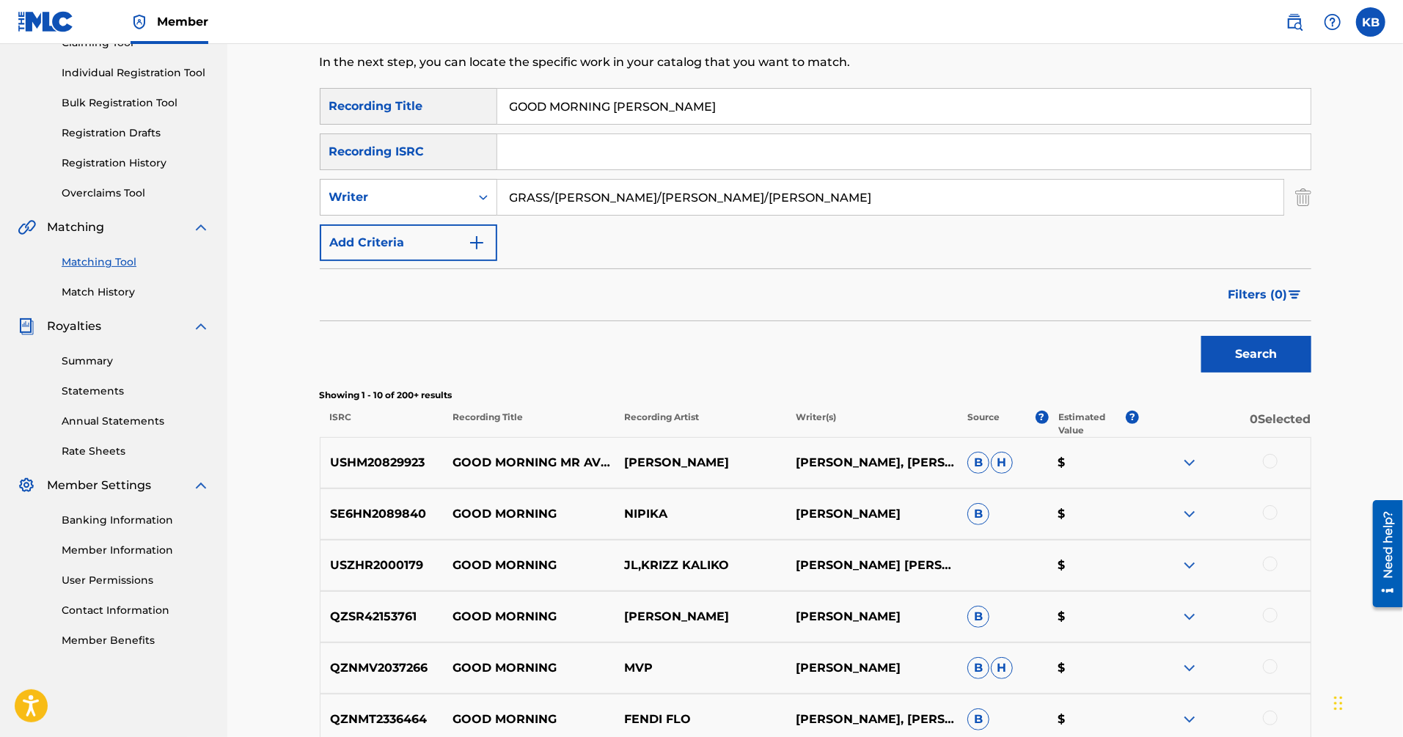
scroll to position [178, 0]
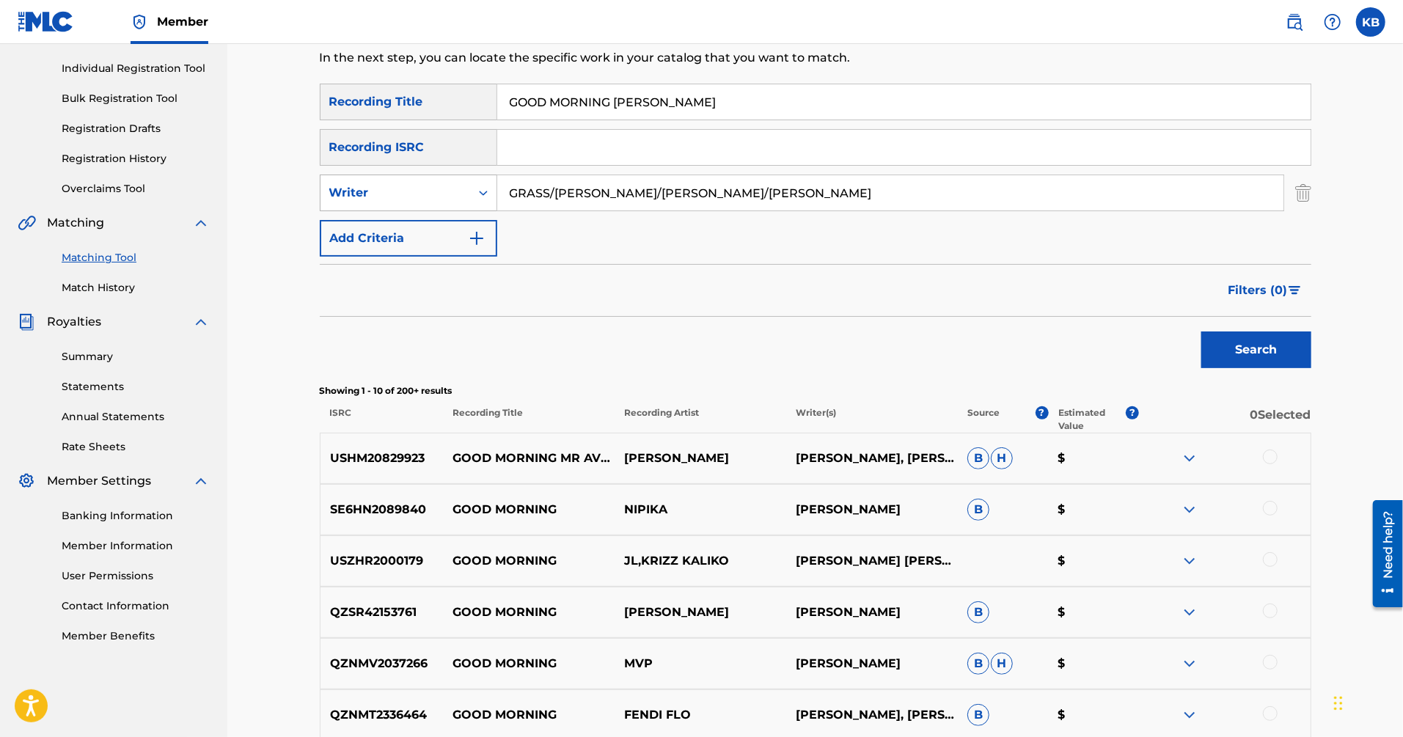
click at [445, 201] on div "Writer" at bounding box center [396, 193] width 150 height 28
click at [429, 226] on div "Recording Artist" at bounding box center [409, 229] width 176 height 37
click at [683, 197] on input "Search Form" at bounding box center [890, 192] width 786 height 35
type input "[PERSON_NAME]"
click at [1201, 332] on button "Search" at bounding box center [1256, 350] width 110 height 37
